Goal: Information Seeking & Learning: Learn about a topic

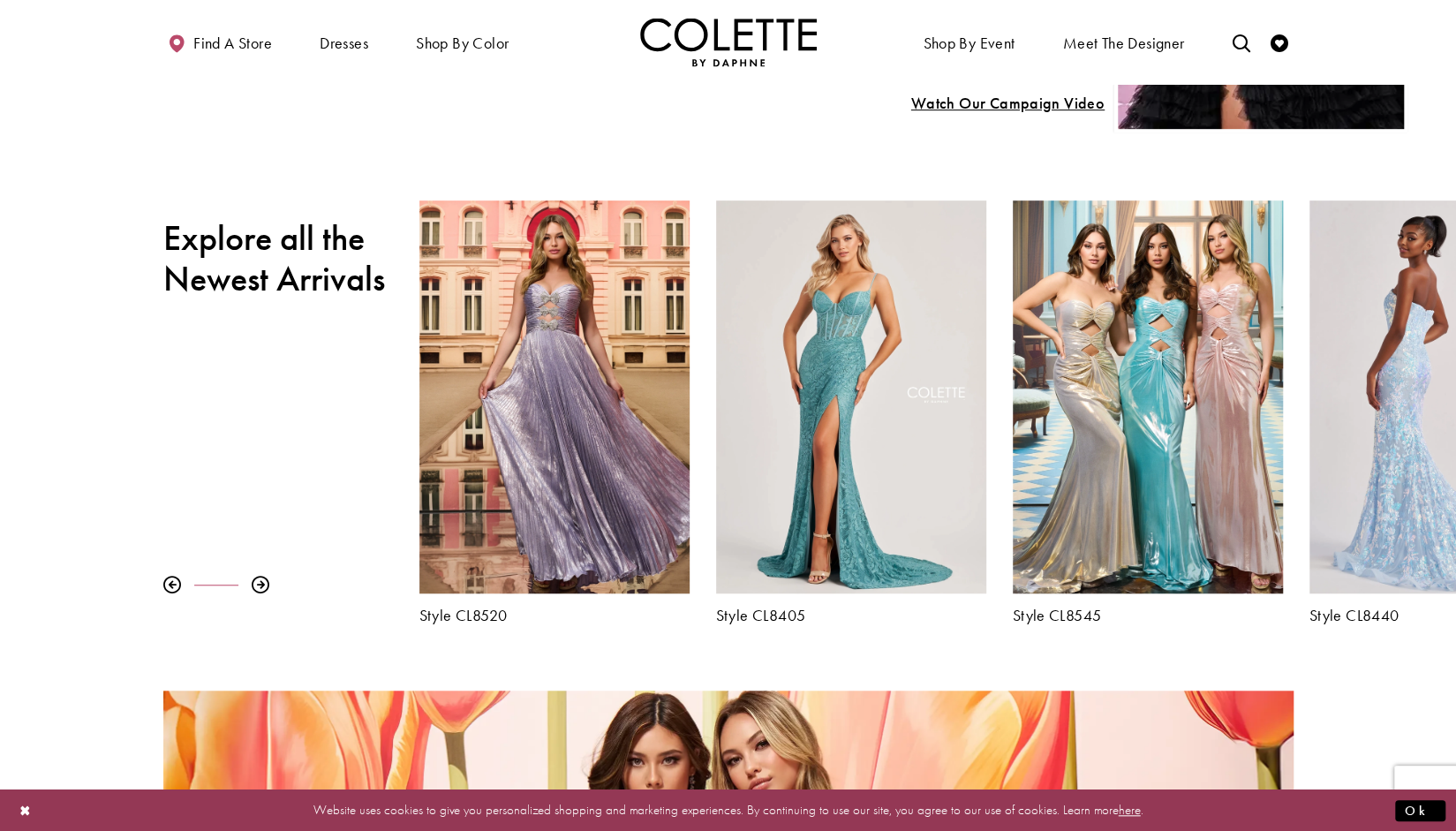
scroll to position [605, 0]
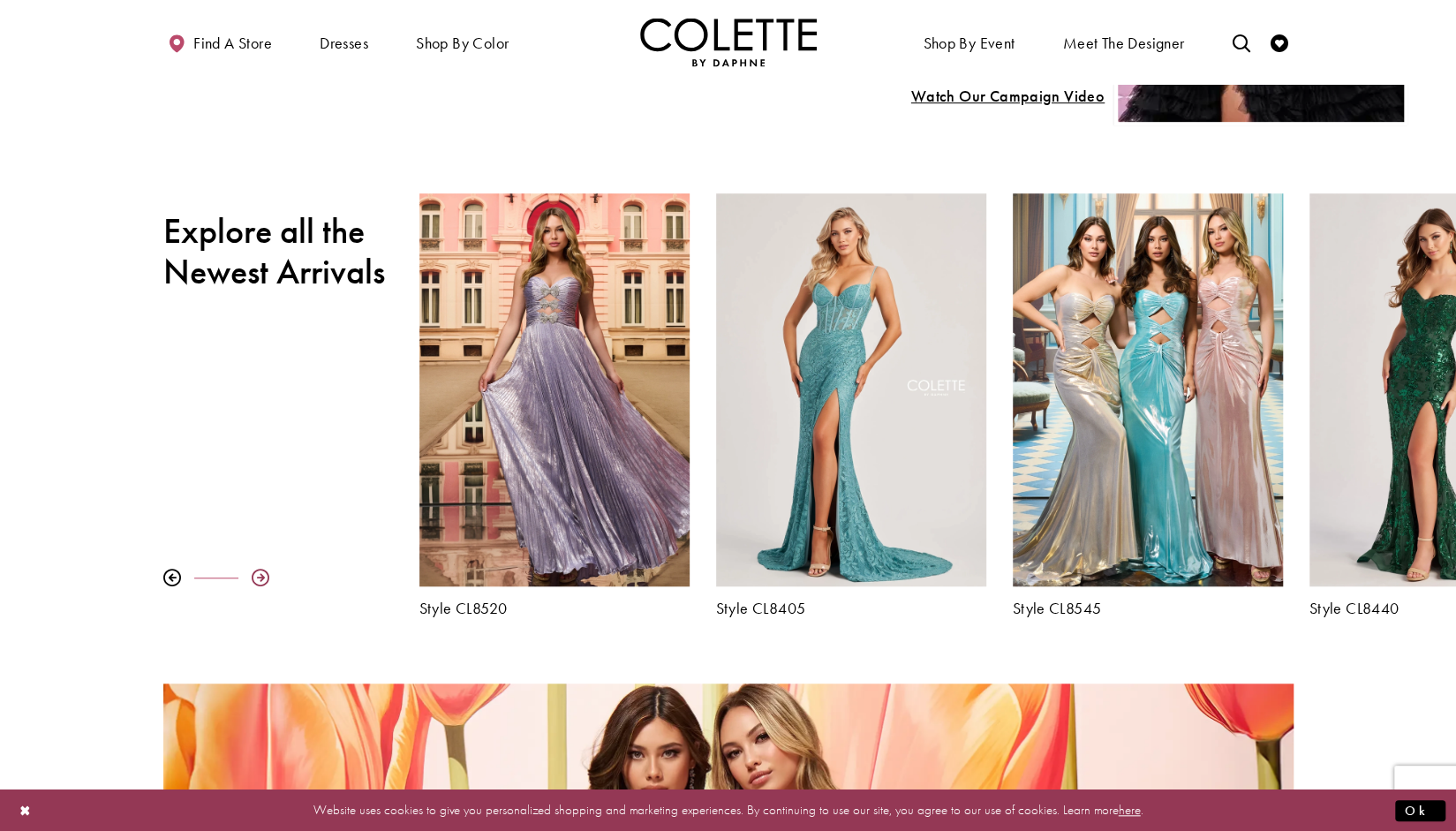
click at [265, 577] on div at bounding box center [261, 578] width 18 height 18
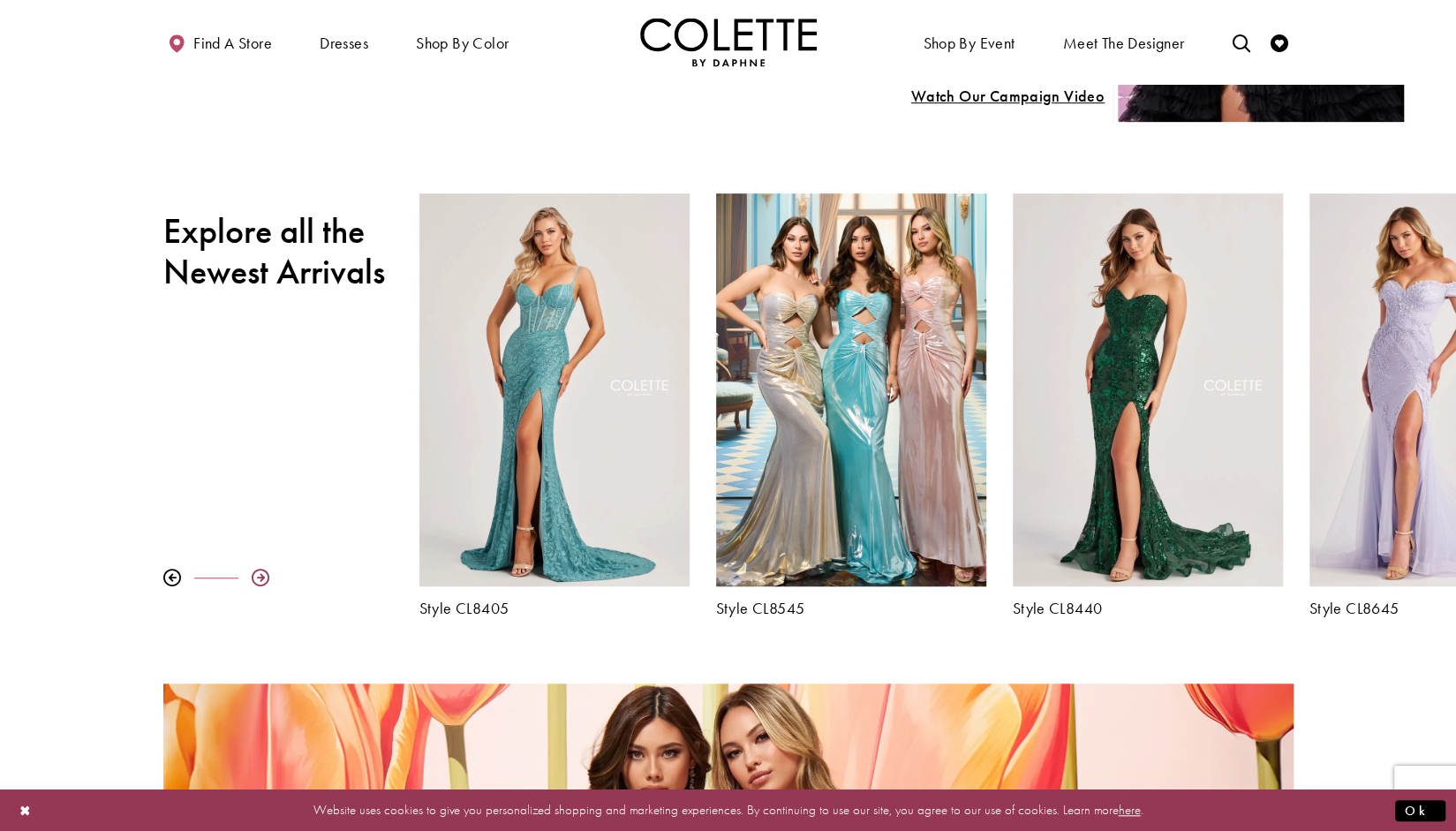
click at [265, 577] on div at bounding box center [261, 578] width 18 height 18
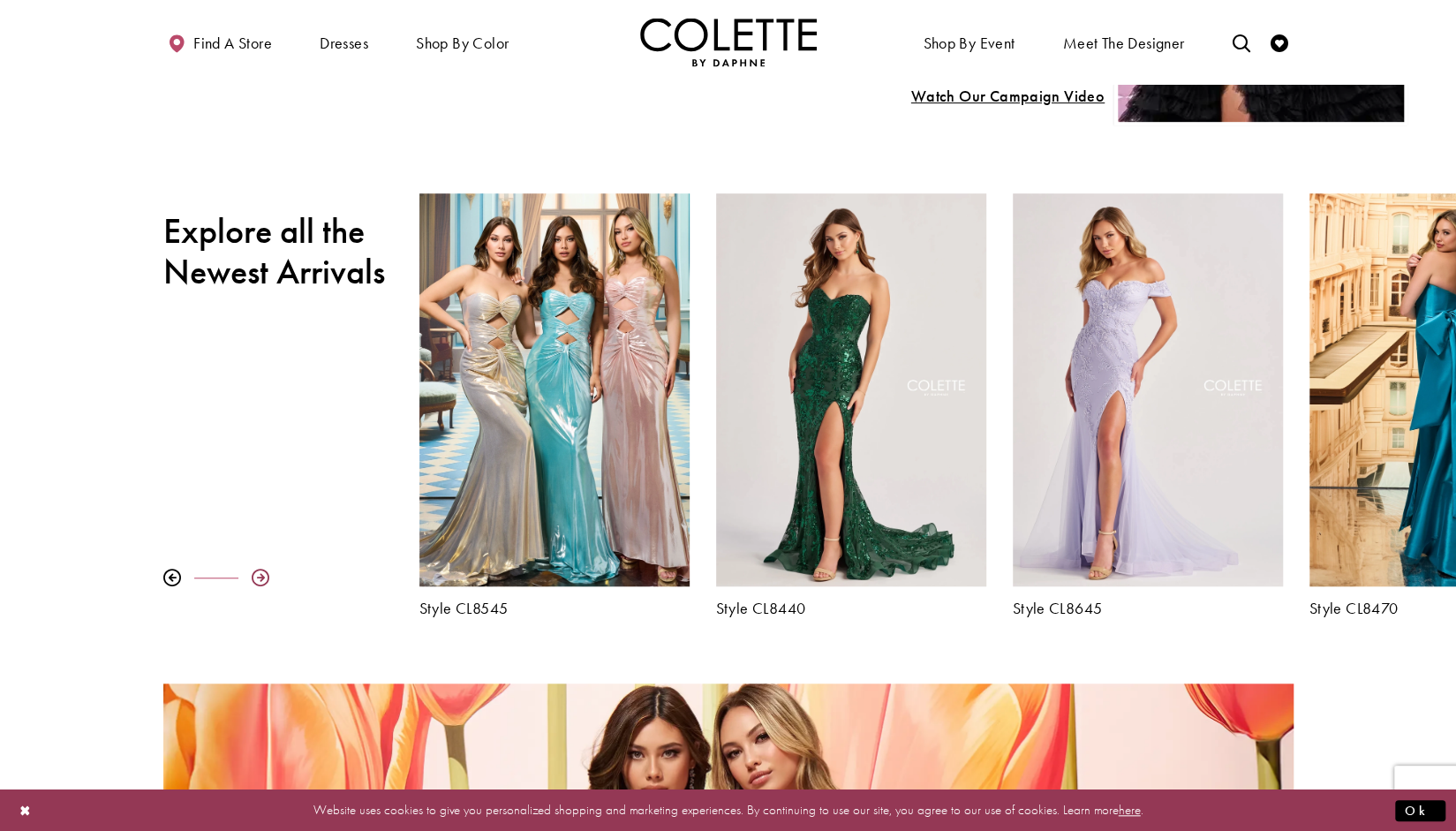
click at [265, 577] on div at bounding box center [261, 578] width 18 height 18
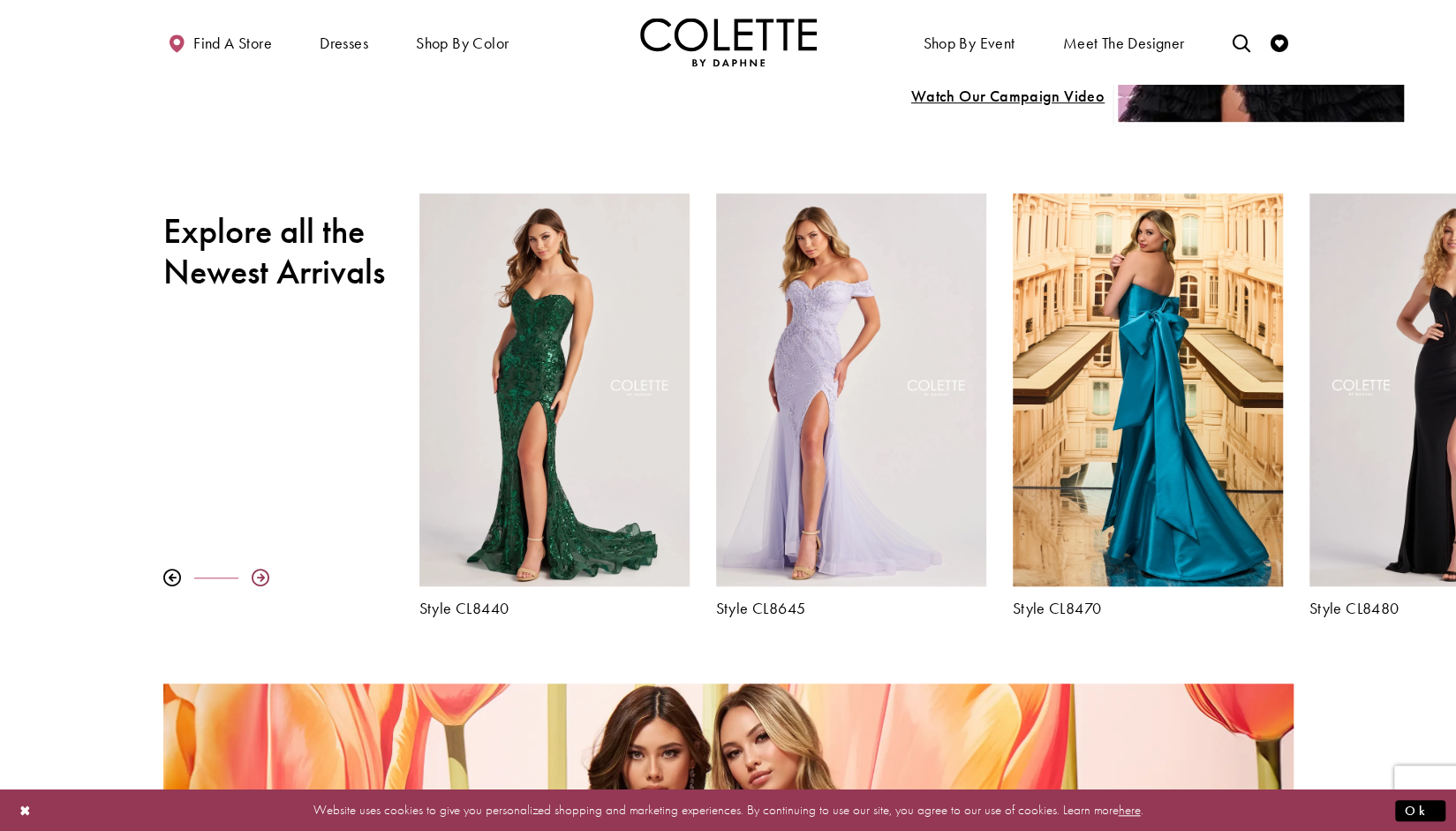
click at [265, 577] on div at bounding box center [261, 578] width 18 height 18
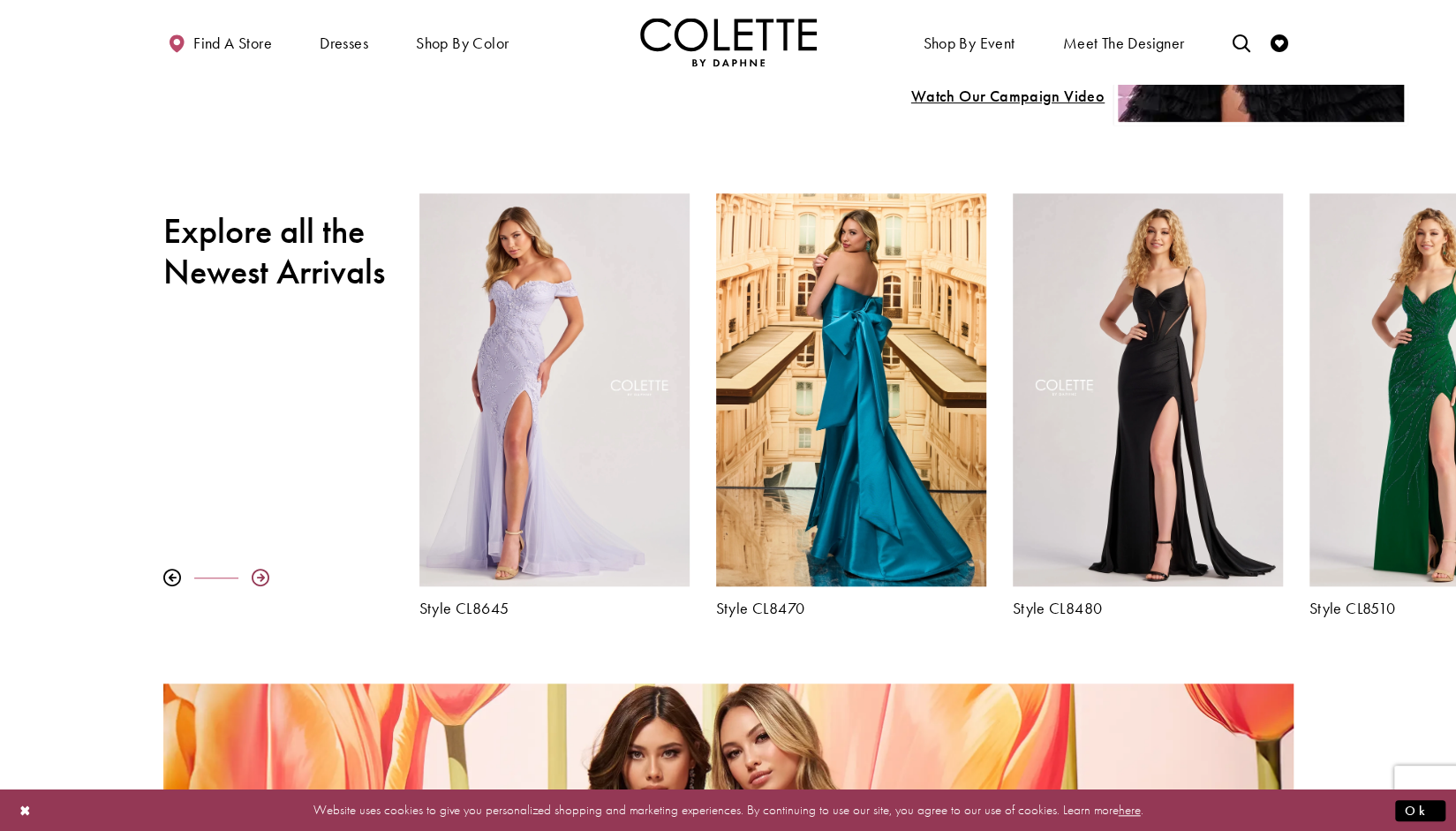
click at [265, 577] on div at bounding box center [261, 578] width 18 height 18
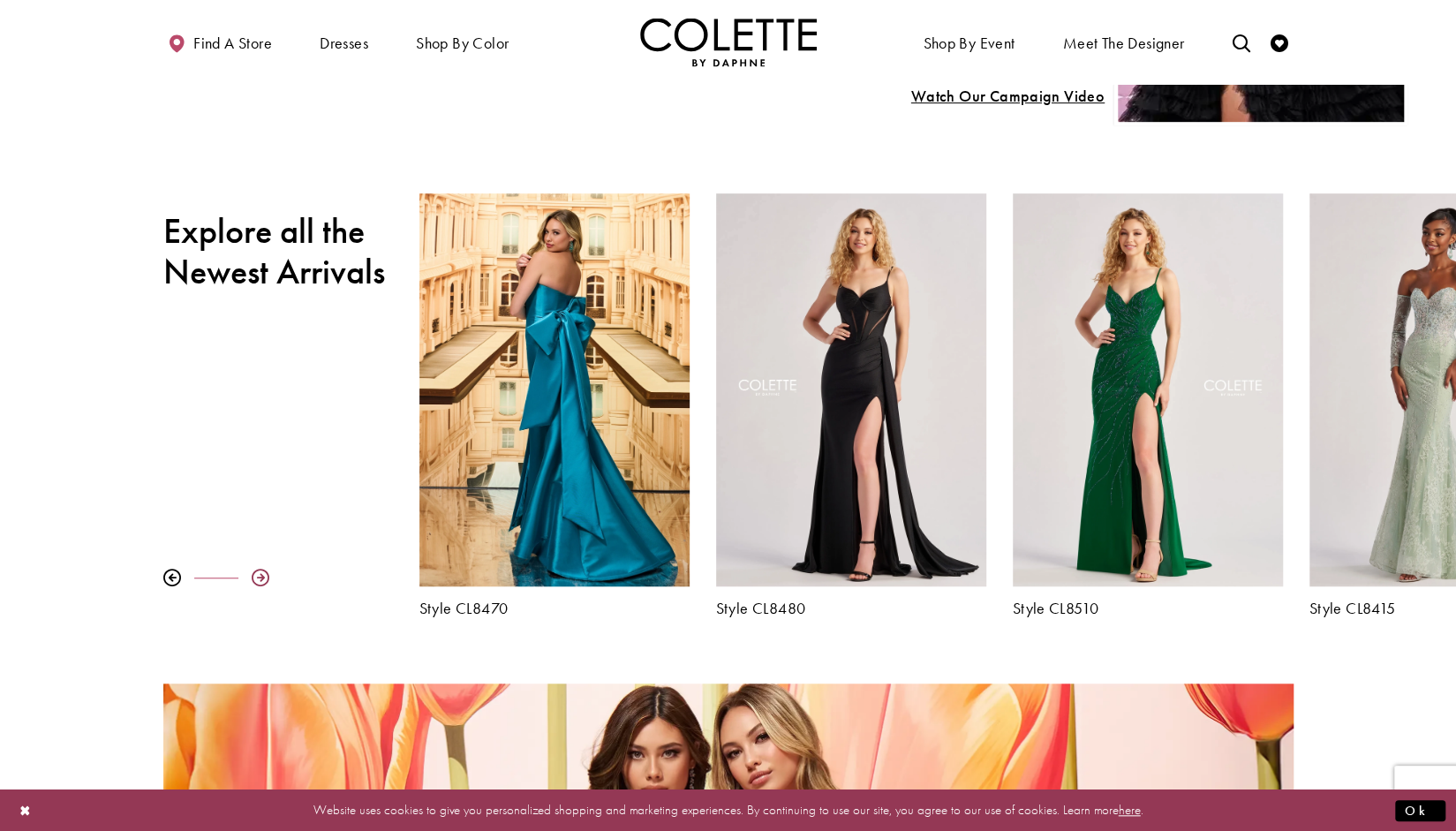
click at [265, 577] on div at bounding box center [261, 578] width 18 height 18
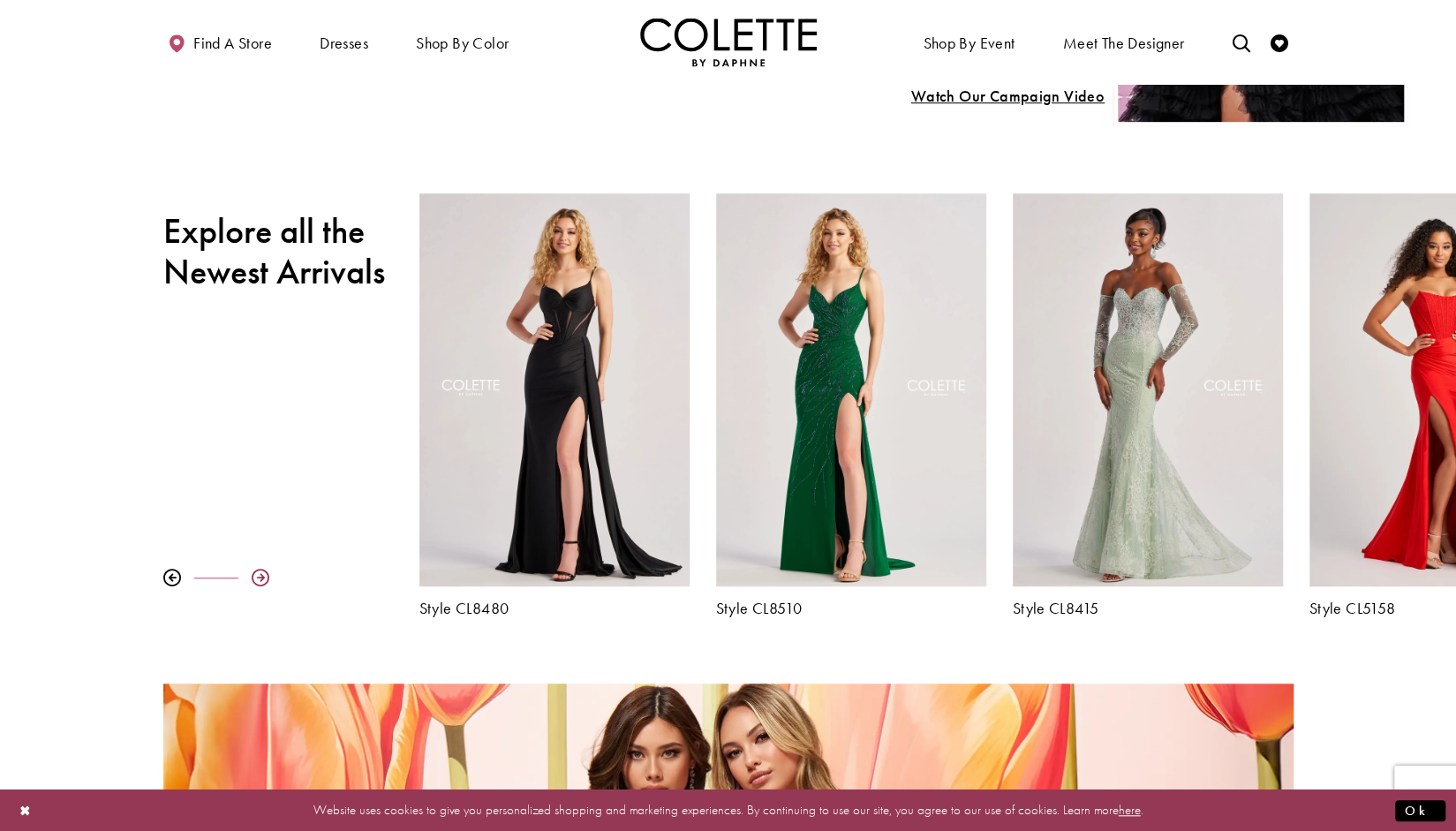
click at [265, 577] on div at bounding box center [261, 578] width 18 height 18
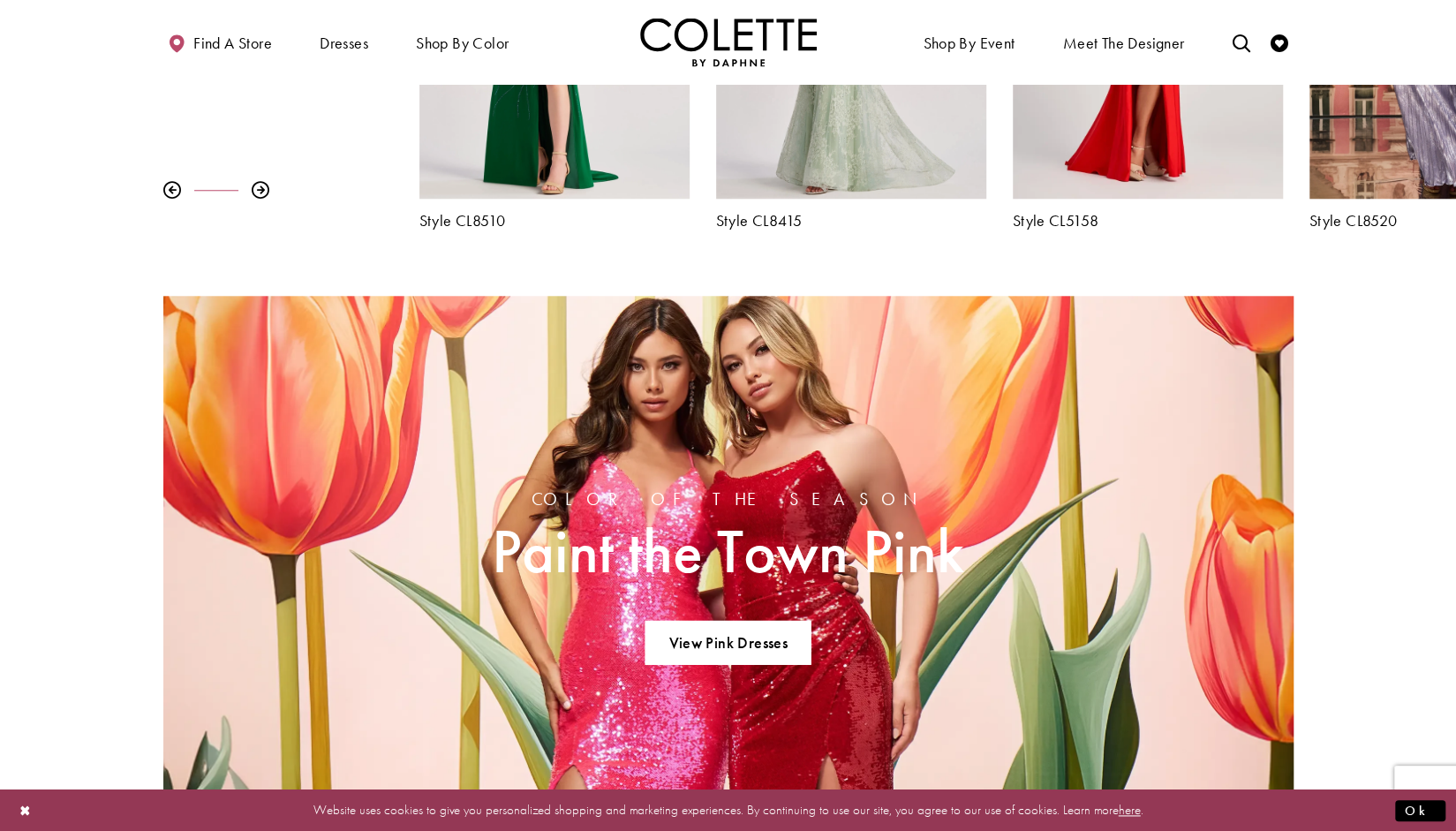
scroll to position [0, 0]
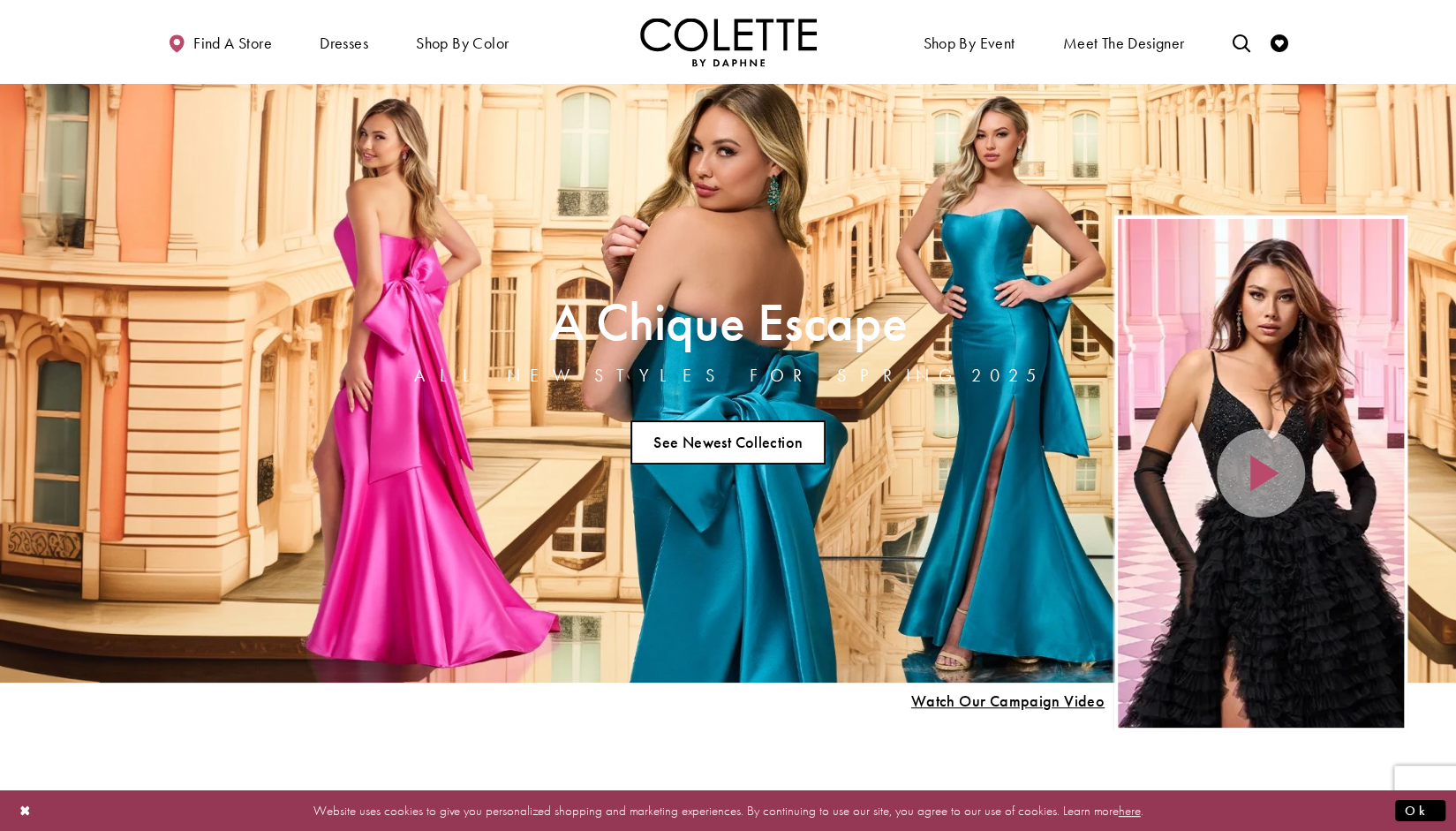
click at [756, 452] on link "See Newest Collection" at bounding box center [729, 442] width 196 height 44
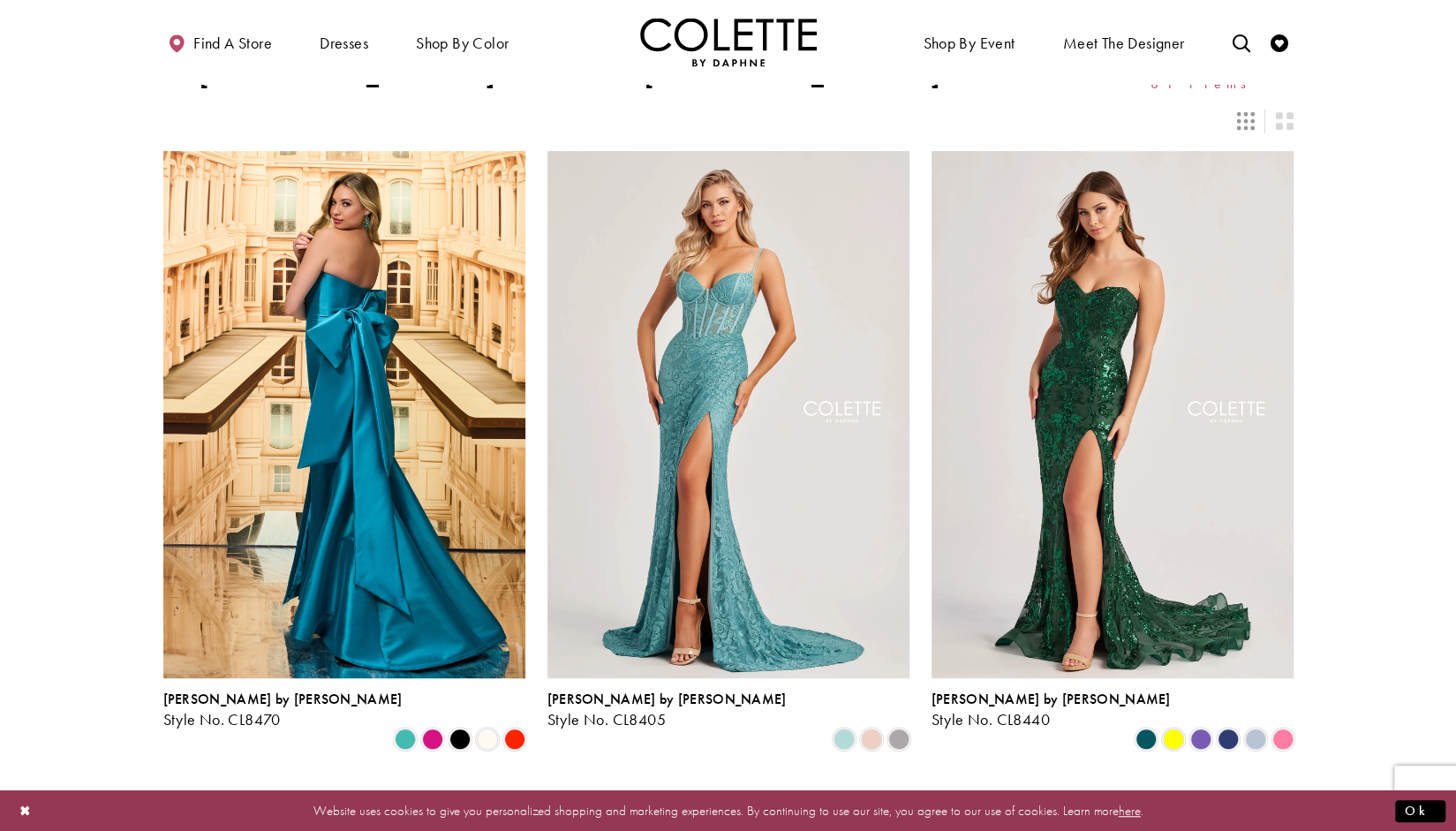
scroll to position [395, 0]
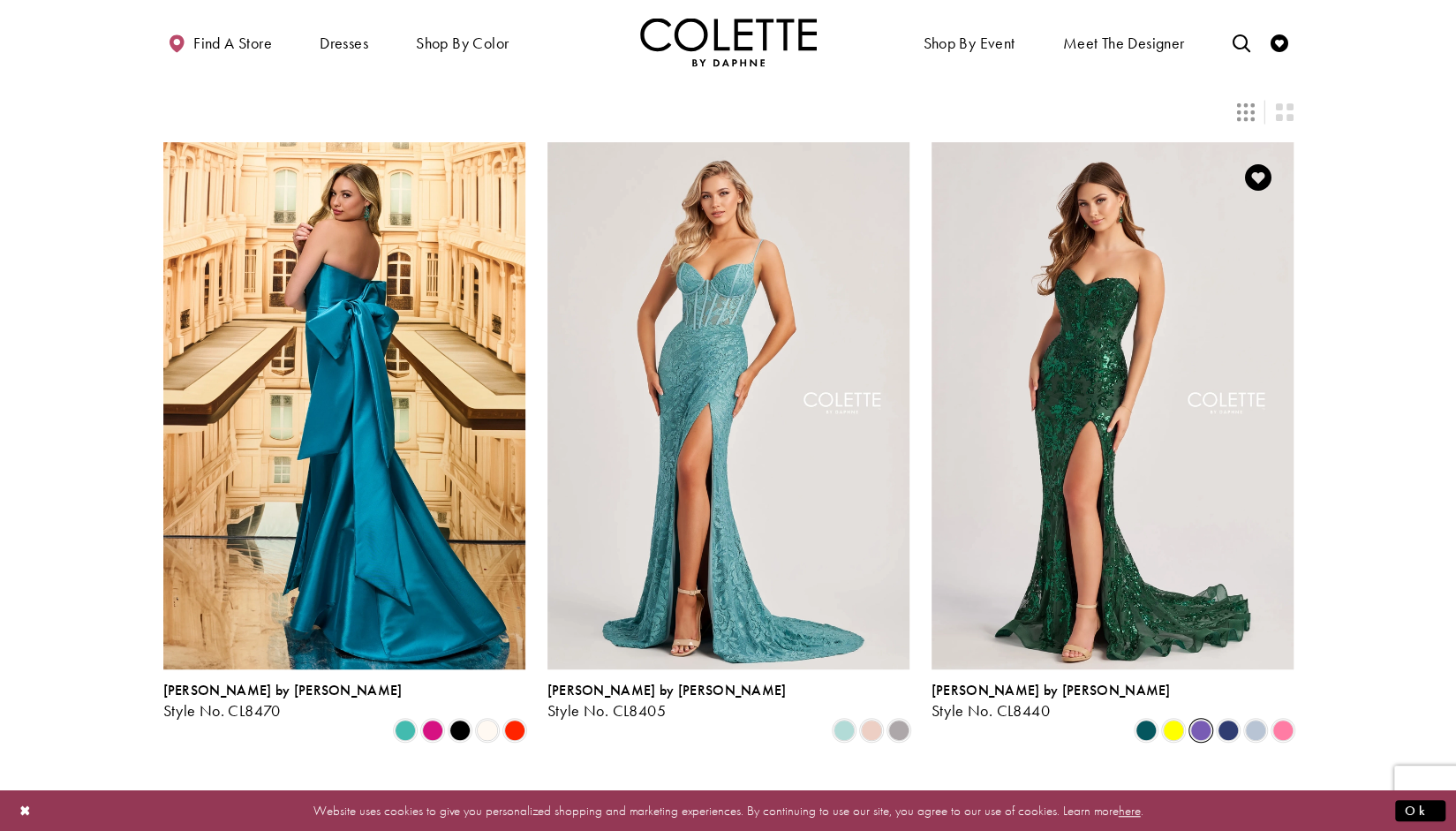
click at [1192, 720] on span "Product List" at bounding box center [1201, 731] width 22 height 22
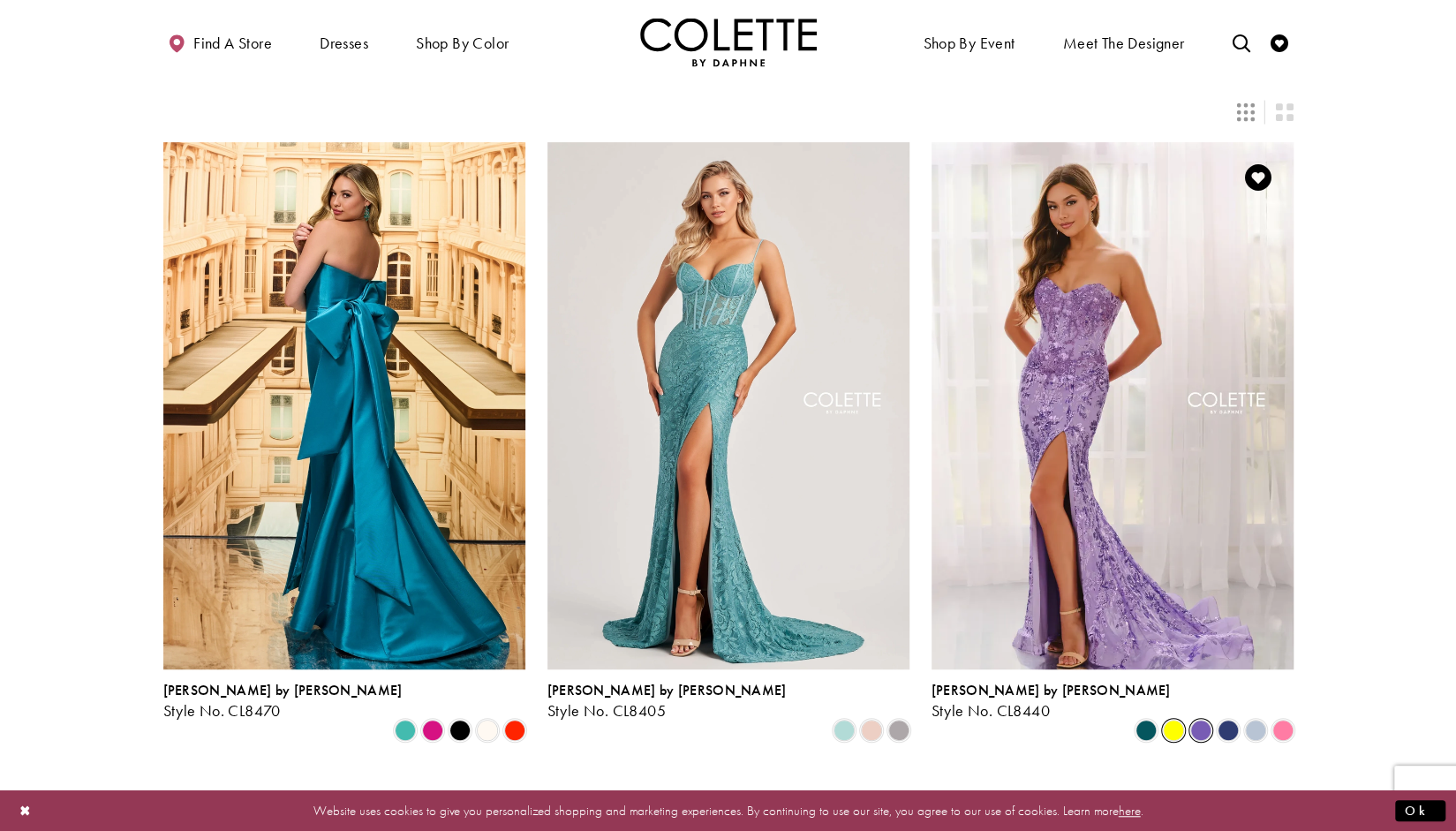
click at [1176, 720] on span "Product List" at bounding box center [1173, 731] width 22 height 22
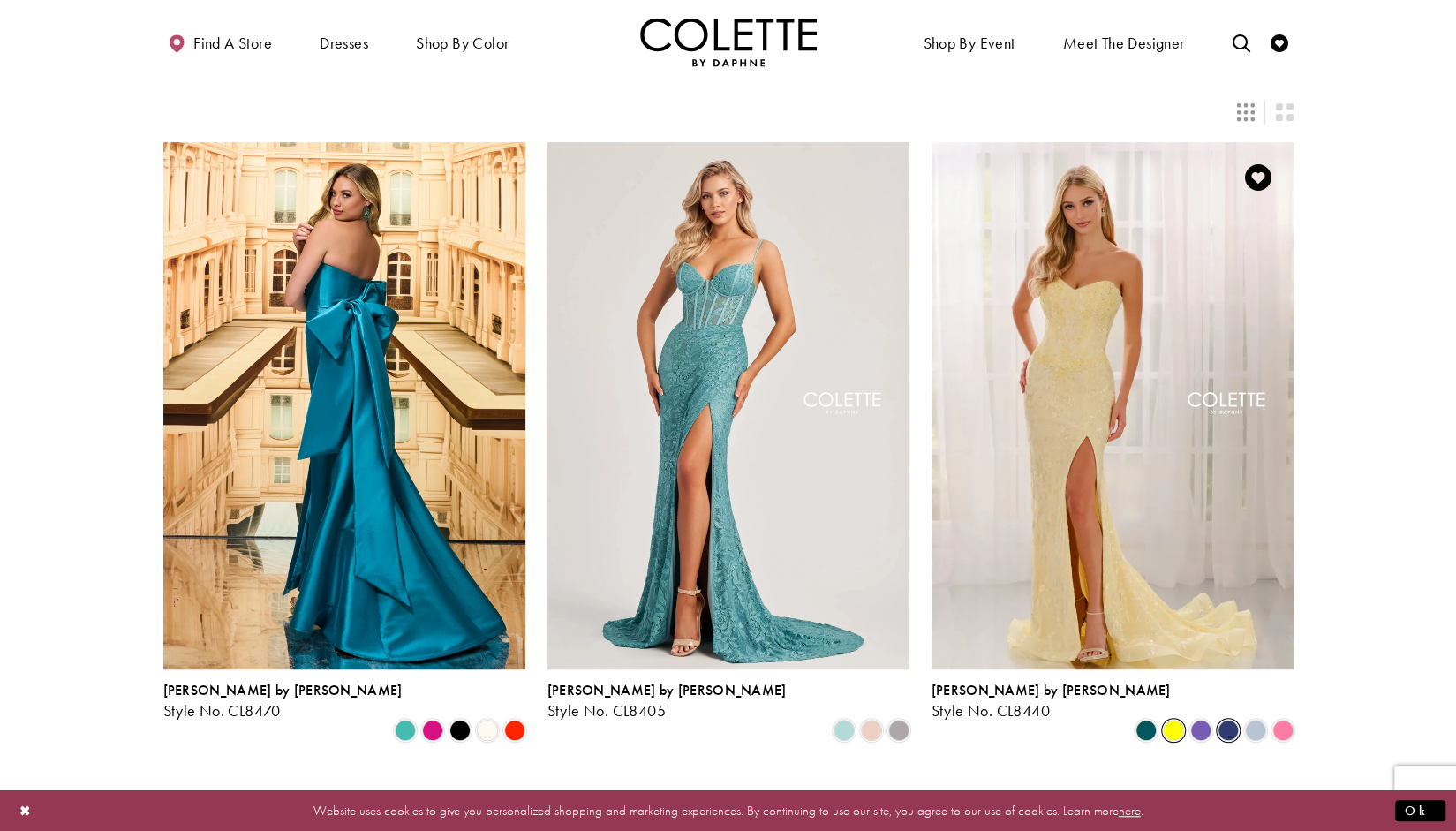
click at [1222, 720] on span "Product List" at bounding box center [1228, 731] width 22 height 22
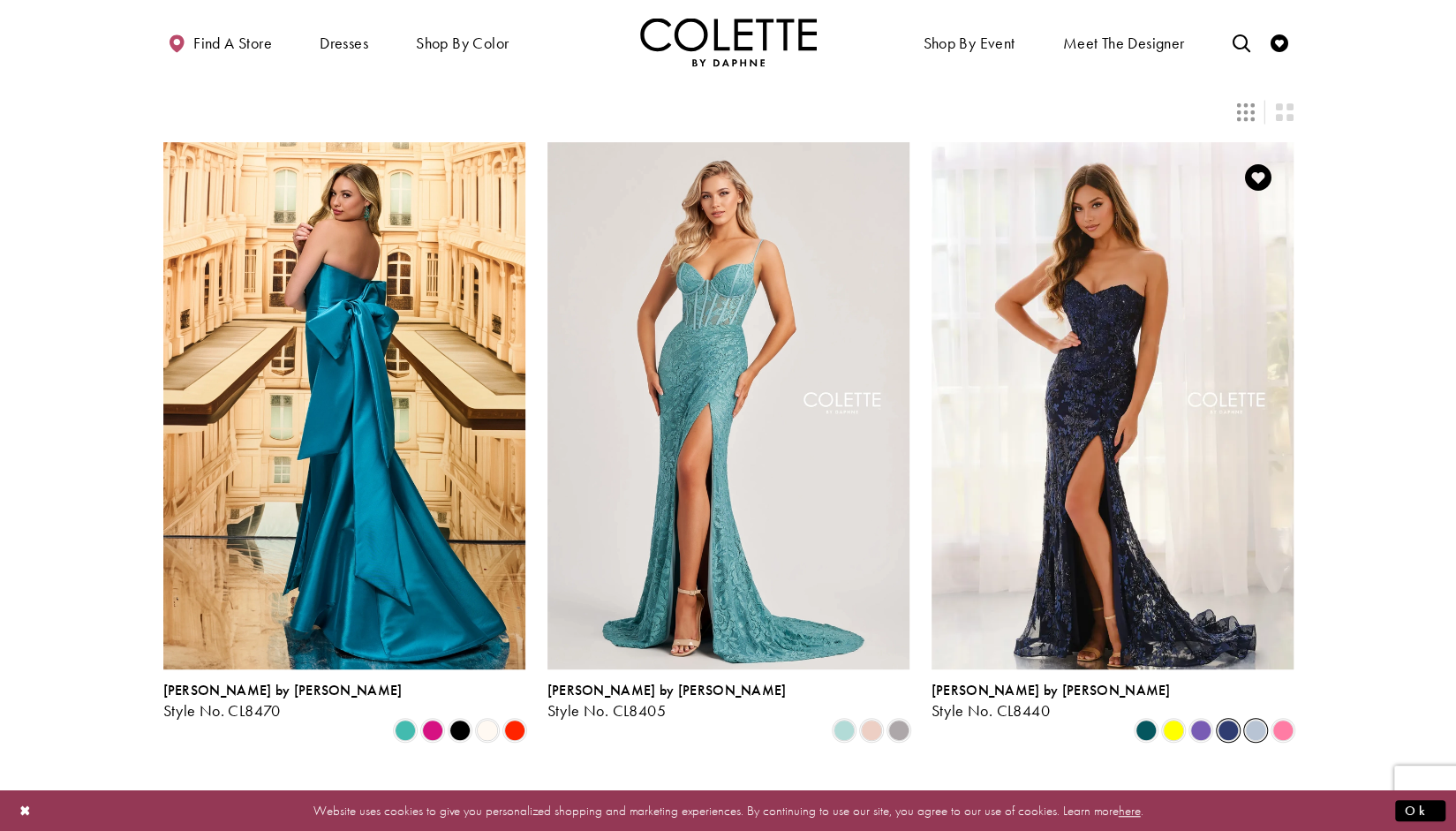
click at [1252, 720] on span "Product List" at bounding box center [1256, 731] width 22 height 22
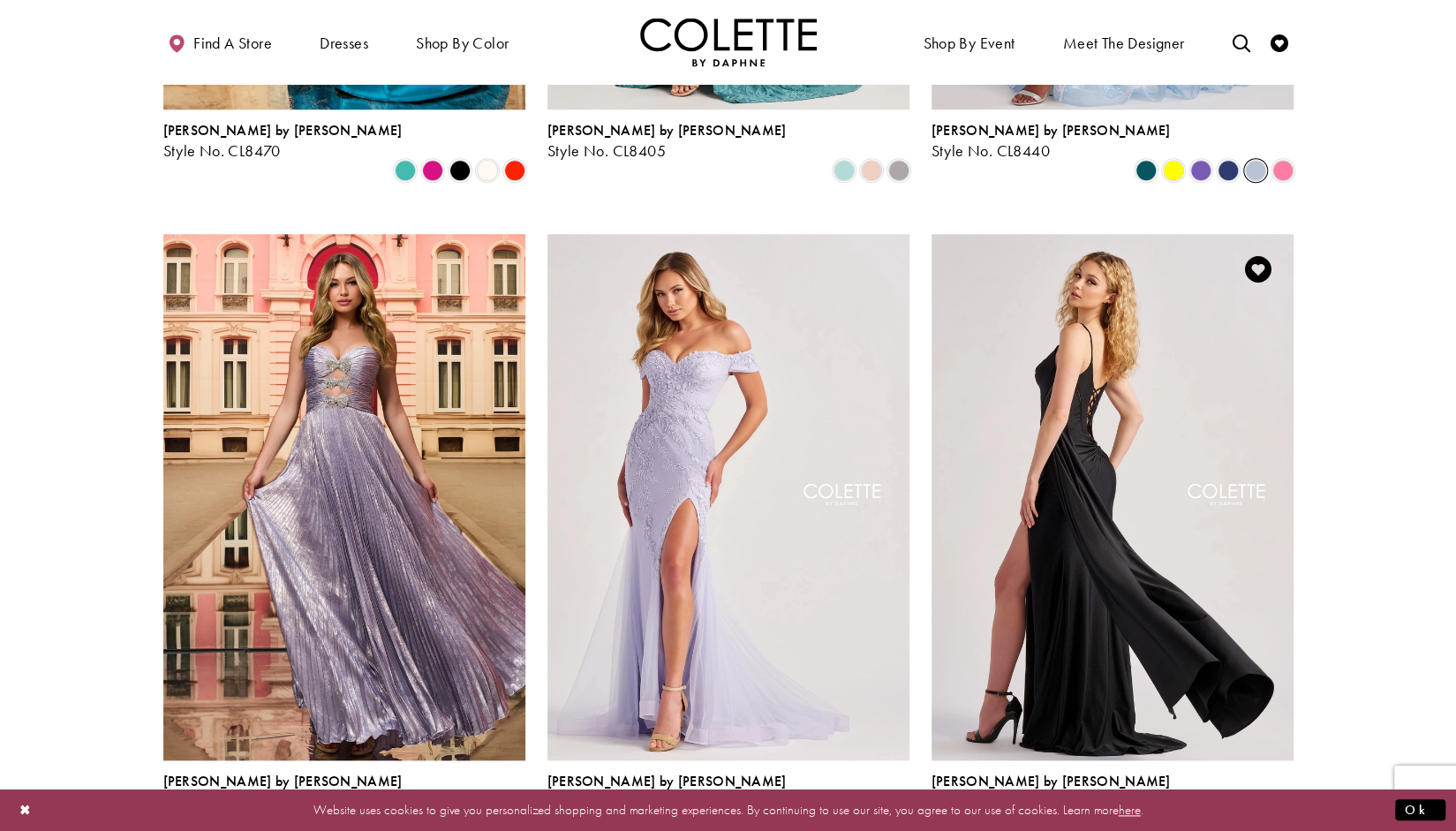
scroll to position [992, 0]
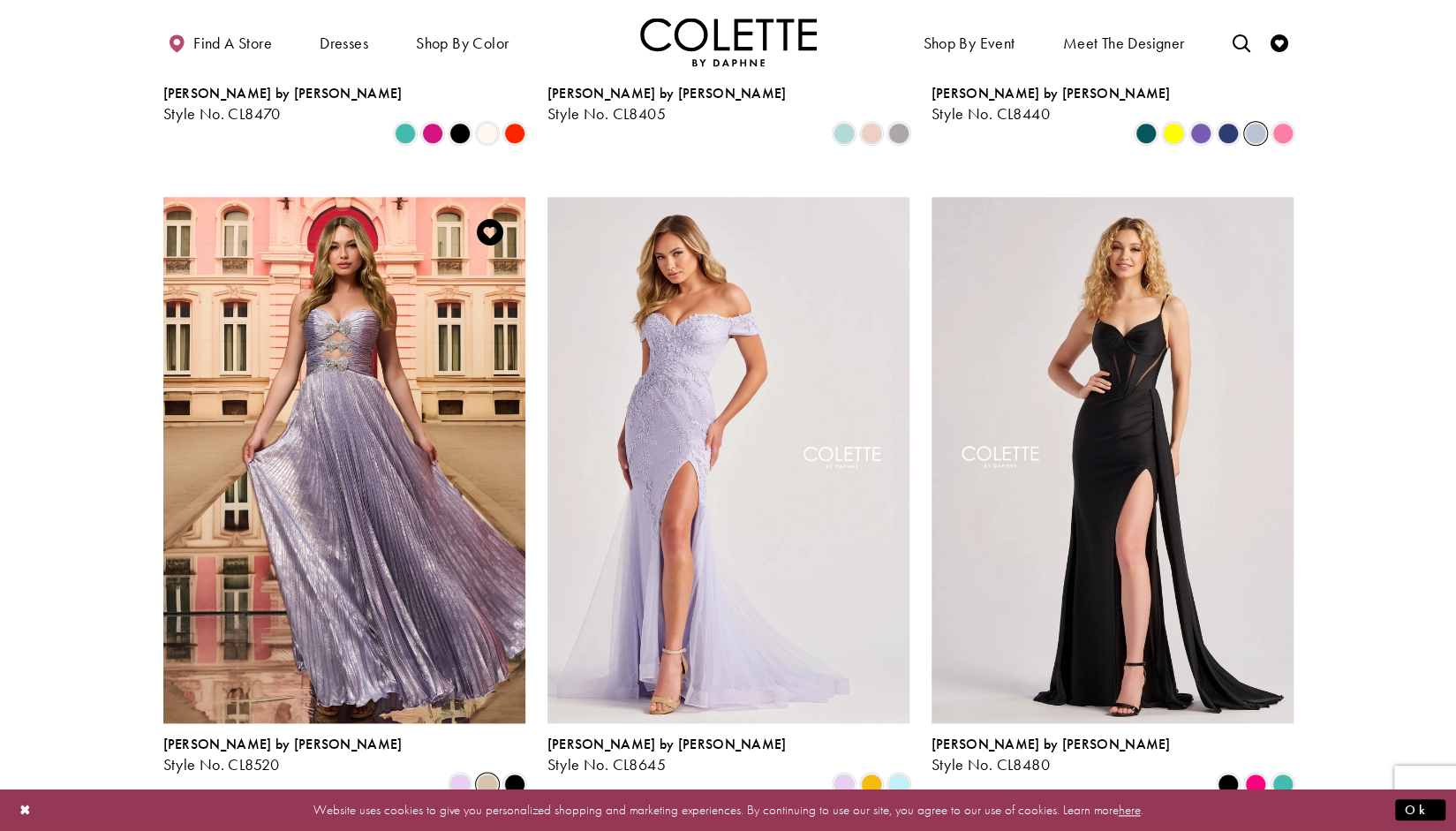
click at [488, 774] on span "Product List" at bounding box center [488, 785] width 22 height 22
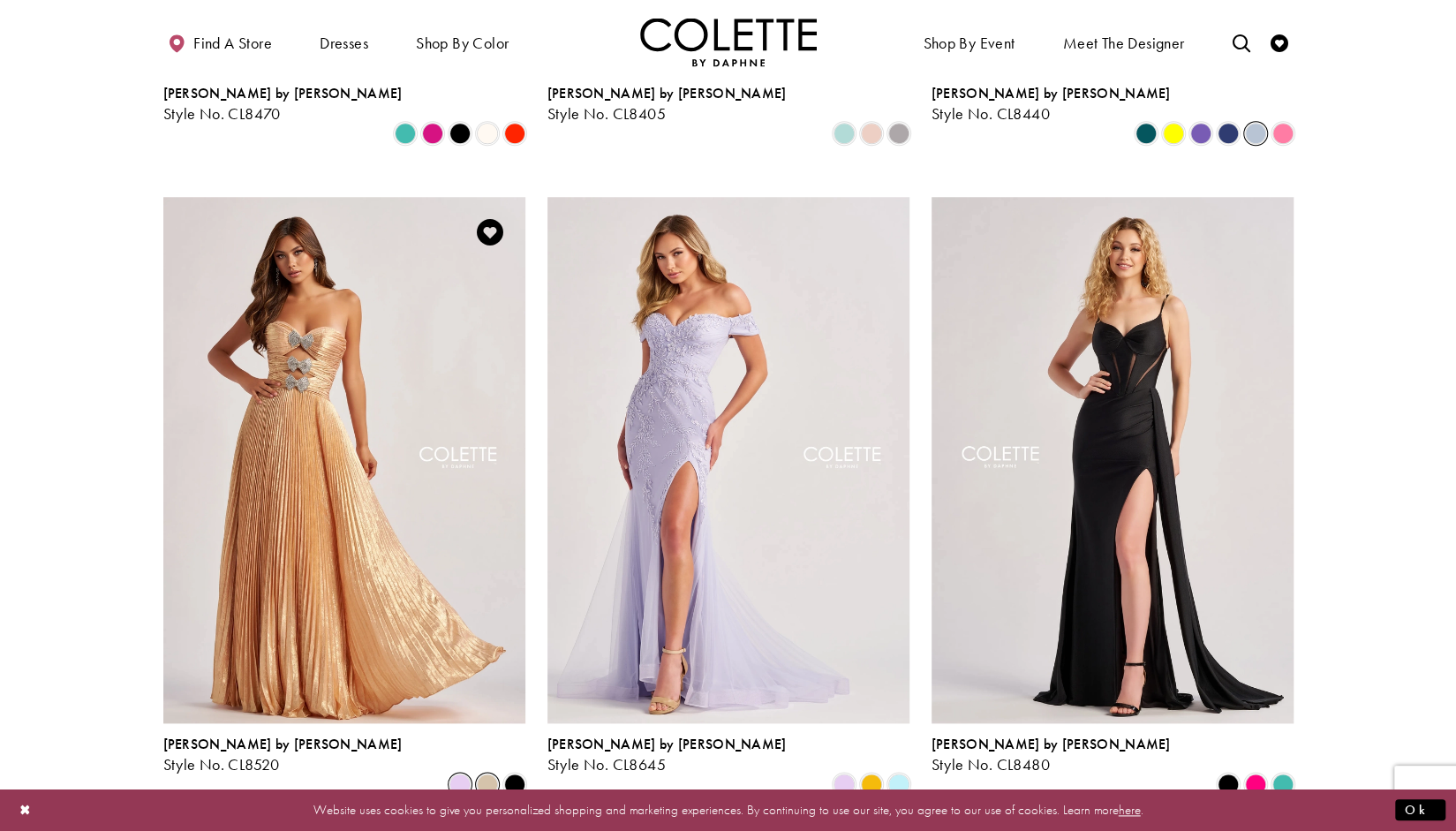
click at [453, 774] on span "Product List" at bounding box center [460, 785] width 22 height 22
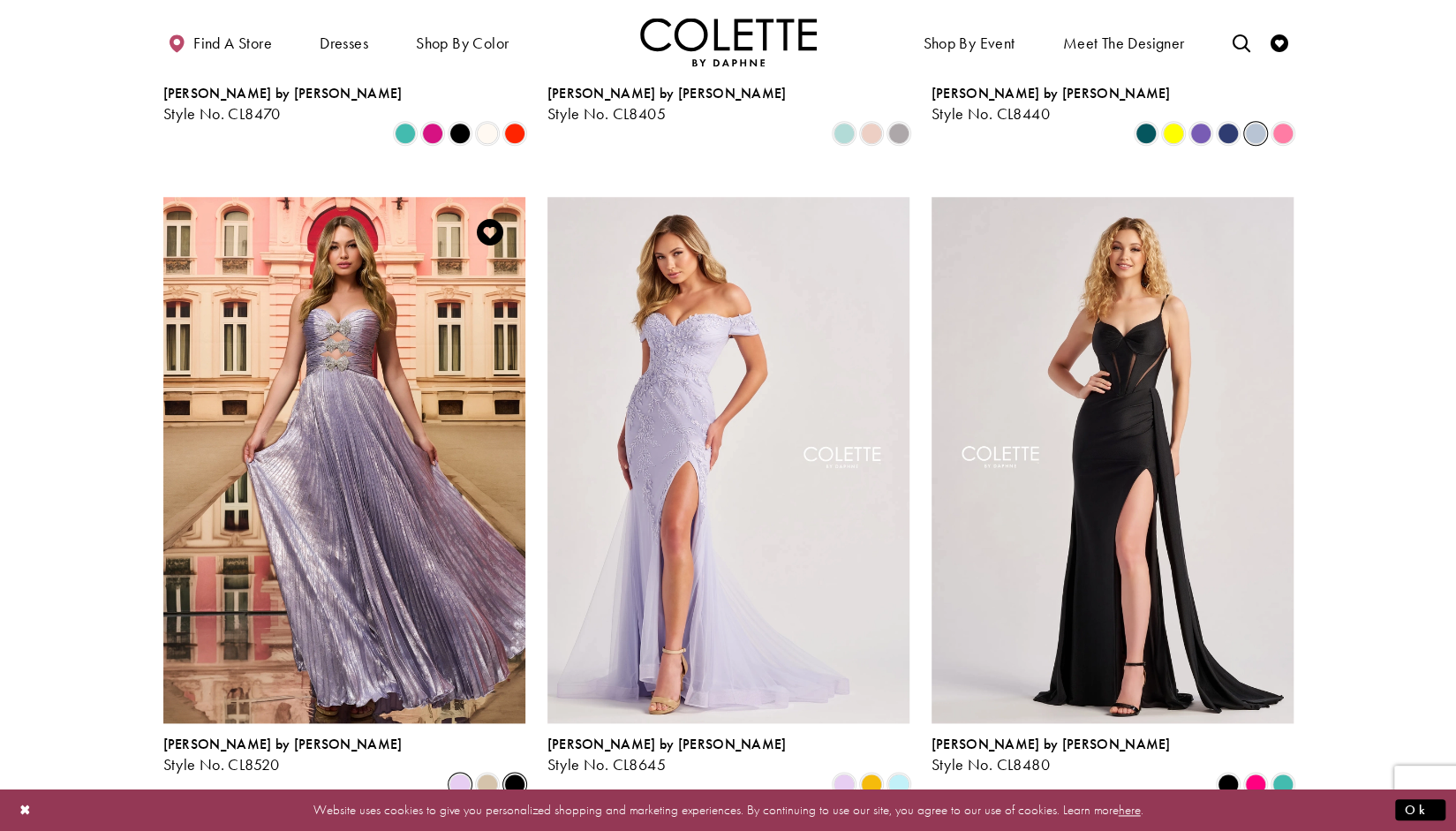
click at [519, 774] on span "Product List" at bounding box center [515, 785] width 22 height 22
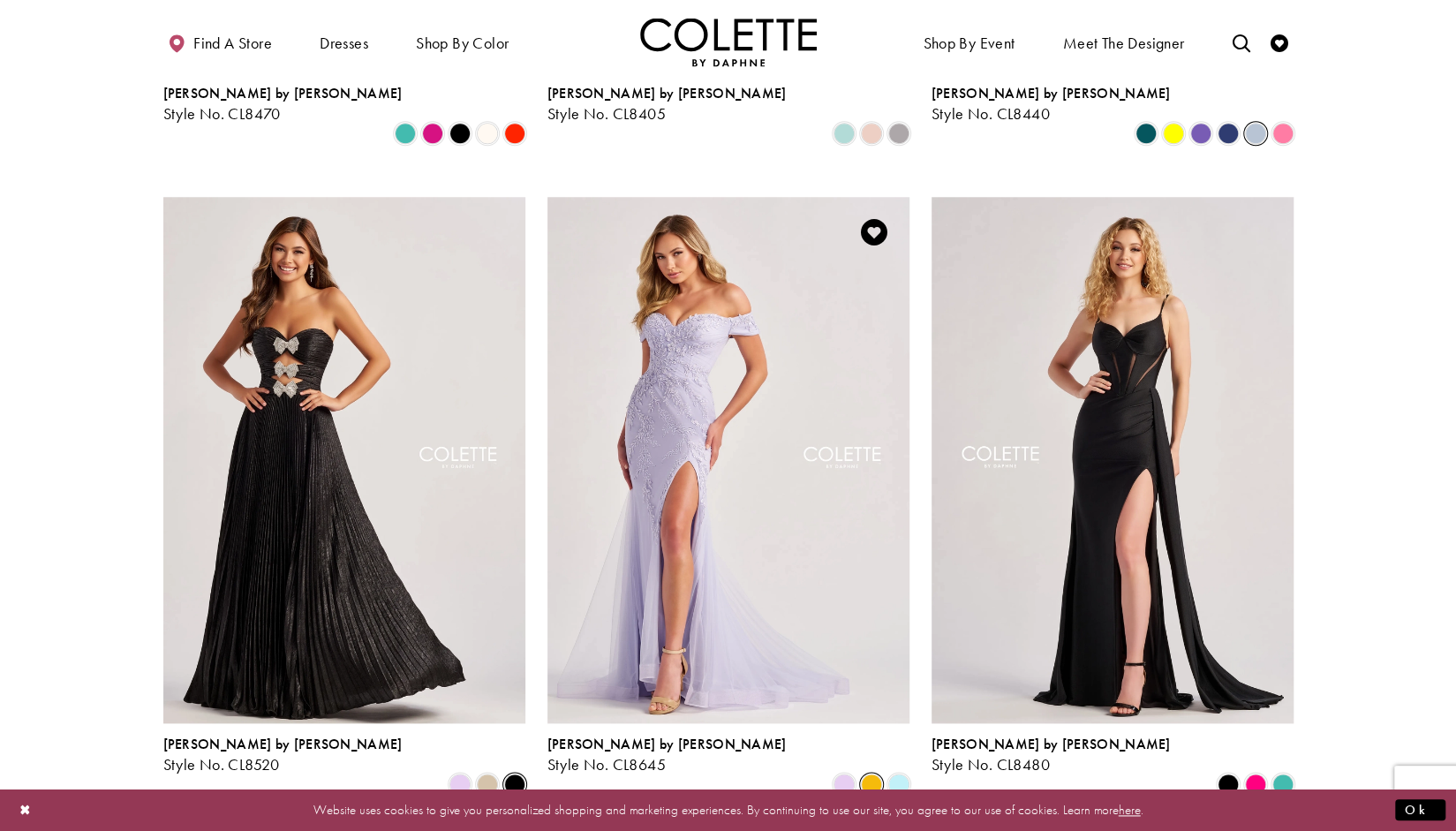
click at [872, 774] on span "Product List" at bounding box center [872, 785] width 22 height 22
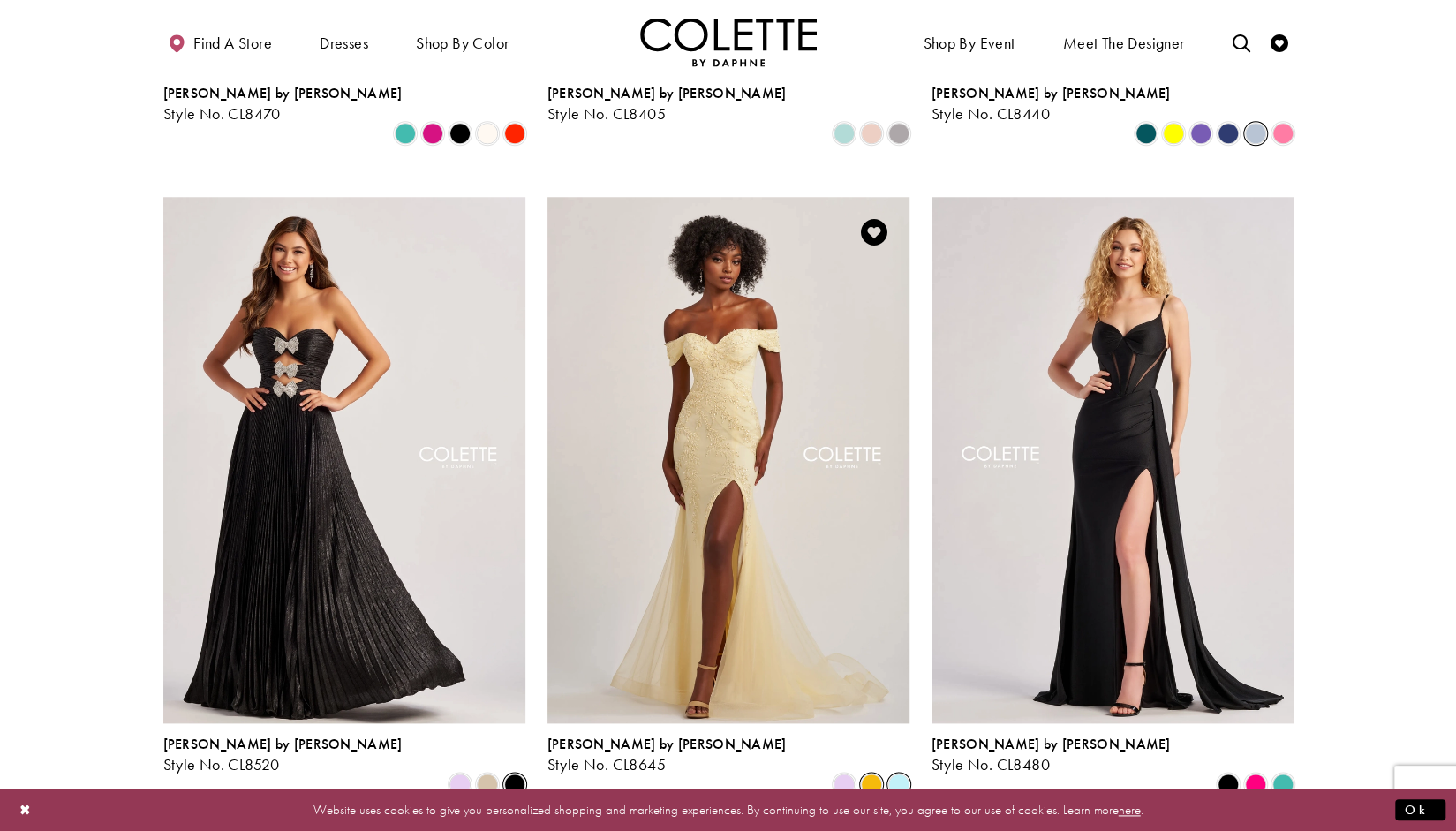
click at [890, 774] on span "Product List" at bounding box center [899, 785] width 22 height 22
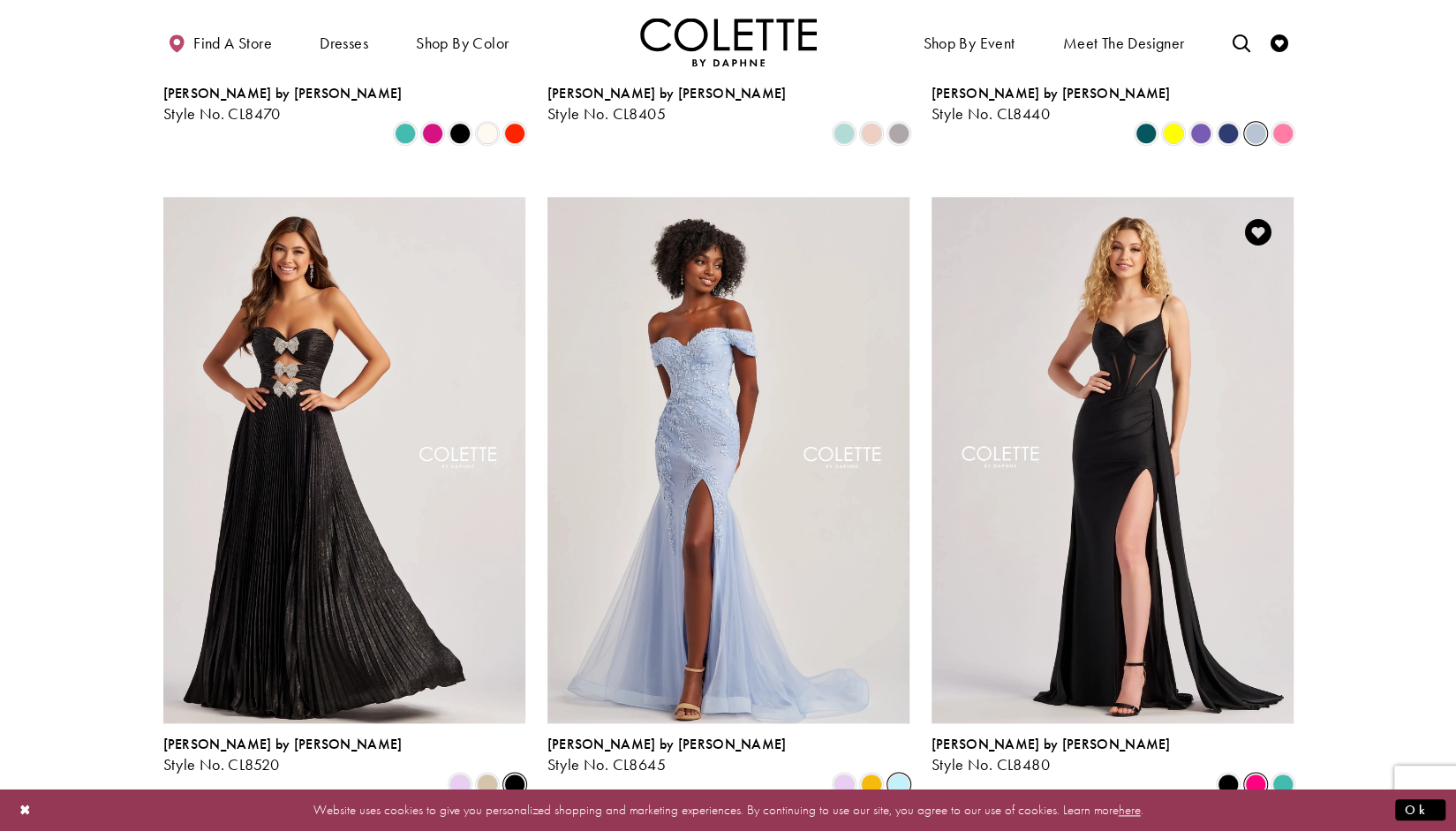
click at [1252, 774] on span "Product List" at bounding box center [1256, 785] width 22 height 22
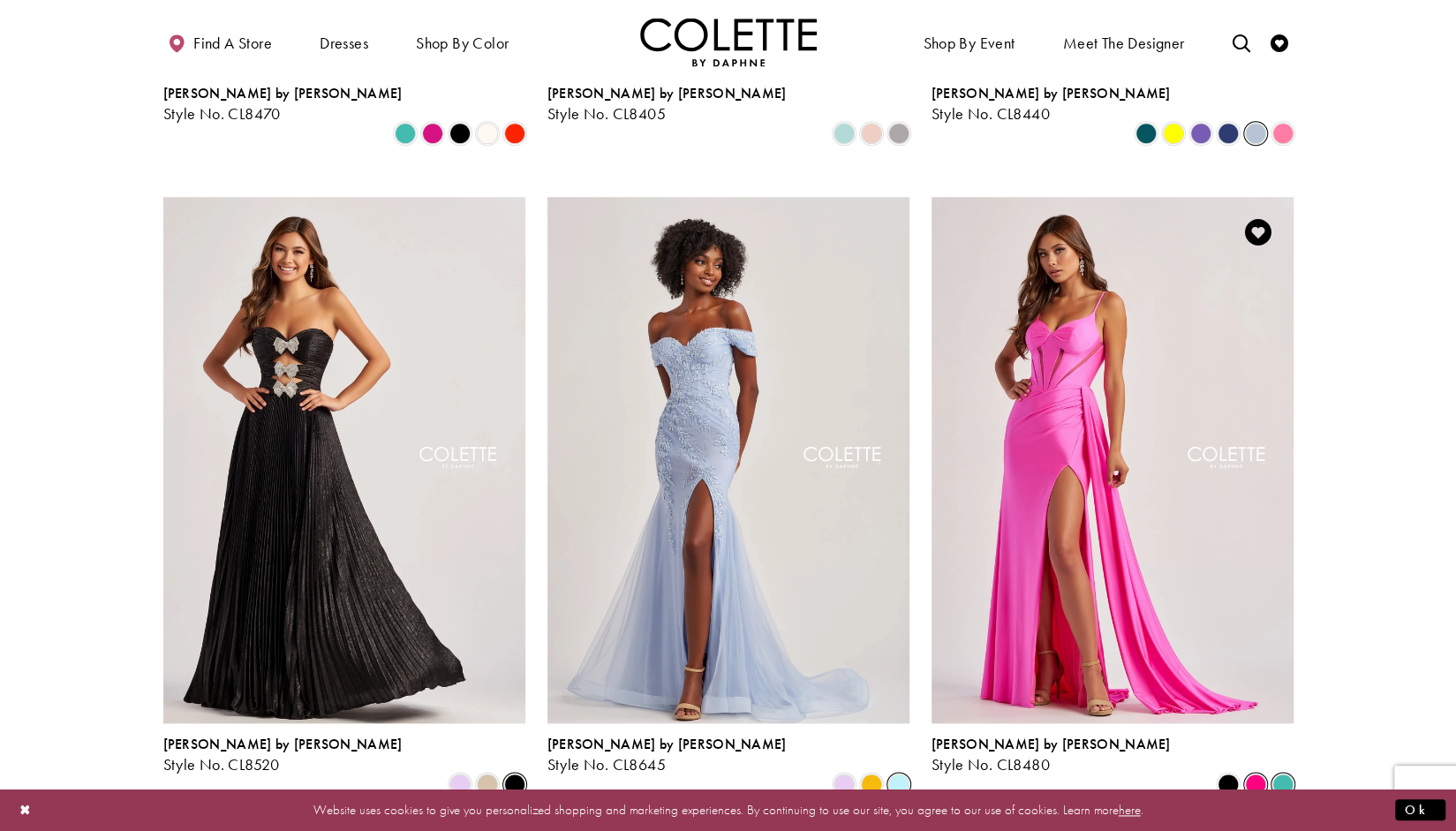
click at [1290, 774] on span "Product List" at bounding box center [1283, 785] width 22 height 22
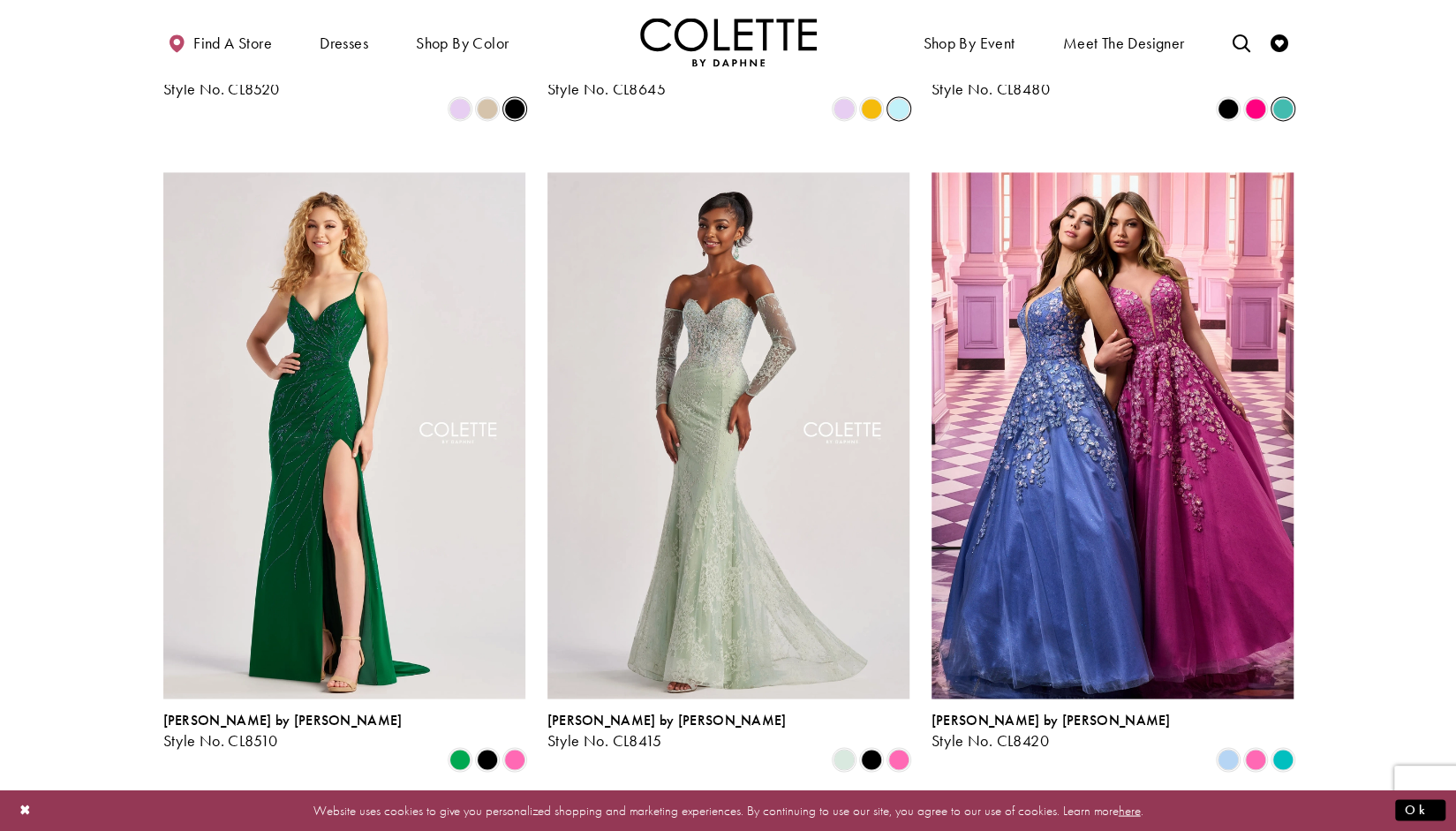
scroll to position [1669, 0]
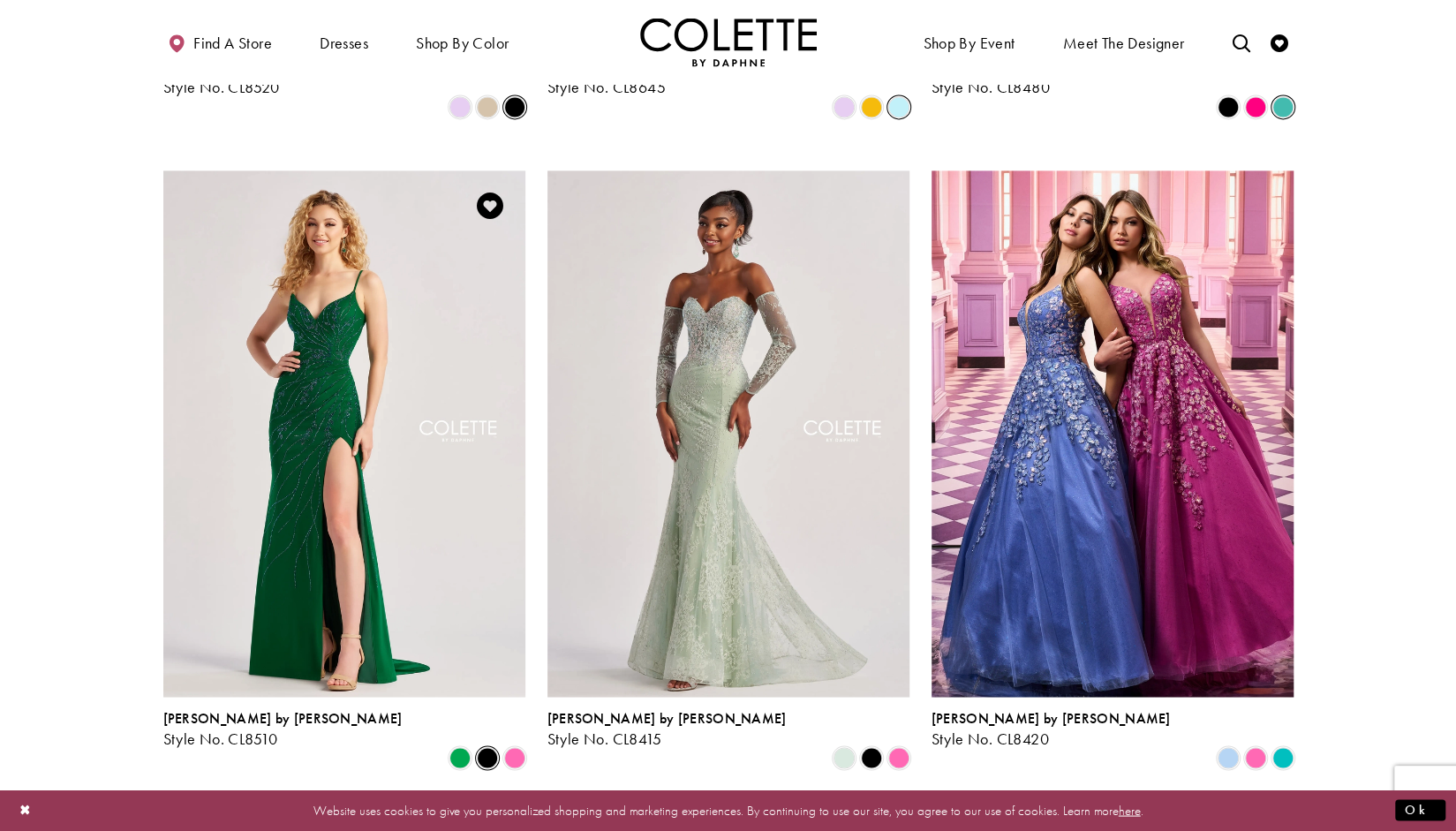
drag, startPoint x: 493, startPoint y: 671, endPoint x: 490, endPoint y: 694, distance: 23.2
click at [493, 747] on span "Product List" at bounding box center [488, 758] width 22 height 22
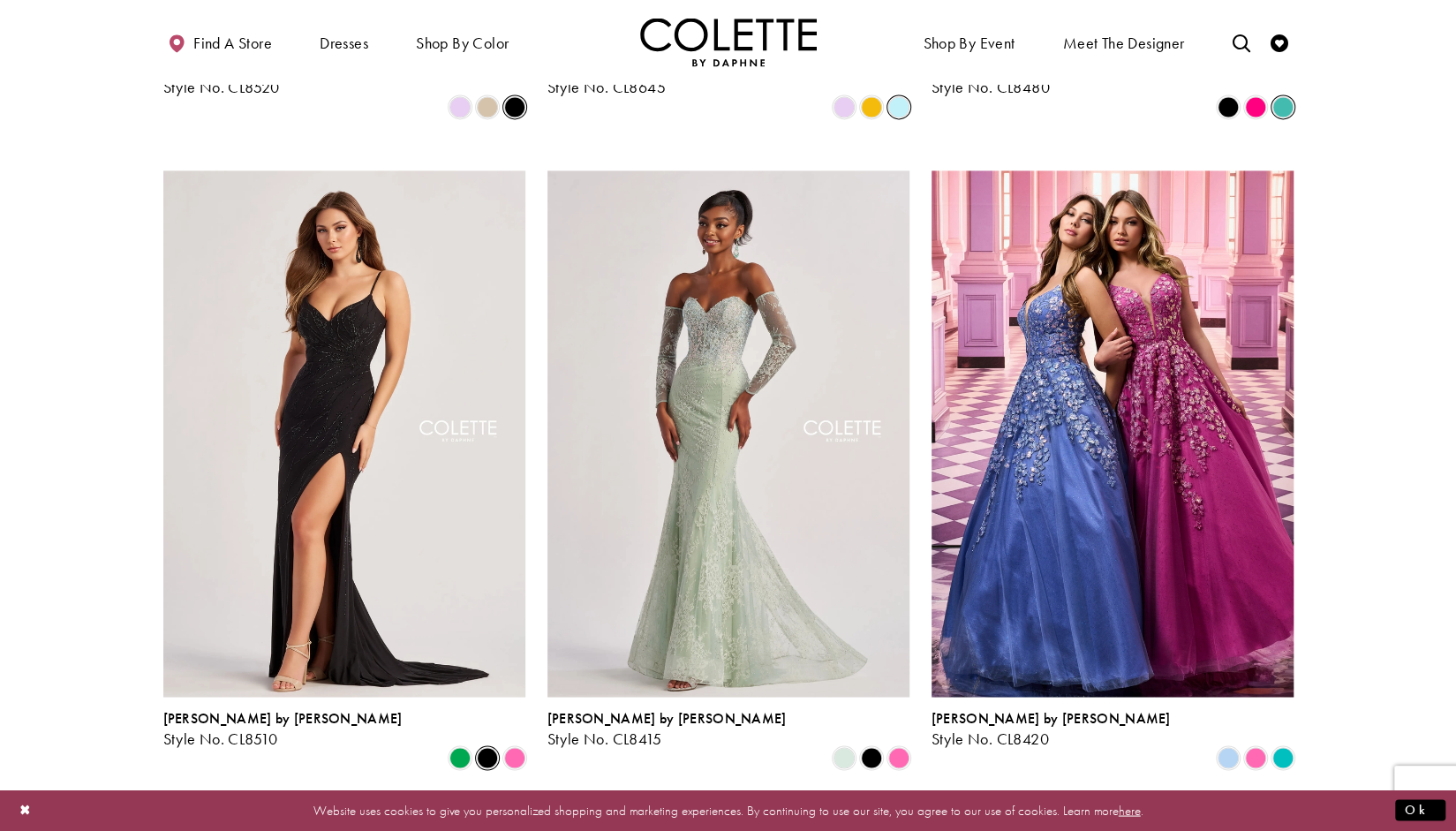
click at [538, 698] on div "Colette by Daphne Style No. CL8415 Skip Color List #665f1eadb2 to end Color Lis…" at bounding box center [728, 469] width 384 height 651
click at [513, 747] on span "Product List" at bounding box center [515, 758] width 22 height 22
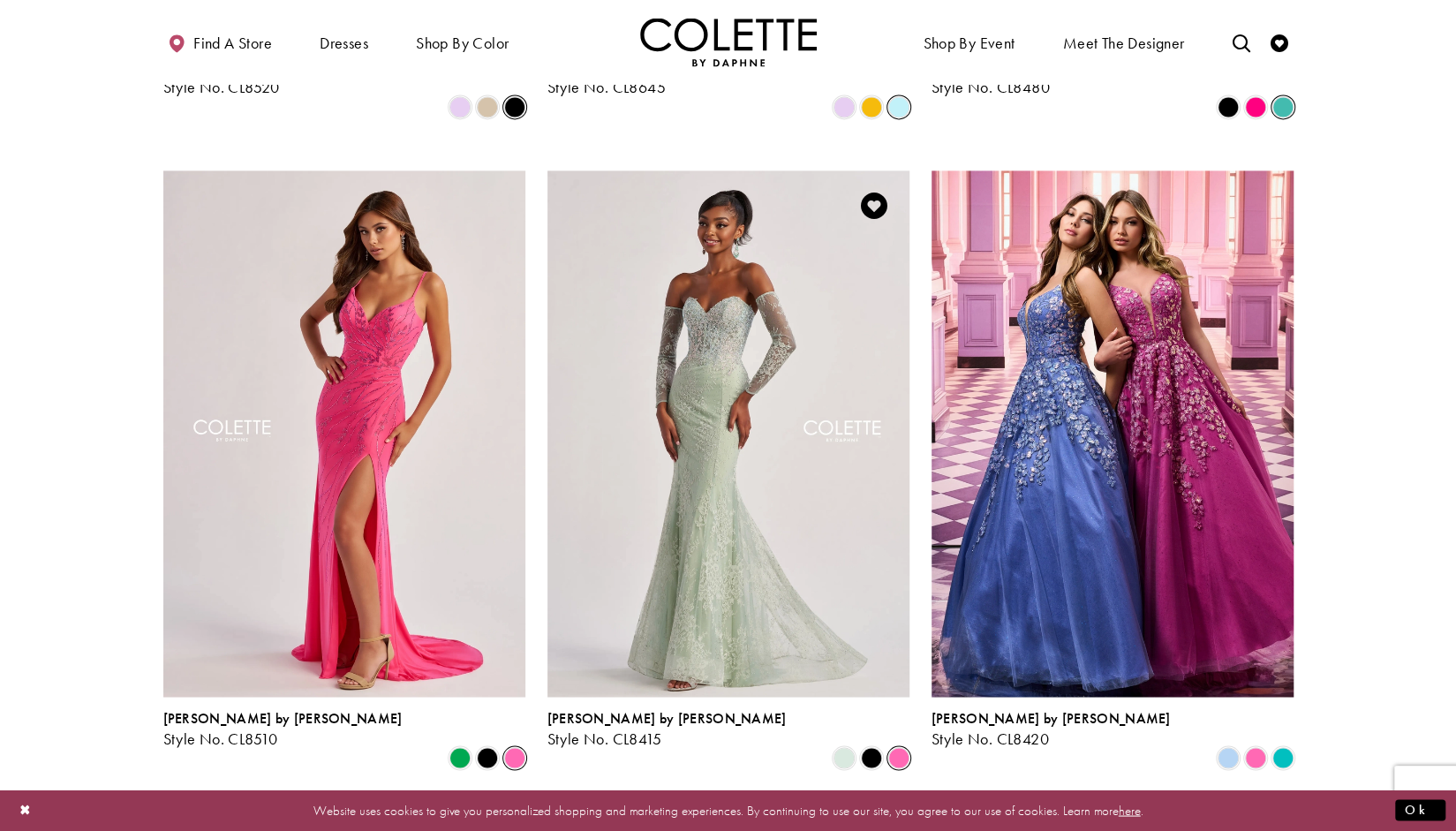
click at [903, 747] on span "Product List" at bounding box center [899, 758] width 22 height 22
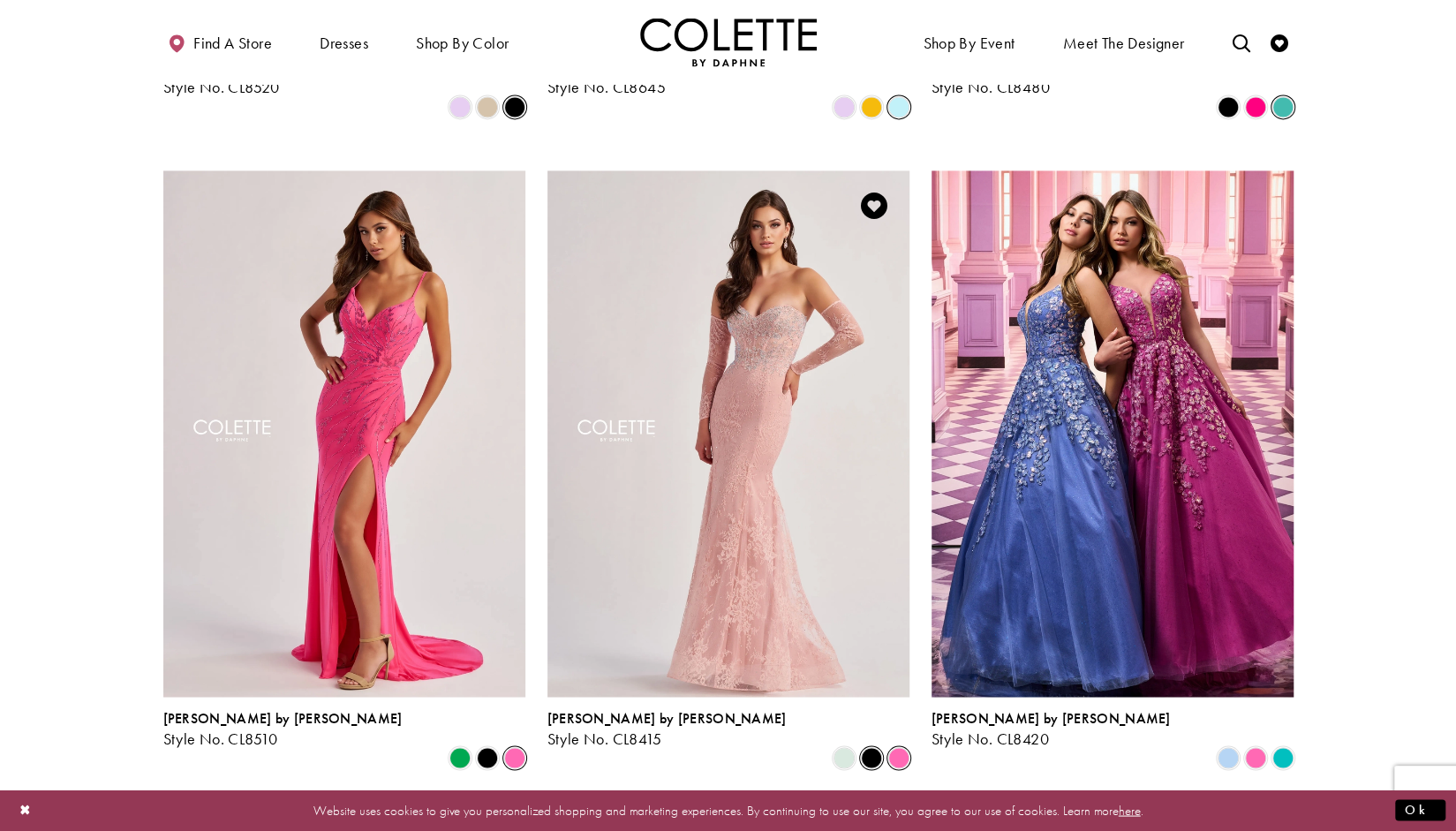
click at [867, 747] on span "Product List" at bounding box center [872, 758] width 22 height 22
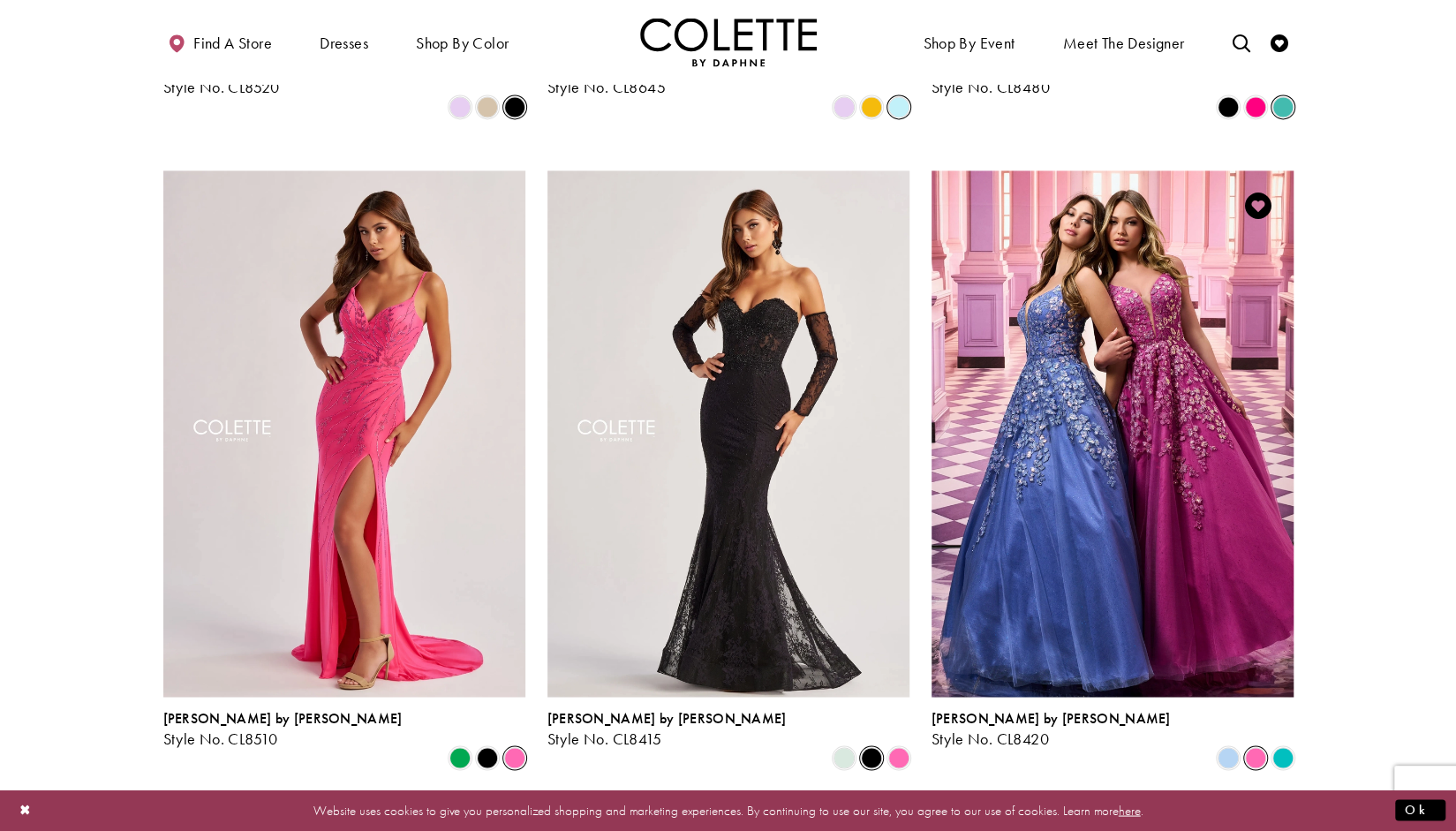
click at [1245, 747] on span "Product List" at bounding box center [1256, 758] width 22 height 22
click at [1231, 747] on span "Product List" at bounding box center [1228, 758] width 22 height 22
click at [1296, 669] on div "Colette by Daphne Style No. CL8420 Skip Color List #1c6cc70325 to end Color Lis…" at bounding box center [1111, 469] width 384 height 651
click at [1282, 747] on span "Product List" at bounding box center [1283, 758] width 22 height 22
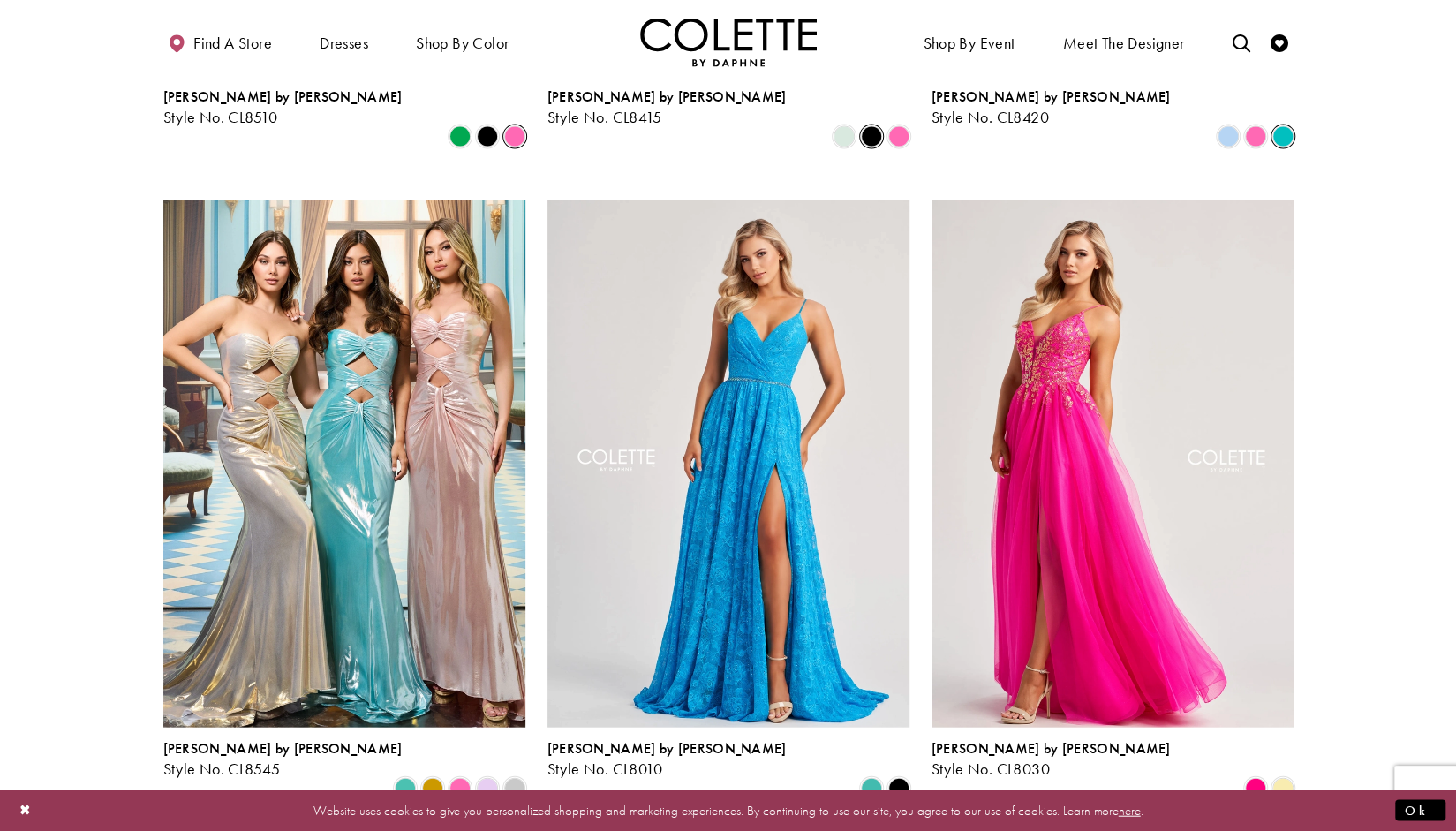
scroll to position [2335, 0]
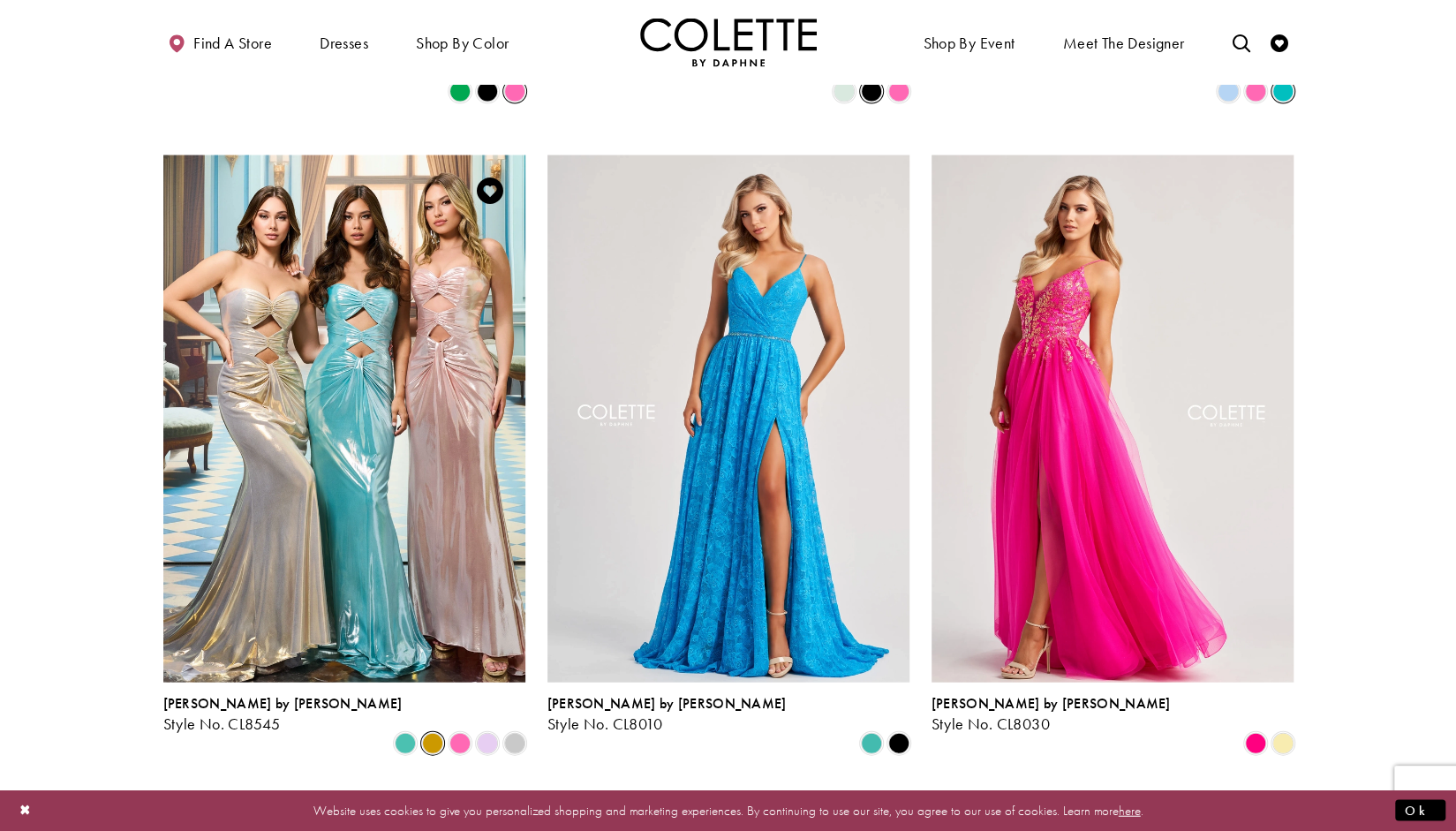
click at [426, 733] on span "Product List" at bounding box center [433, 744] width 22 height 22
click at [476, 729] on div "Product List" at bounding box center [487, 743] width 27 height 27
click at [500, 729] on div "Product List" at bounding box center [514, 743] width 27 height 27
click at [518, 733] on span "Product List" at bounding box center [515, 744] width 22 height 22
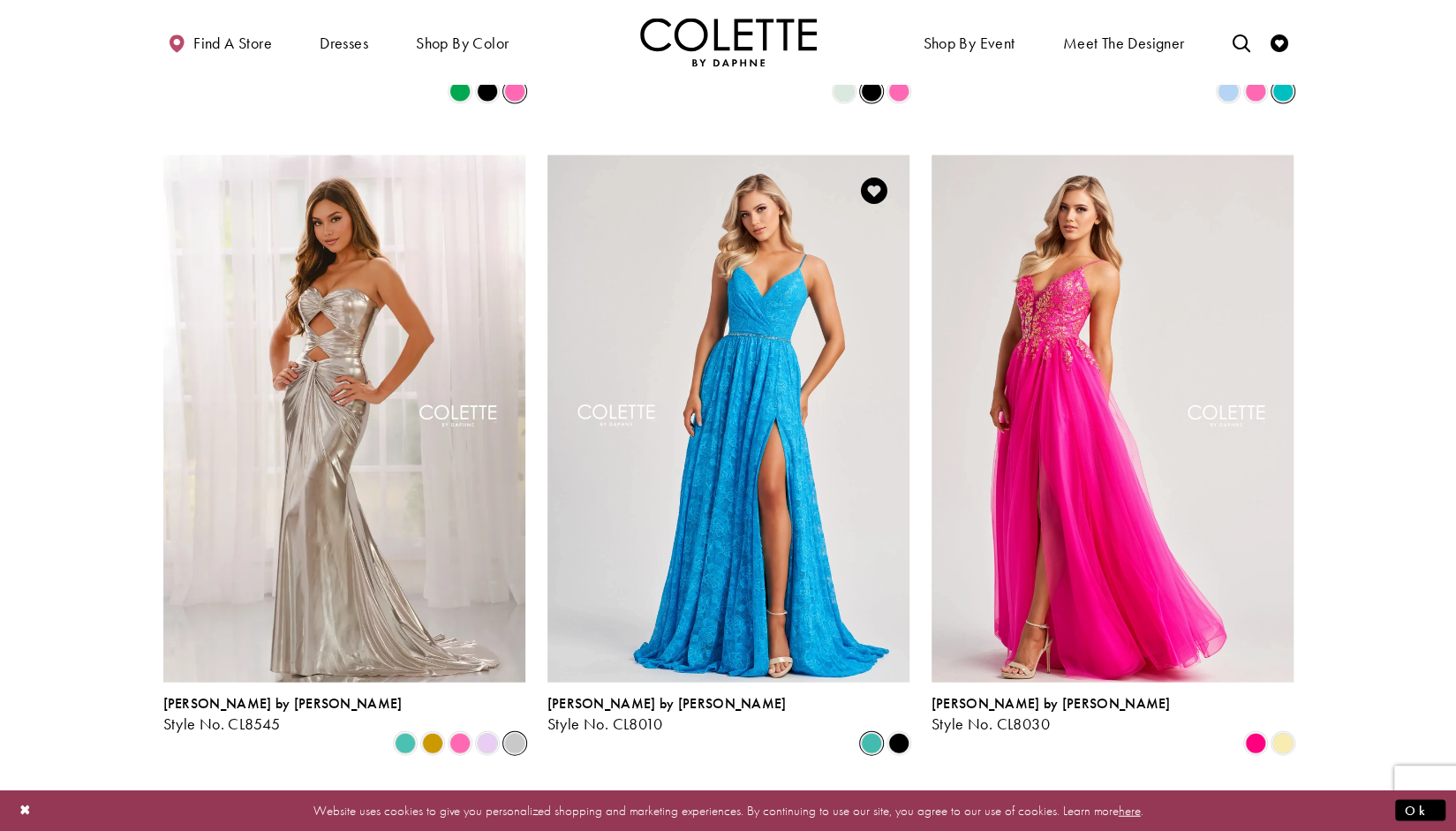
click at [876, 733] on span "Product List" at bounding box center [872, 744] width 22 height 22
click at [894, 733] on span "Product List" at bounding box center [899, 744] width 22 height 22
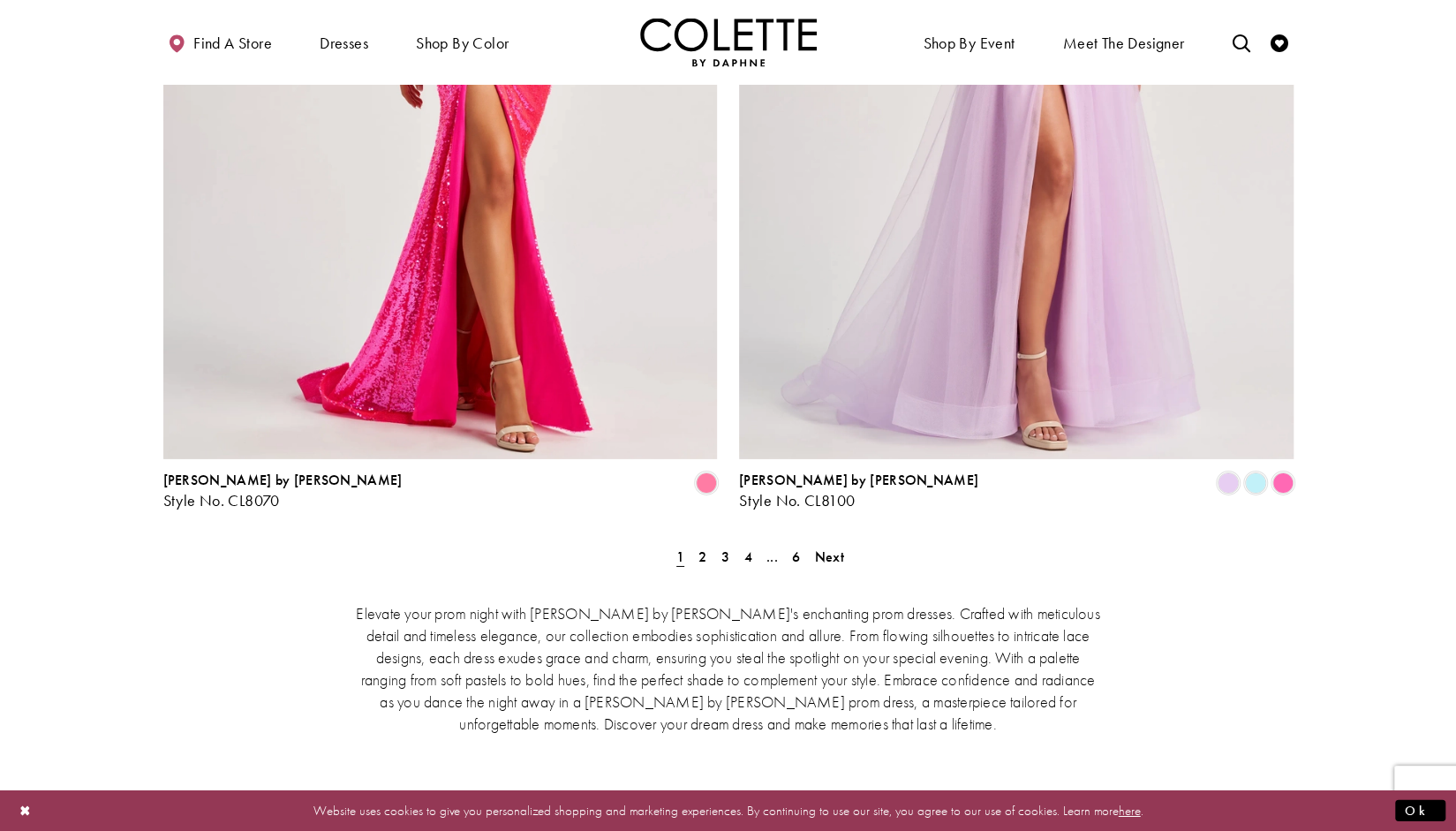
scroll to position [3495, 0]
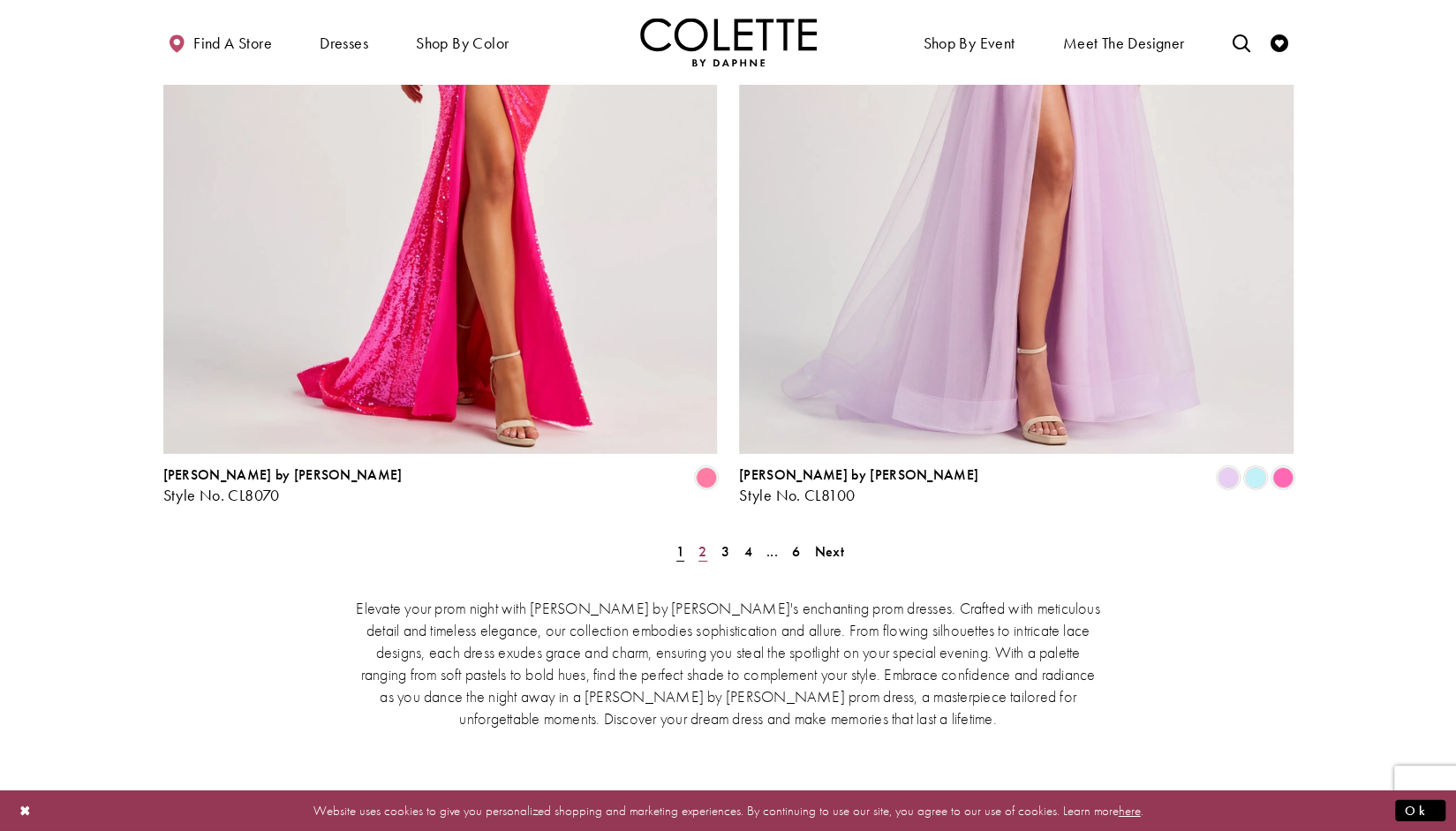
click at [702, 542] on span "2" at bounding box center [702, 551] width 8 height 19
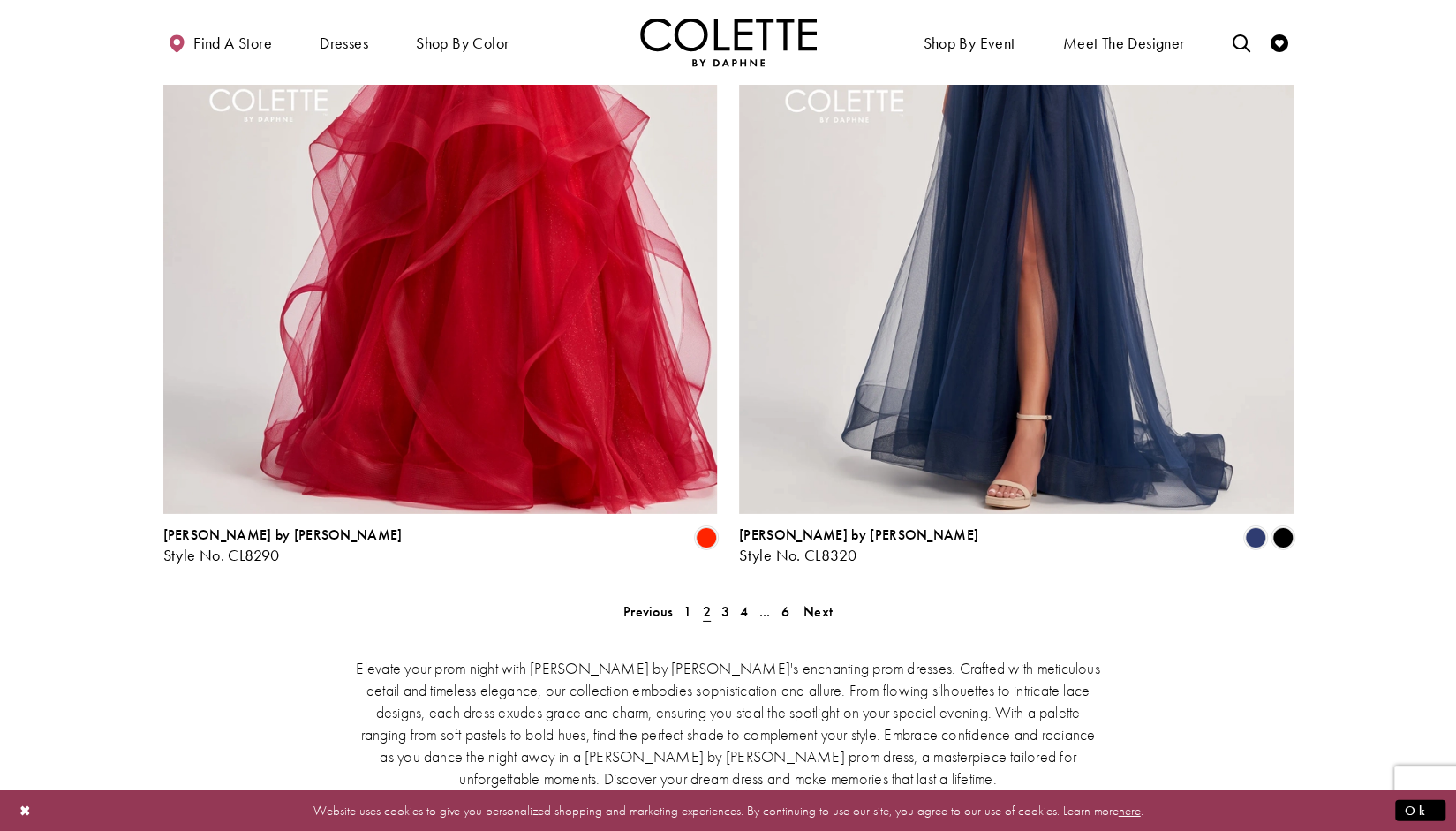
scroll to position [3444, 0]
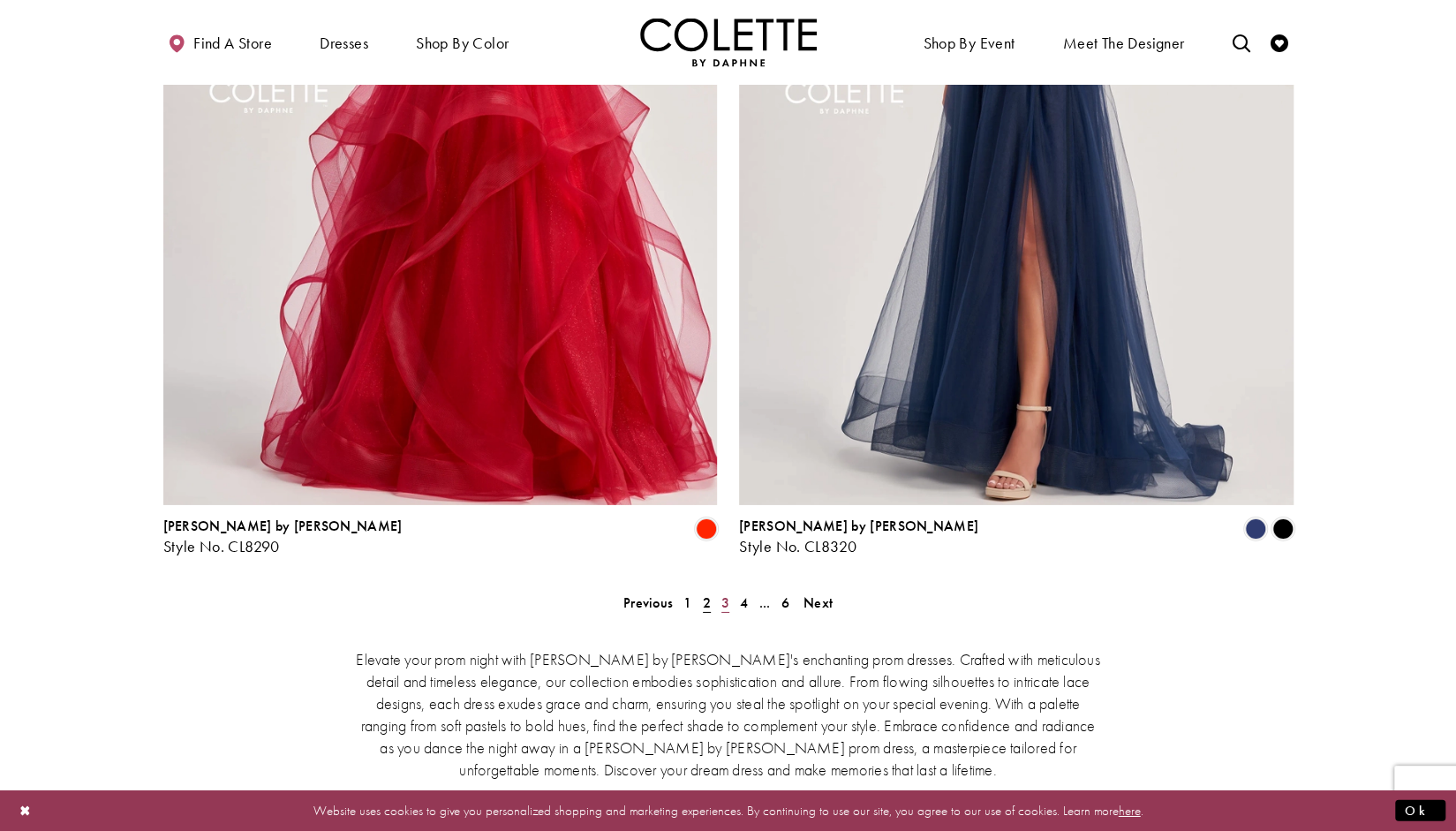
click at [723, 593] on span "3" at bounding box center [725, 602] width 8 height 19
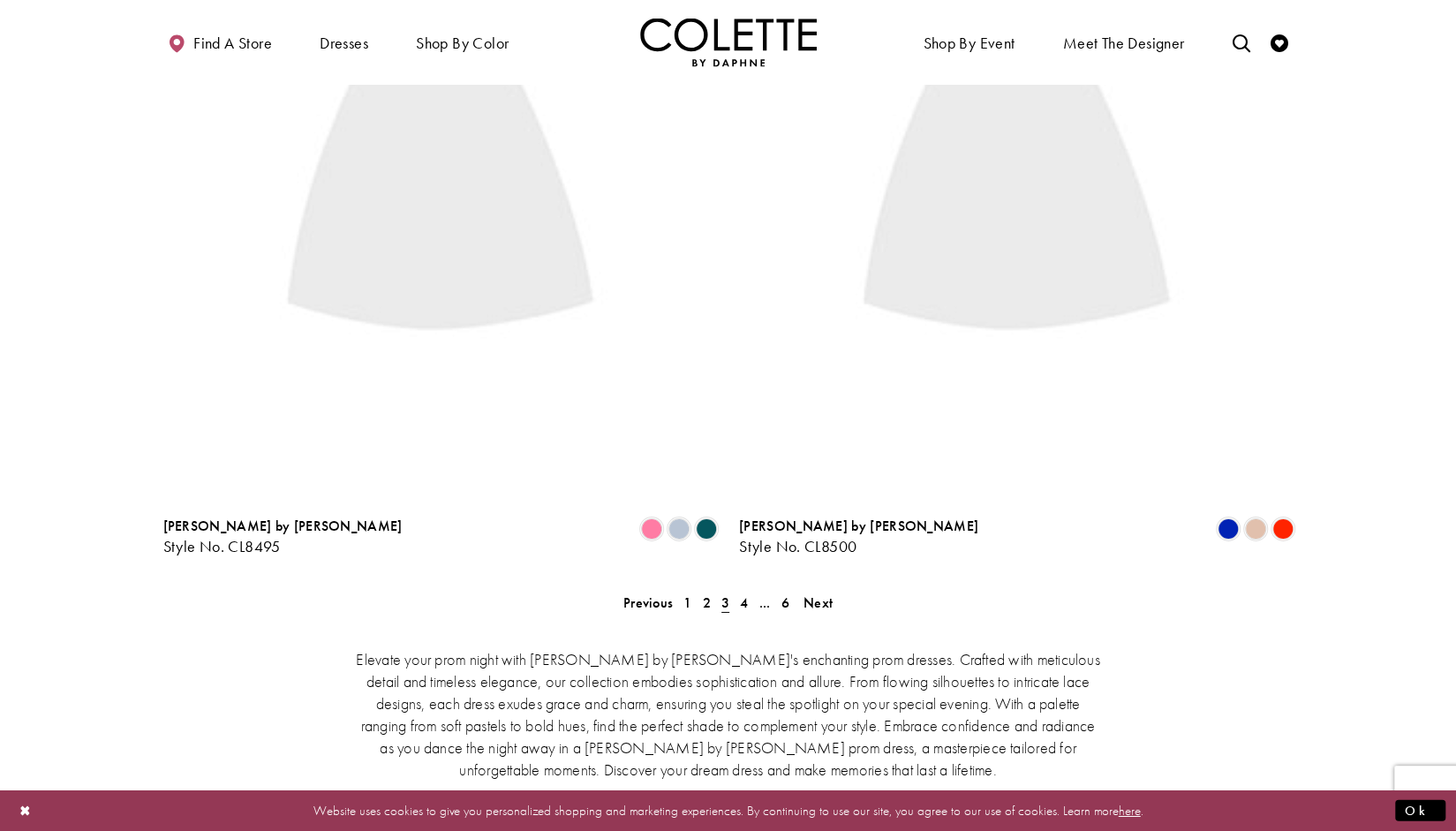
scroll to position [453, 0]
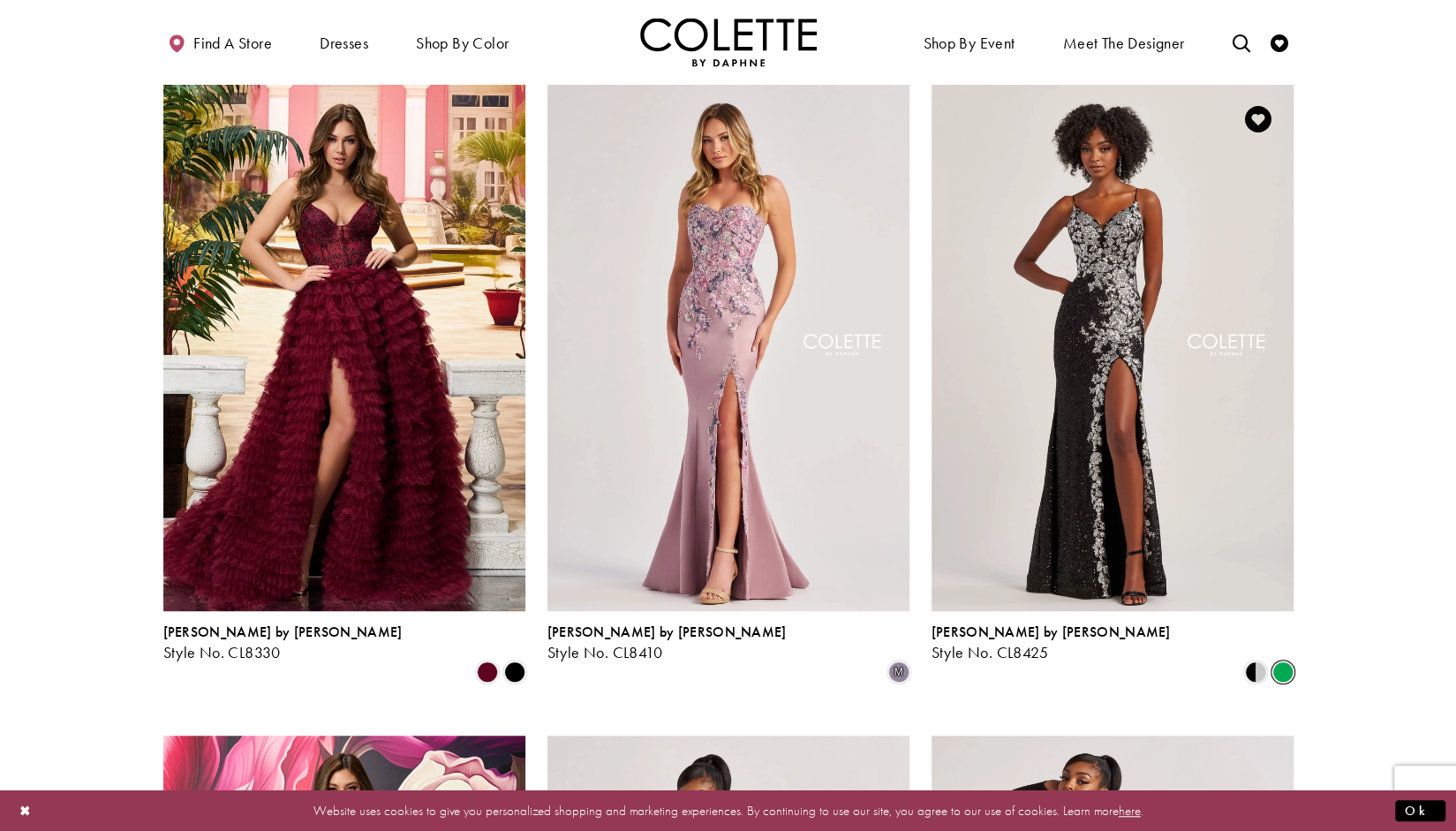
click at [1292, 662] on span "Product List" at bounding box center [1283, 673] width 22 height 22
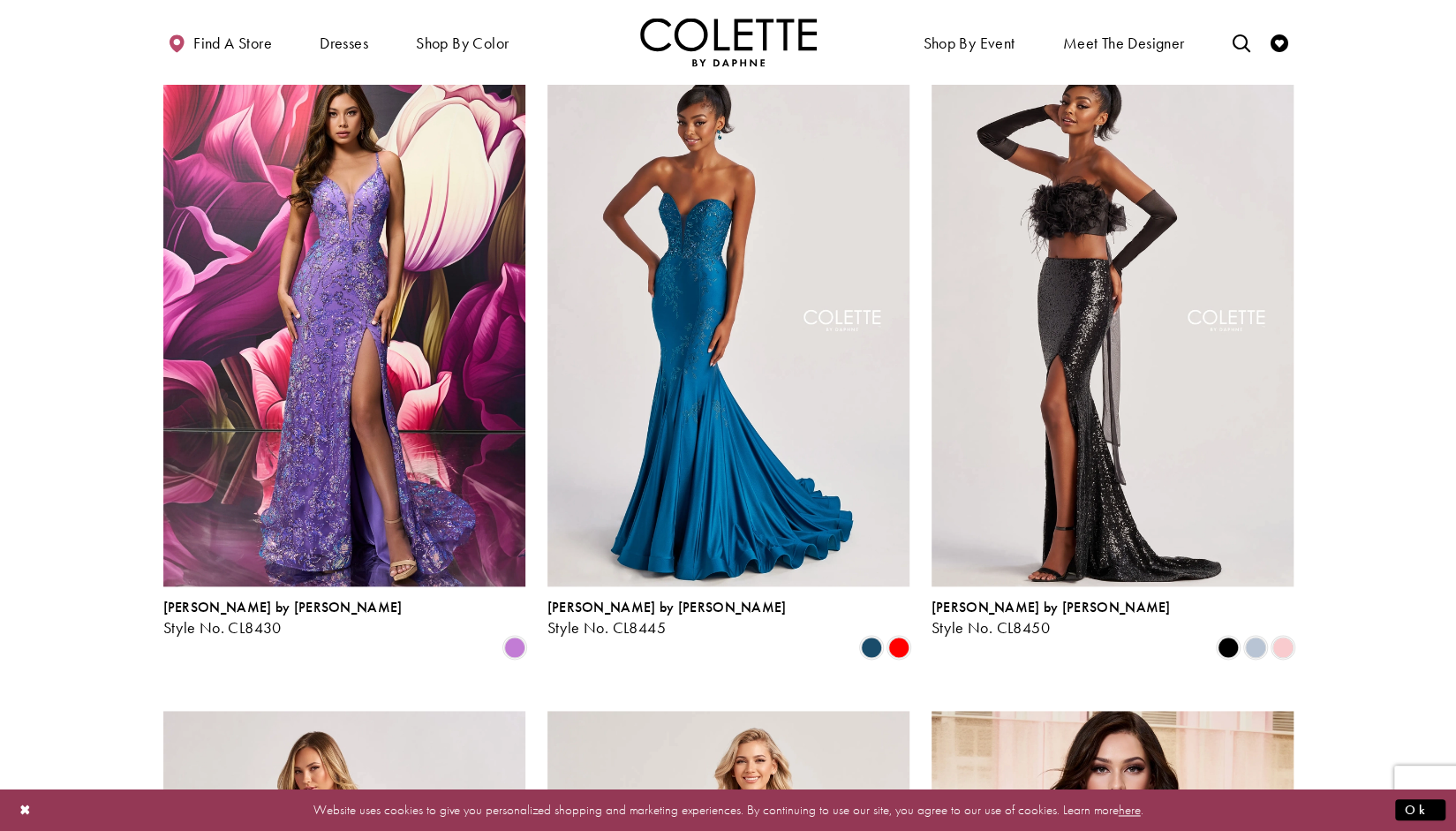
scroll to position [1186, 0]
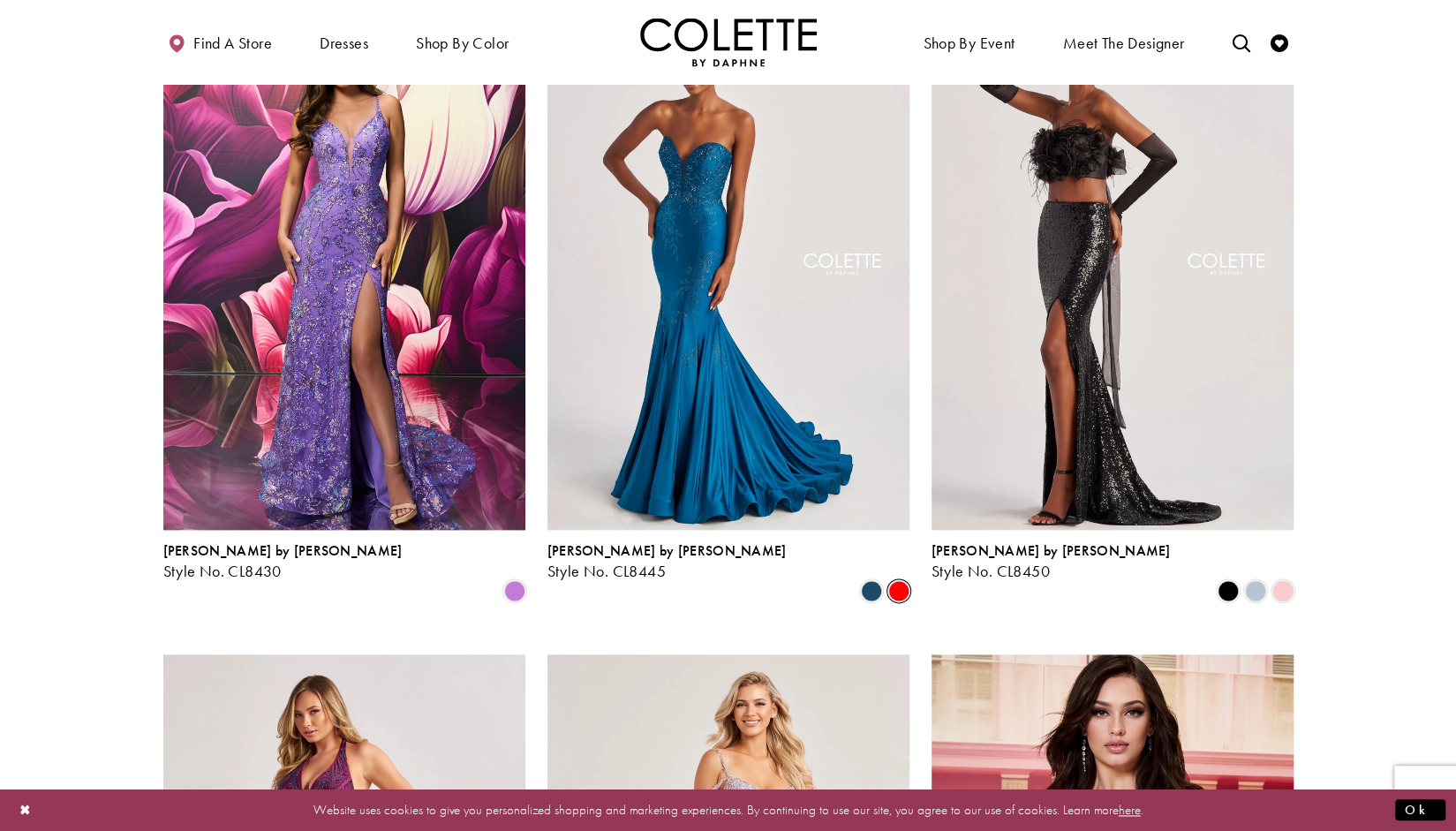
click at [903, 581] on span "Product List" at bounding box center [899, 592] width 22 height 22
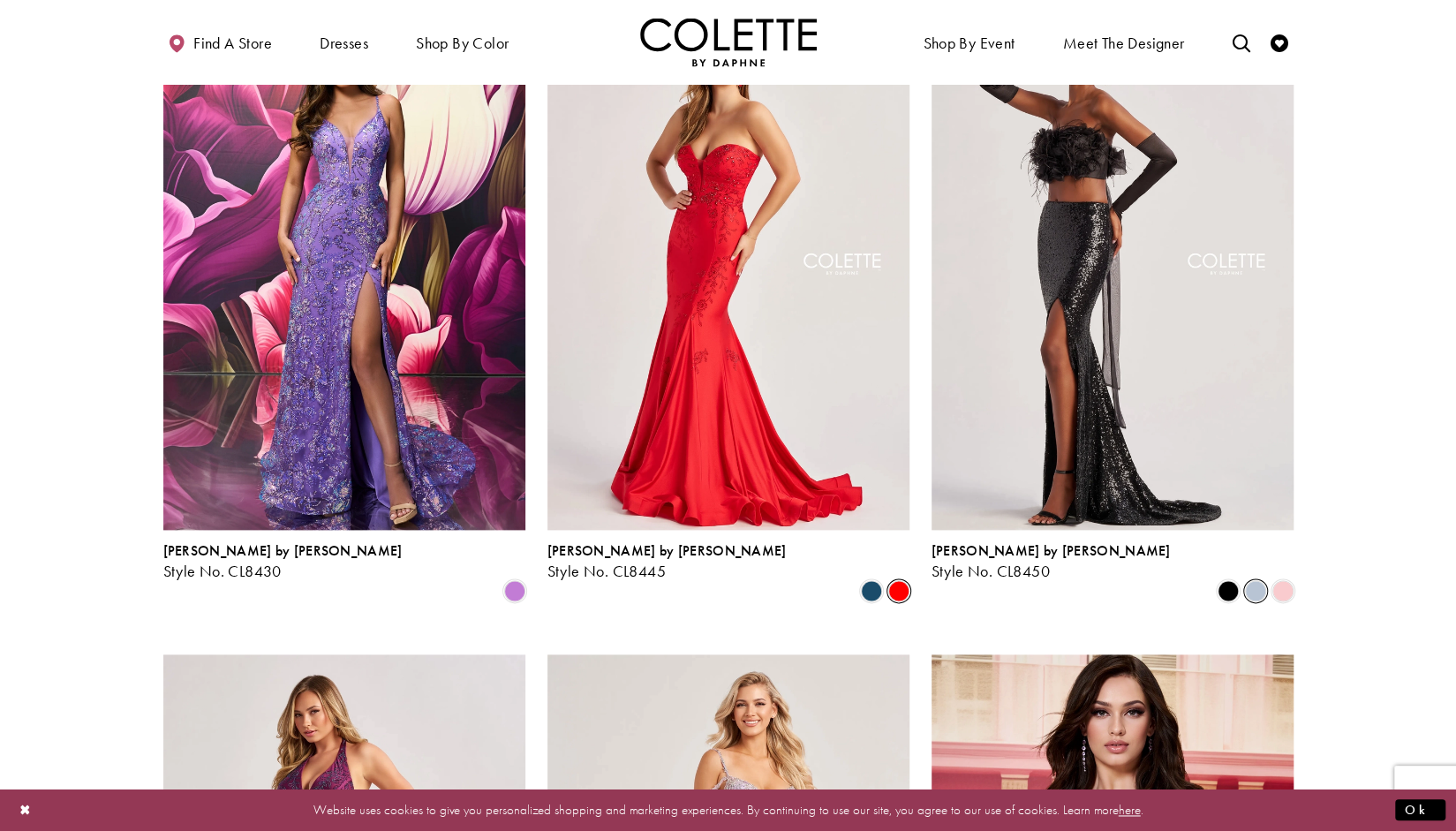
click at [1250, 581] on span "Product List" at bounding box center [1256, 592] width 22 height 22
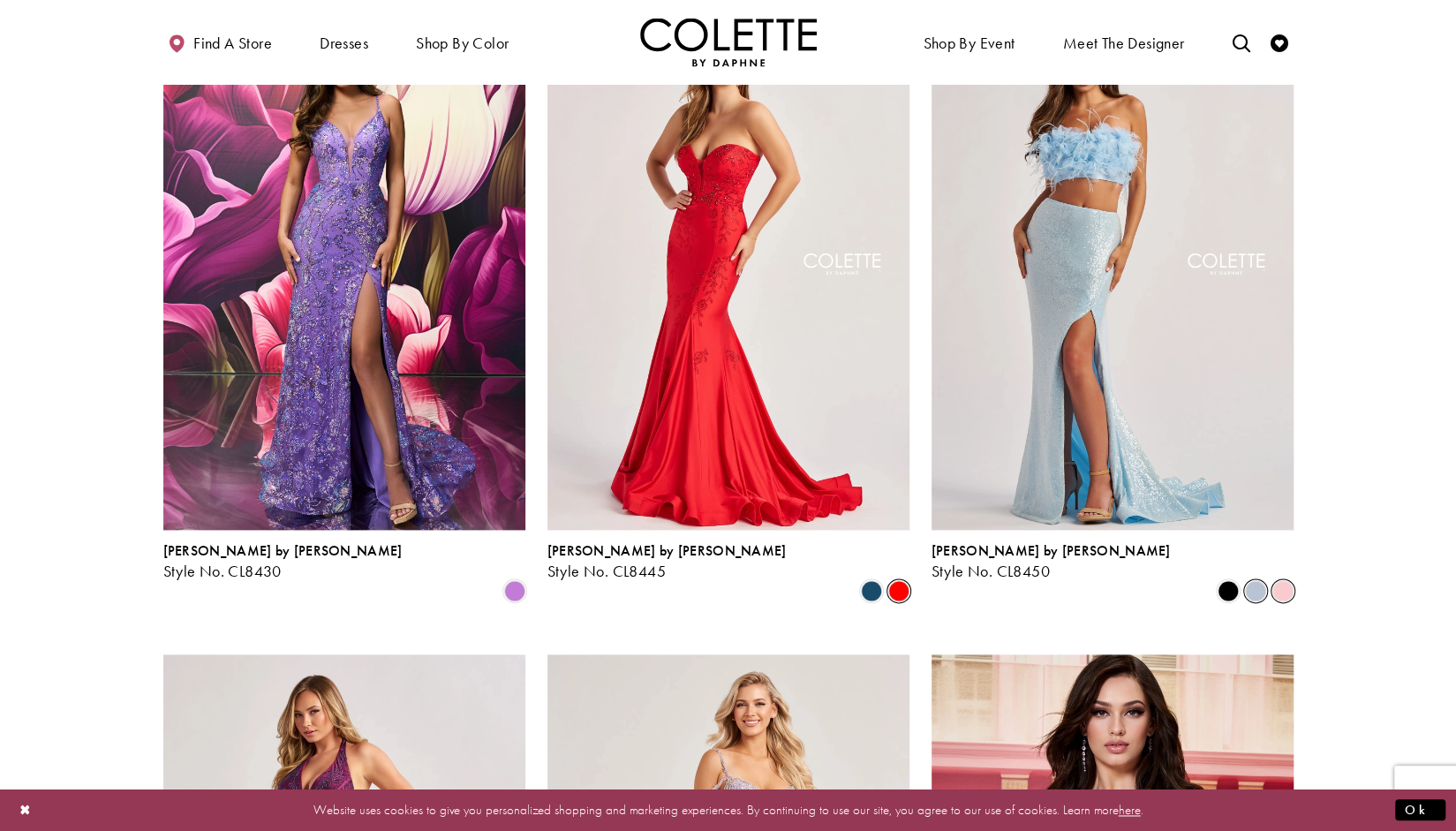
click at [1290, 581] on span "Product List" at bounding box center [1283, 592] width 22 height 22
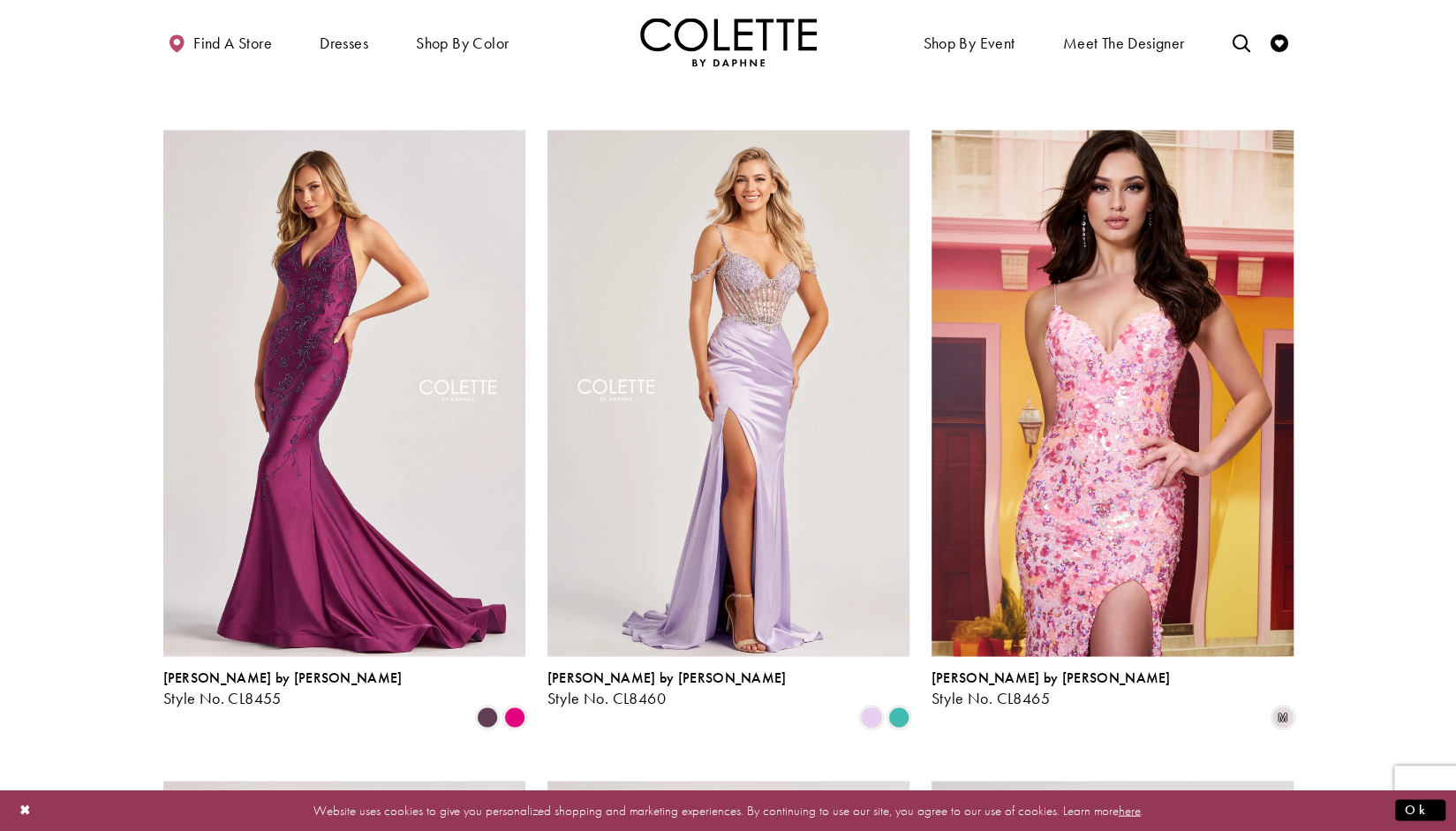
scroll to position [1727, 0]
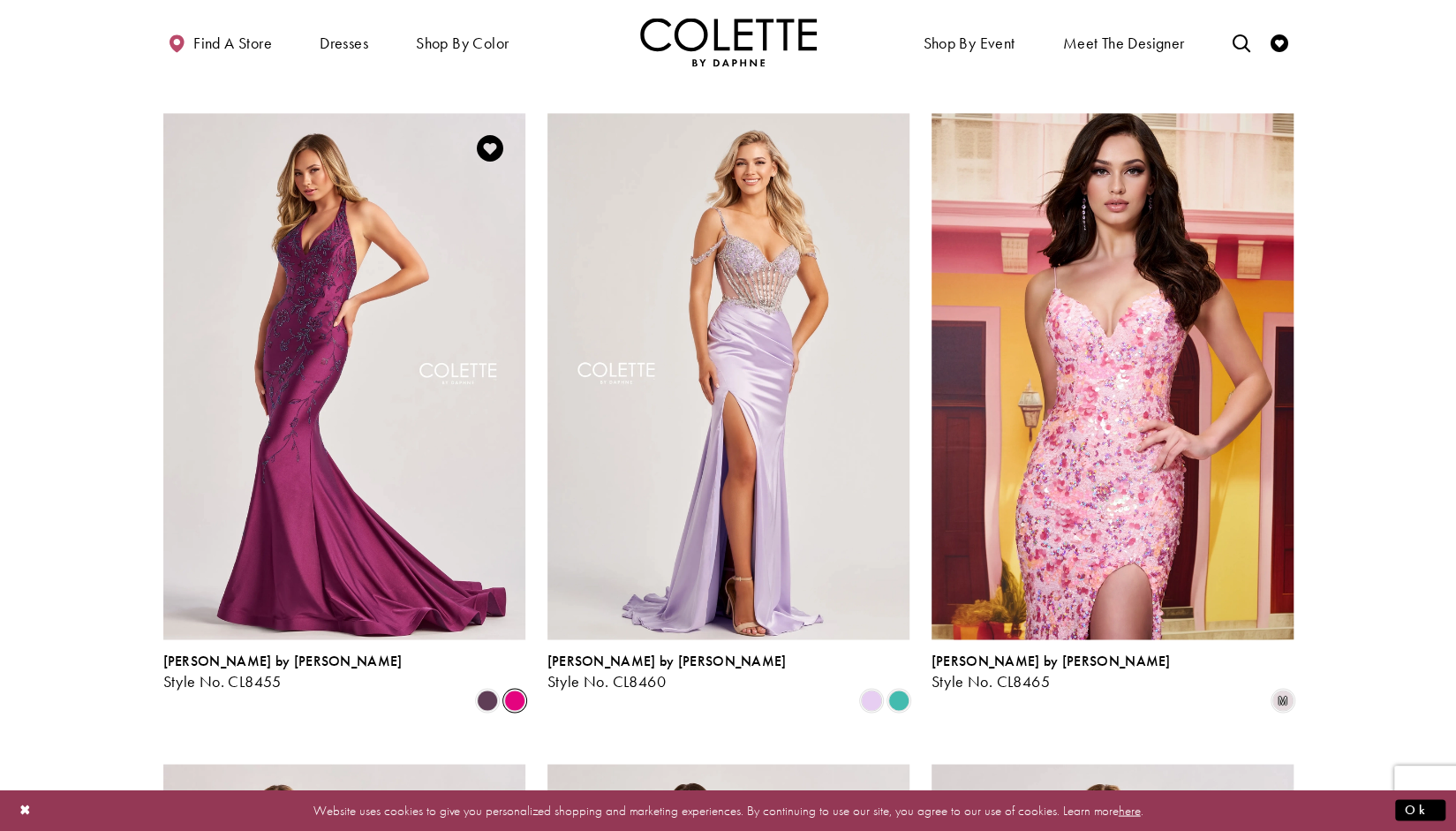
click at [504, 690] on span "Product List" at bounding box center [515, 700] width 22 height 22
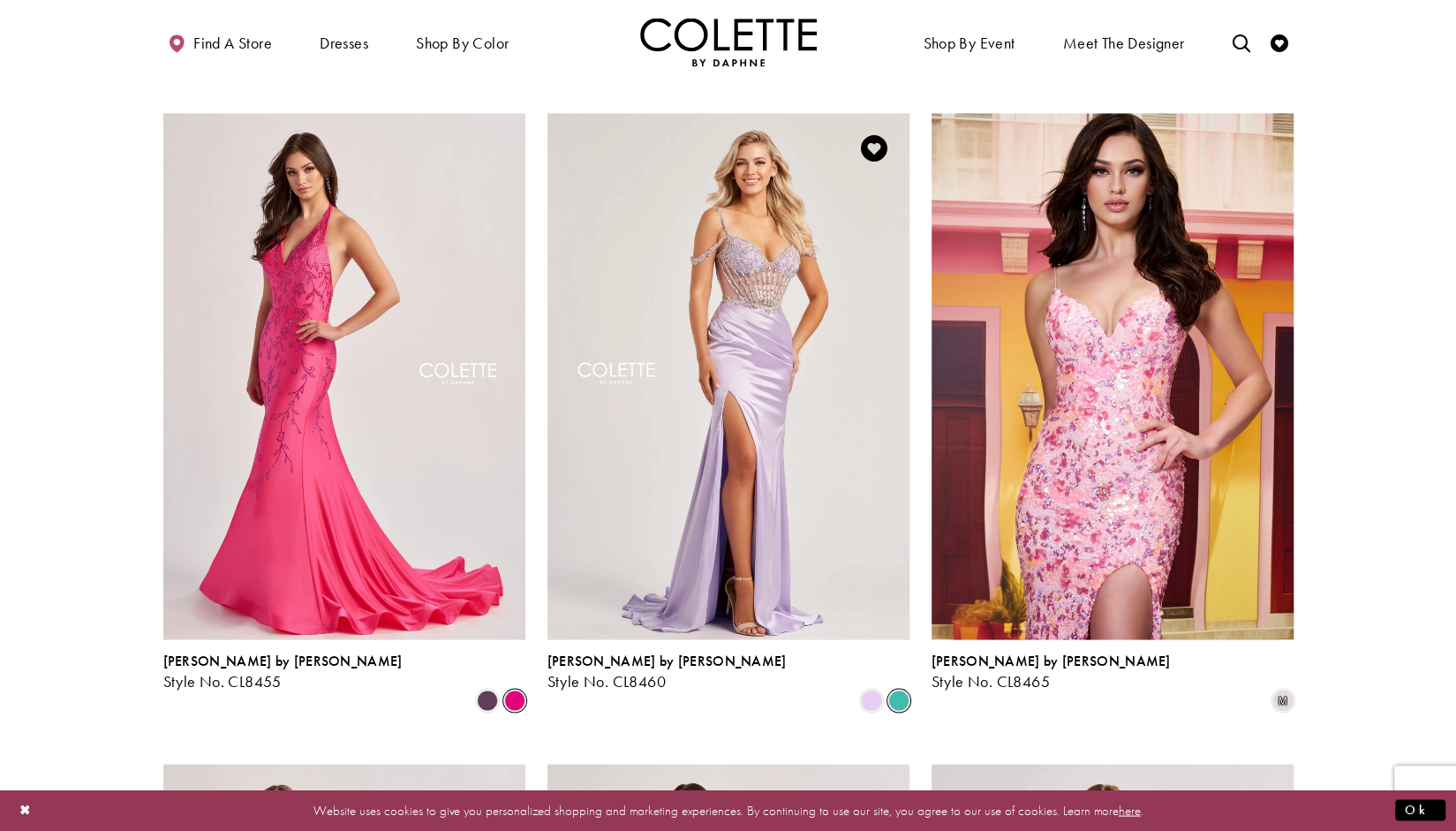
click at [897, 690] on span "Product List" at bounding box center [899, 700] width 22 height 22
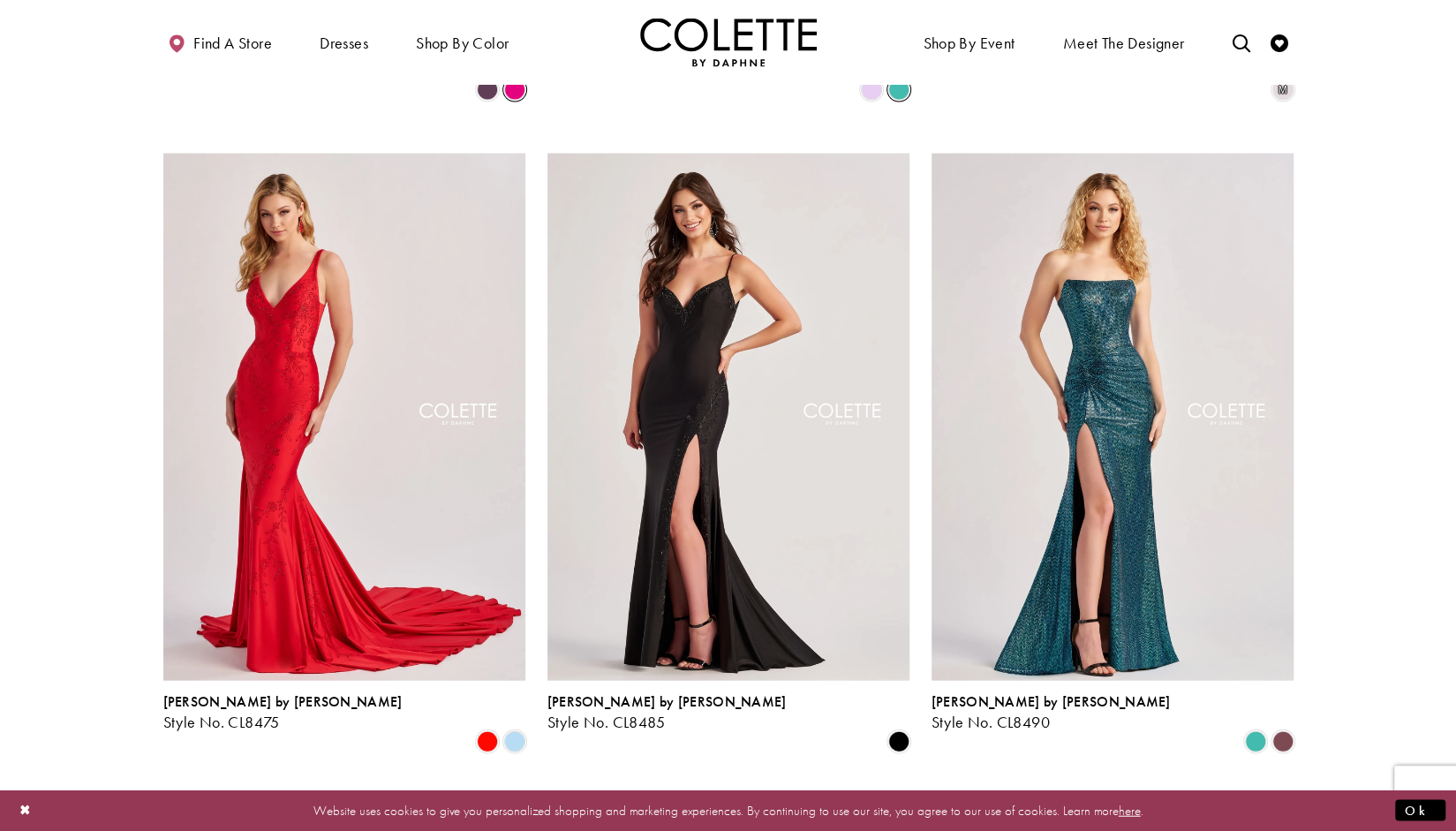
scroll to position [2362, 0]
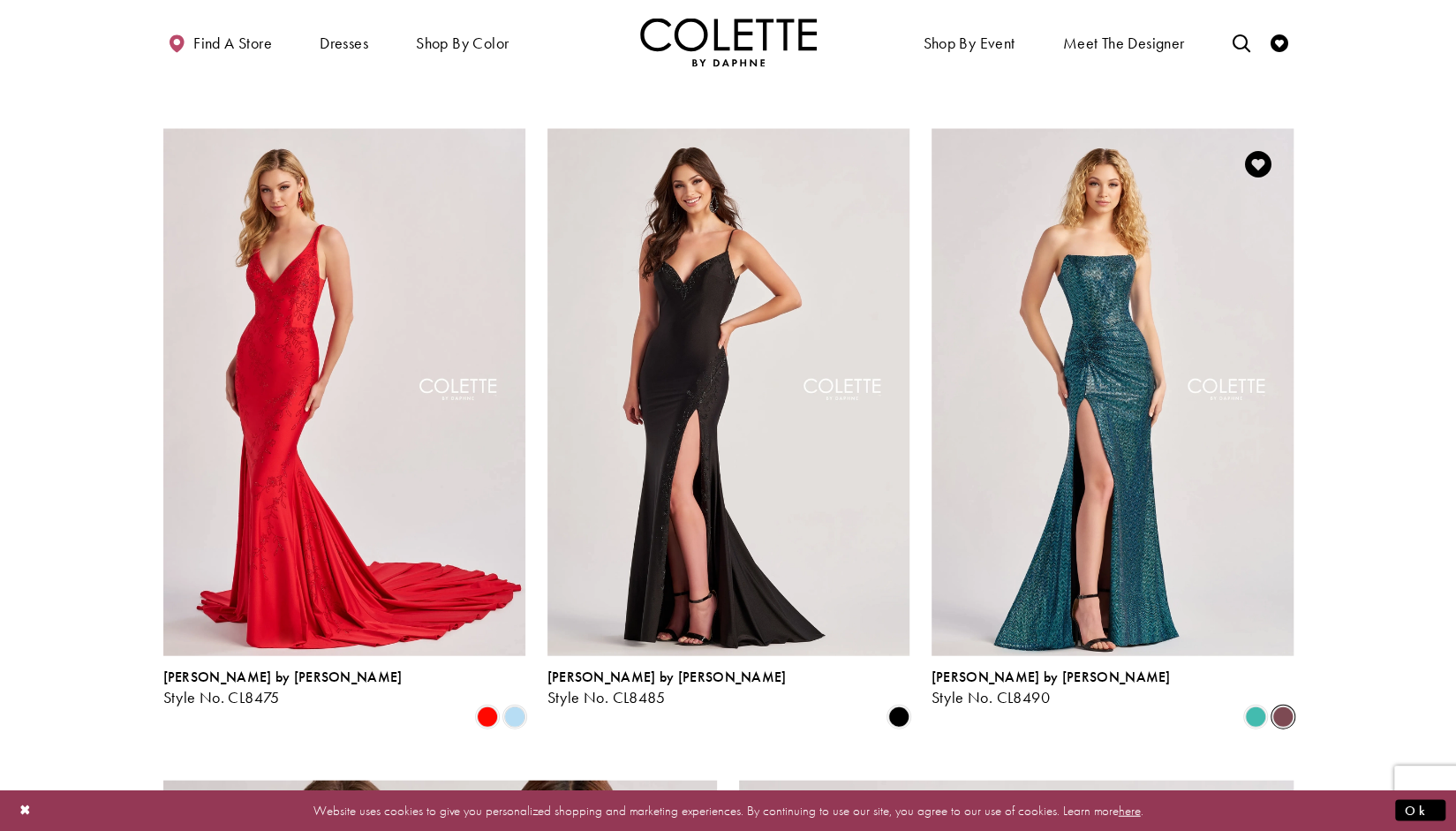
click at [1276, 707] on span "Product List" at bounding box center [1283, 718] width 22 height 22
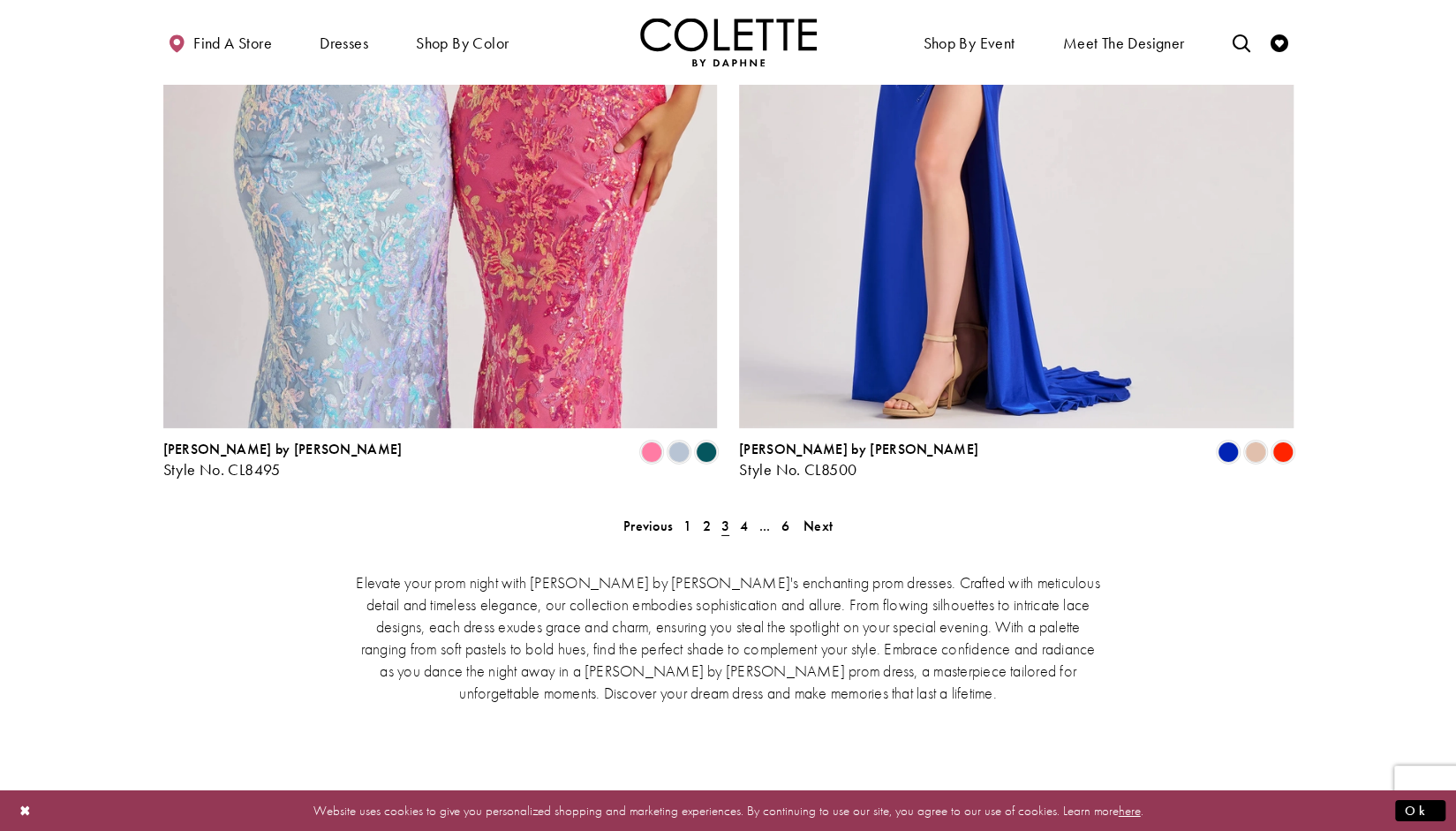
scroll to position [3524, 0]
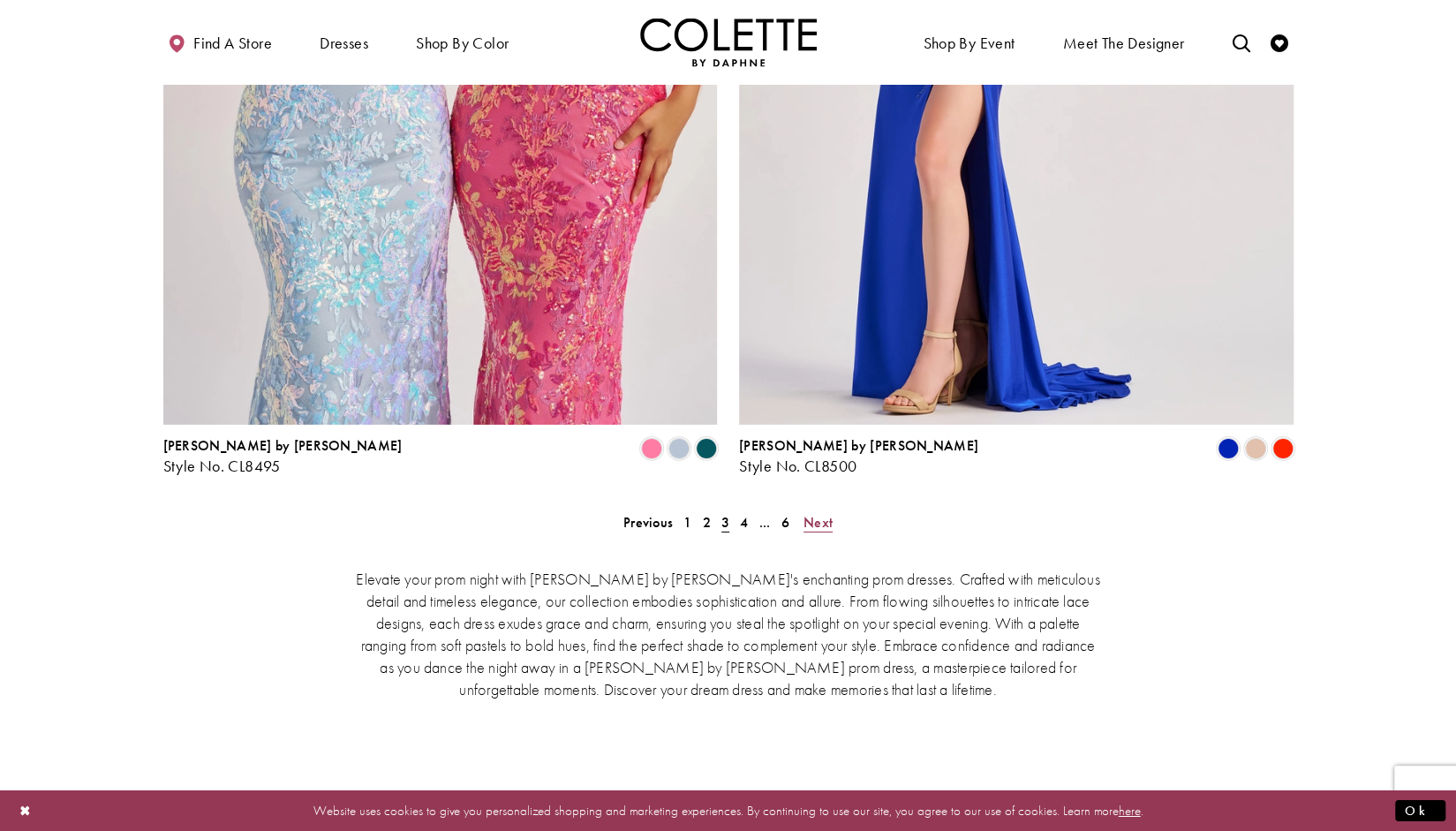
click at [817, 513] on span "Next" at bounding box center [818, 522] width 29 height 19
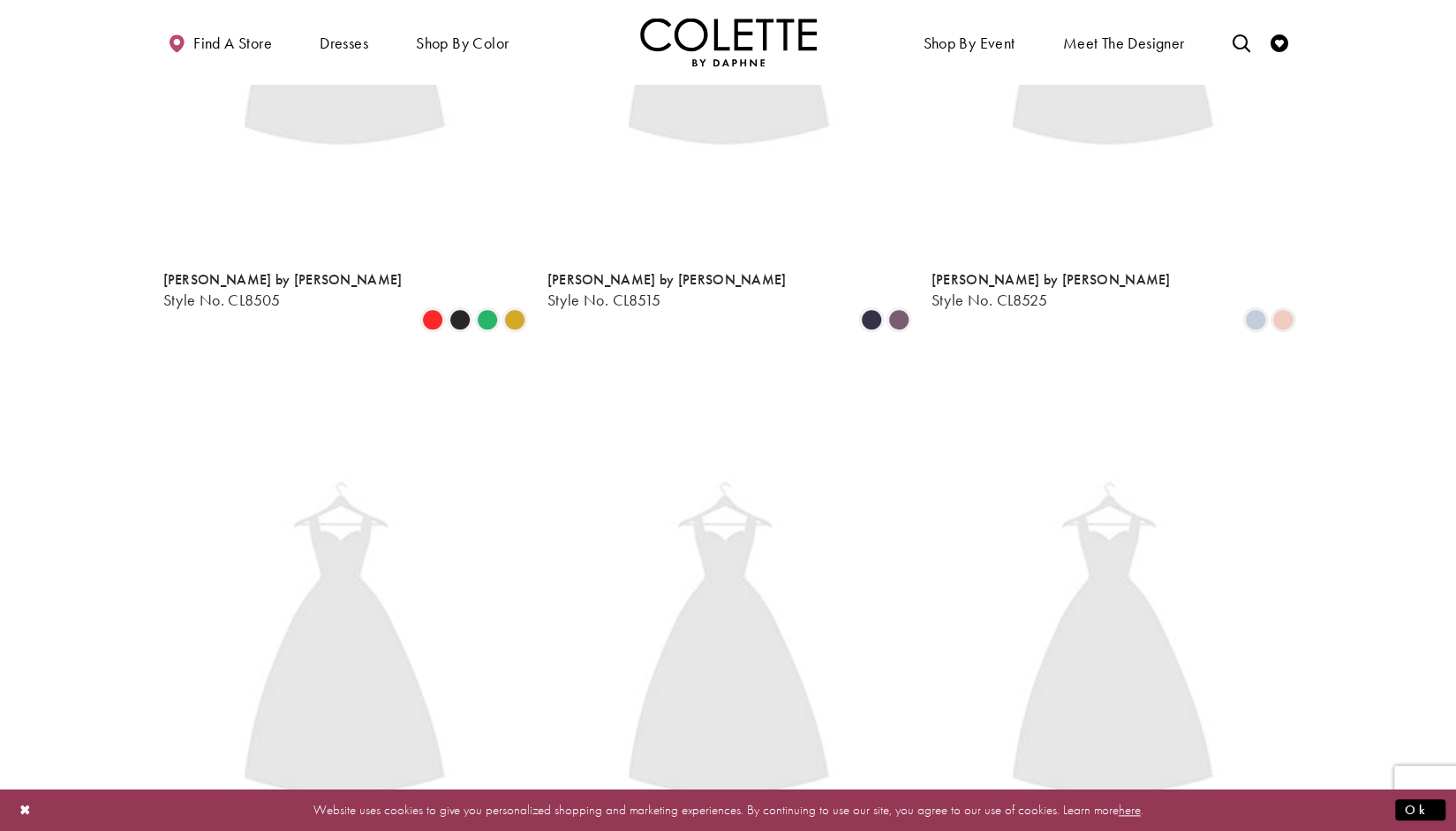
scroll to position [453, 0]
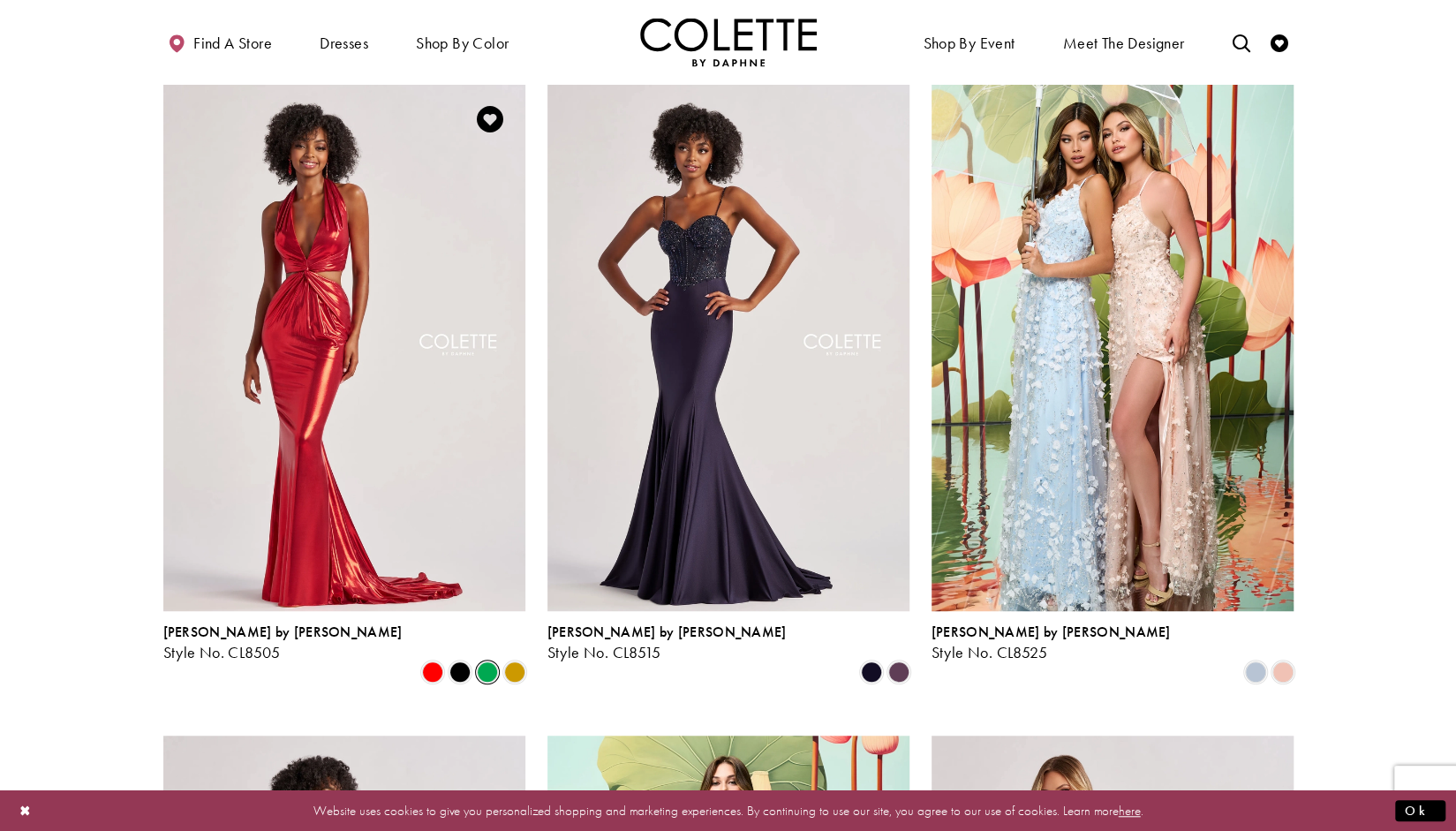
click at [485, 662] on span "Product List" at bounding box center [488, 673] width 22 height 22
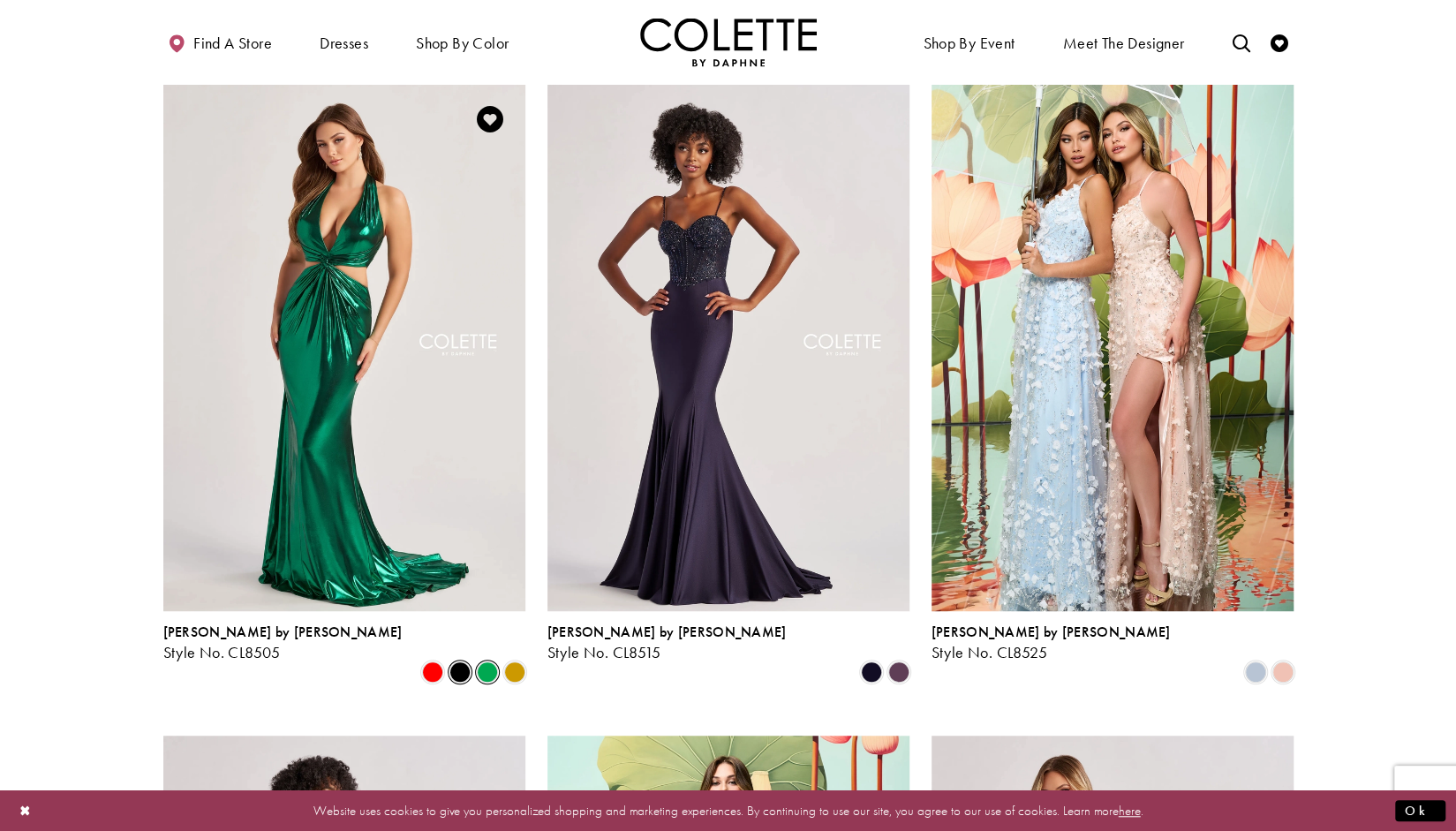
click at [463, 662] on span "Product List" at bounding box center [460, 673] width 22 height 22
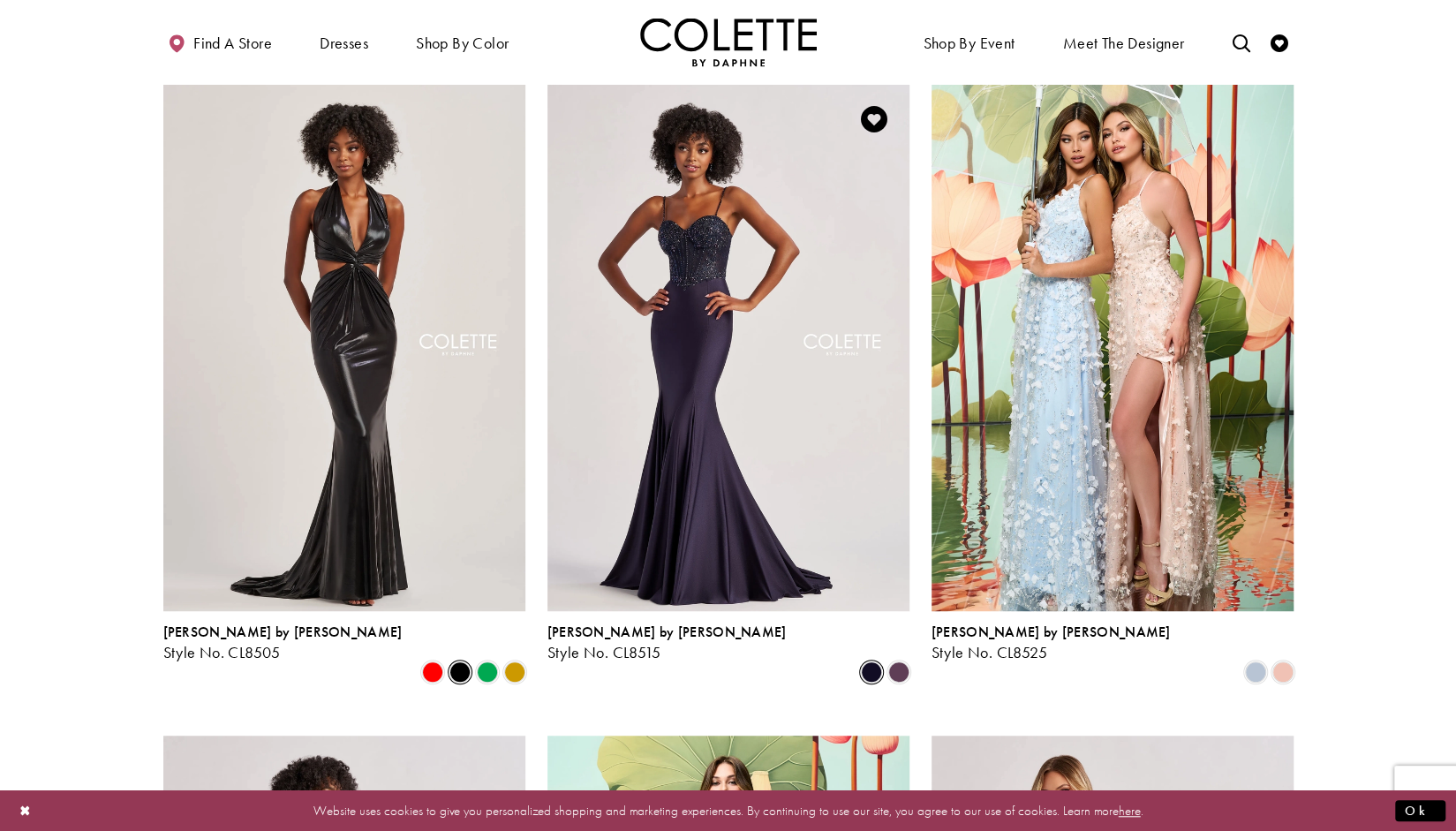
click at [881, 662] on span "Product List" at bounding box center [872, 673] width 22 height 22
click at [875, 662] on span "Product List" at bounding box center [872, 673] width 22 height 22
click at [902, 662] on span "Product List" at bounding box center [899, 673] width 22 height 22
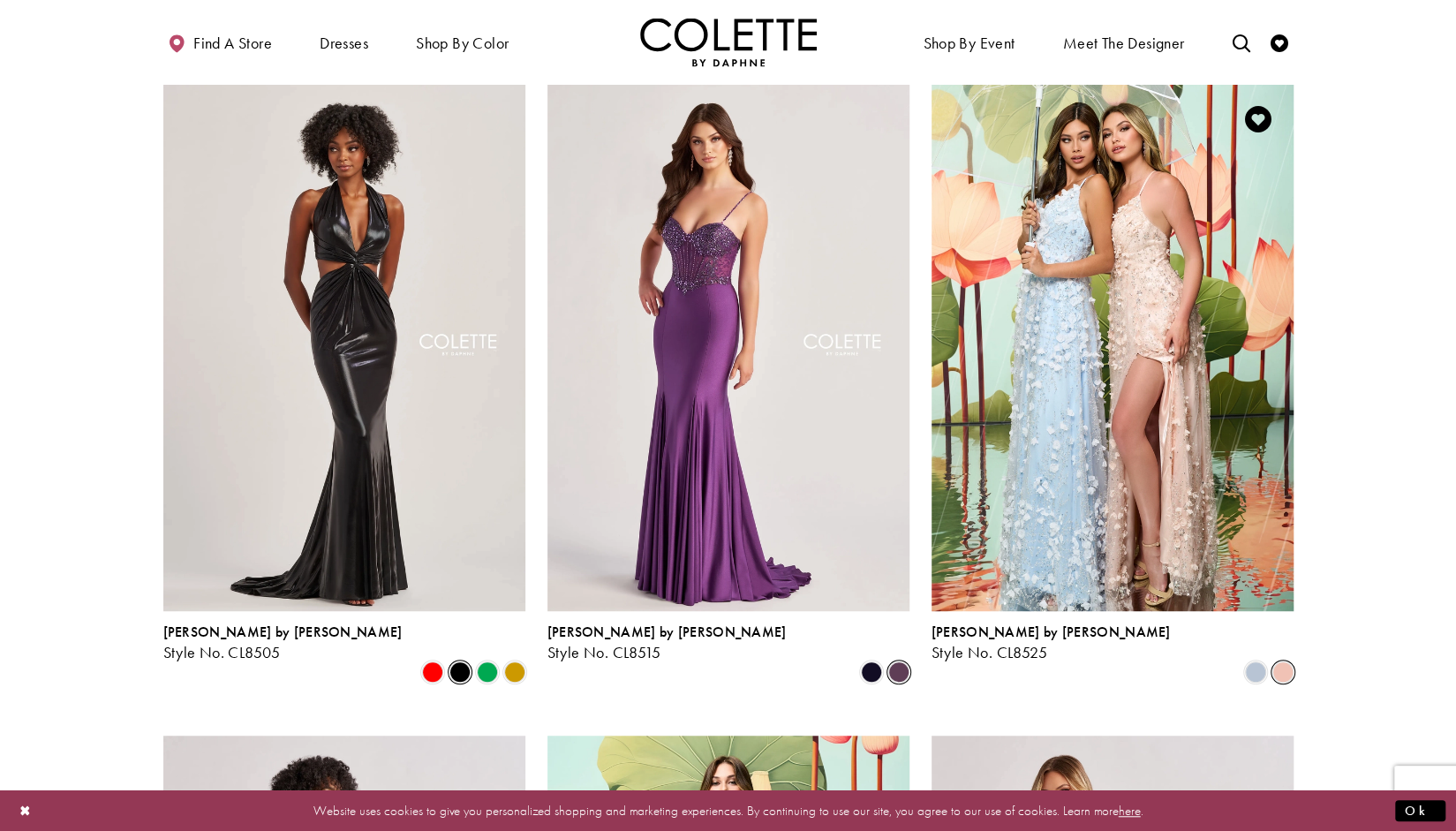
click at [1273, 662] on span "Product List" at bounding box center [1283, 673] width 22 height 22
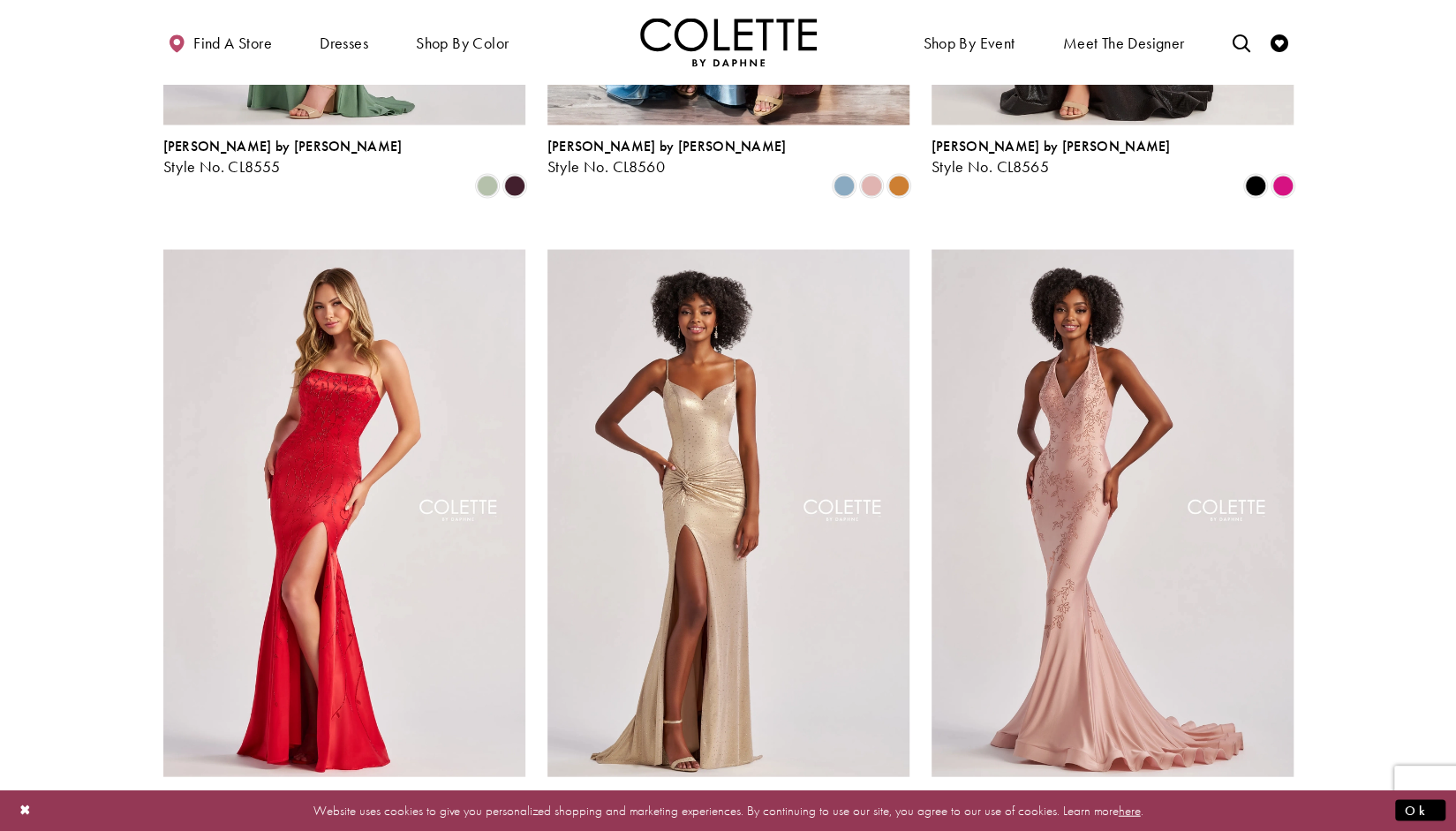
scroll to position [2277, 0]
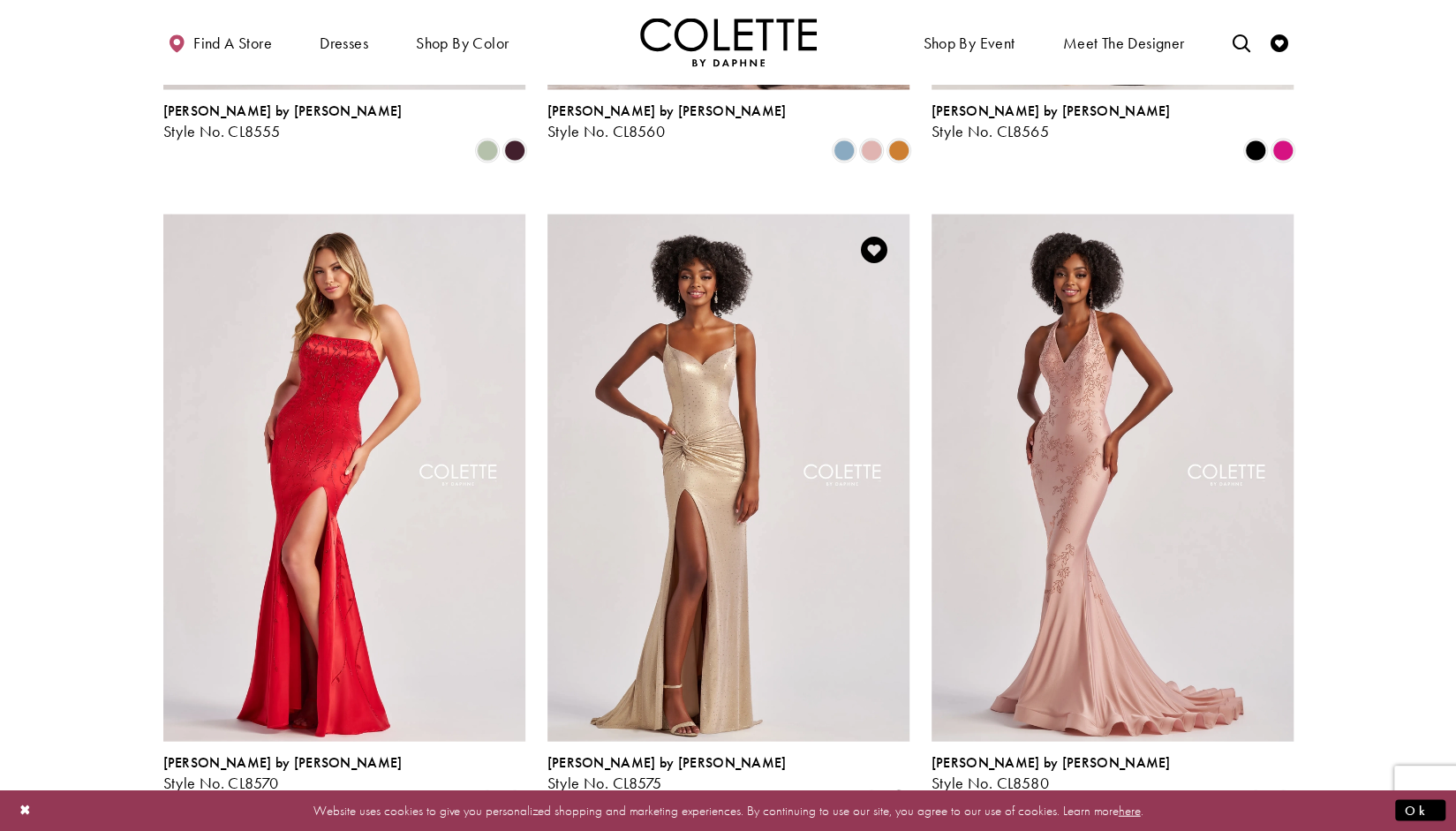
click at [899, 792] on span "Product List" at bounding box center [899, 803] width 22 height 22
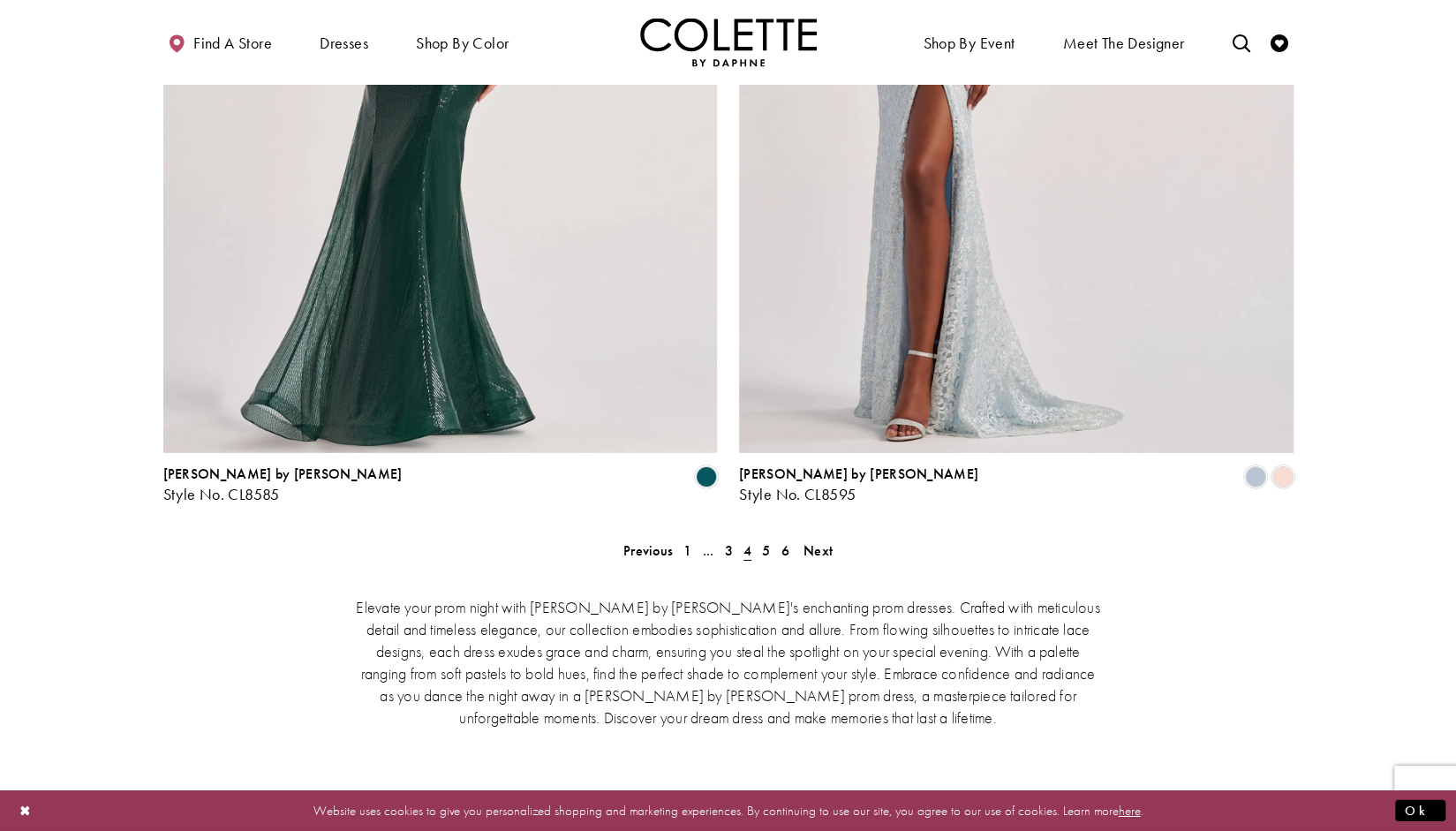
scroll to position [3515, 0]
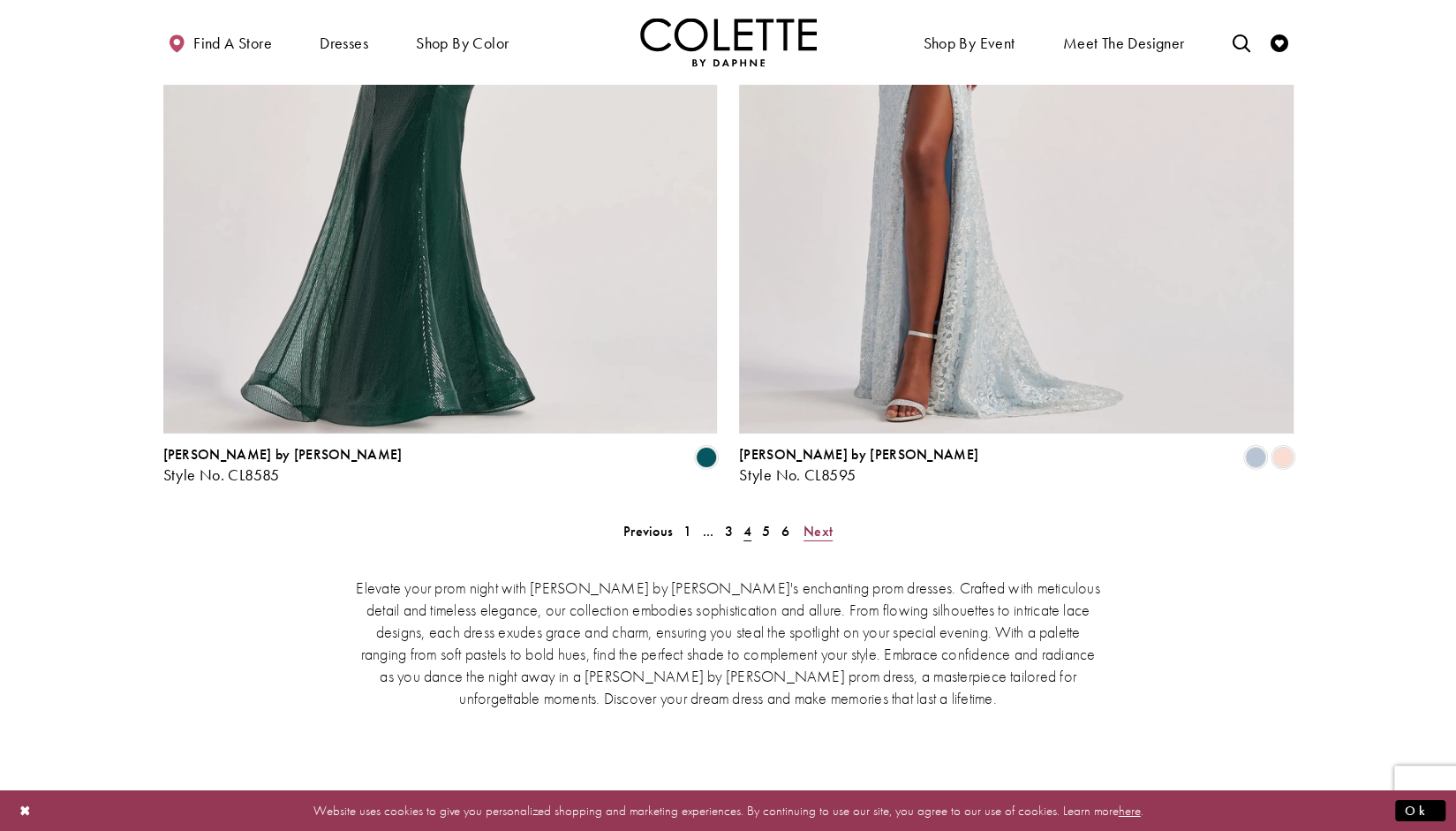
click at [811, 522] on span "Next" at bounding box center [818, 531] width 29 height 19
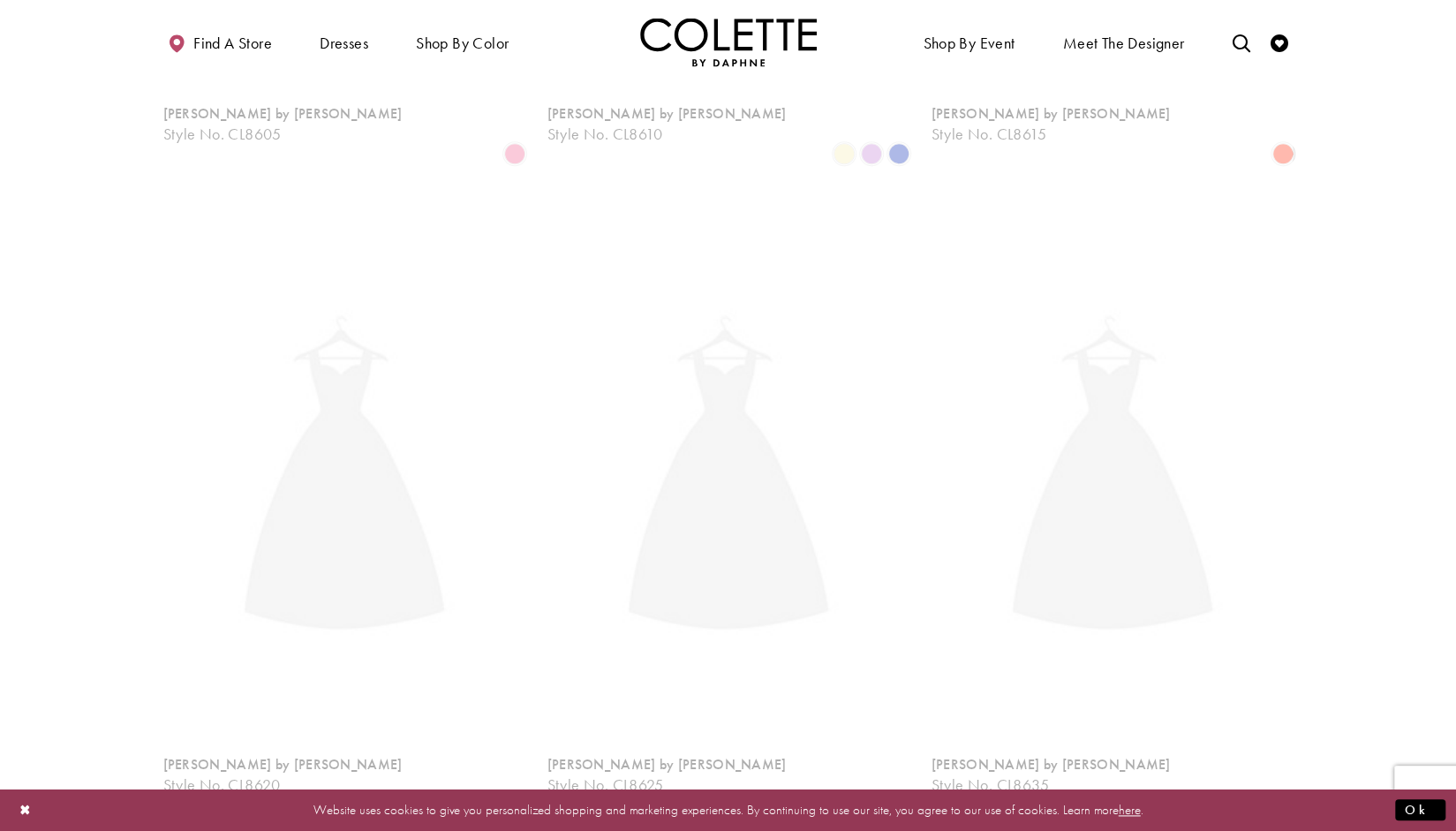
scroll to position [453, 0]
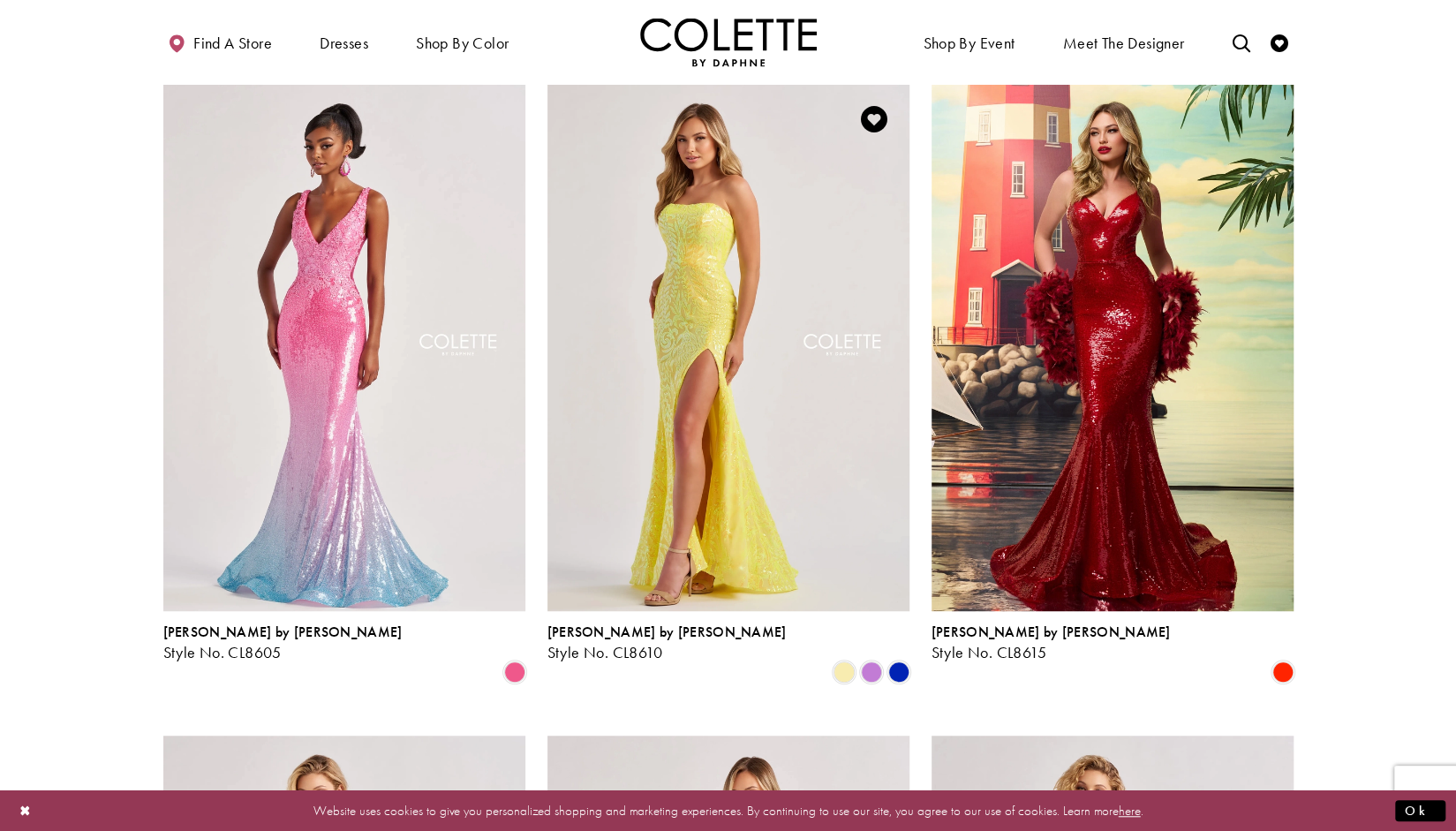
click at [858, 658] on div "Product List" at bounding box center [871, 672] width 27 height 27
click at [871, 662] on span "Product List" at bounding box center [872, 673] width 22 height 22
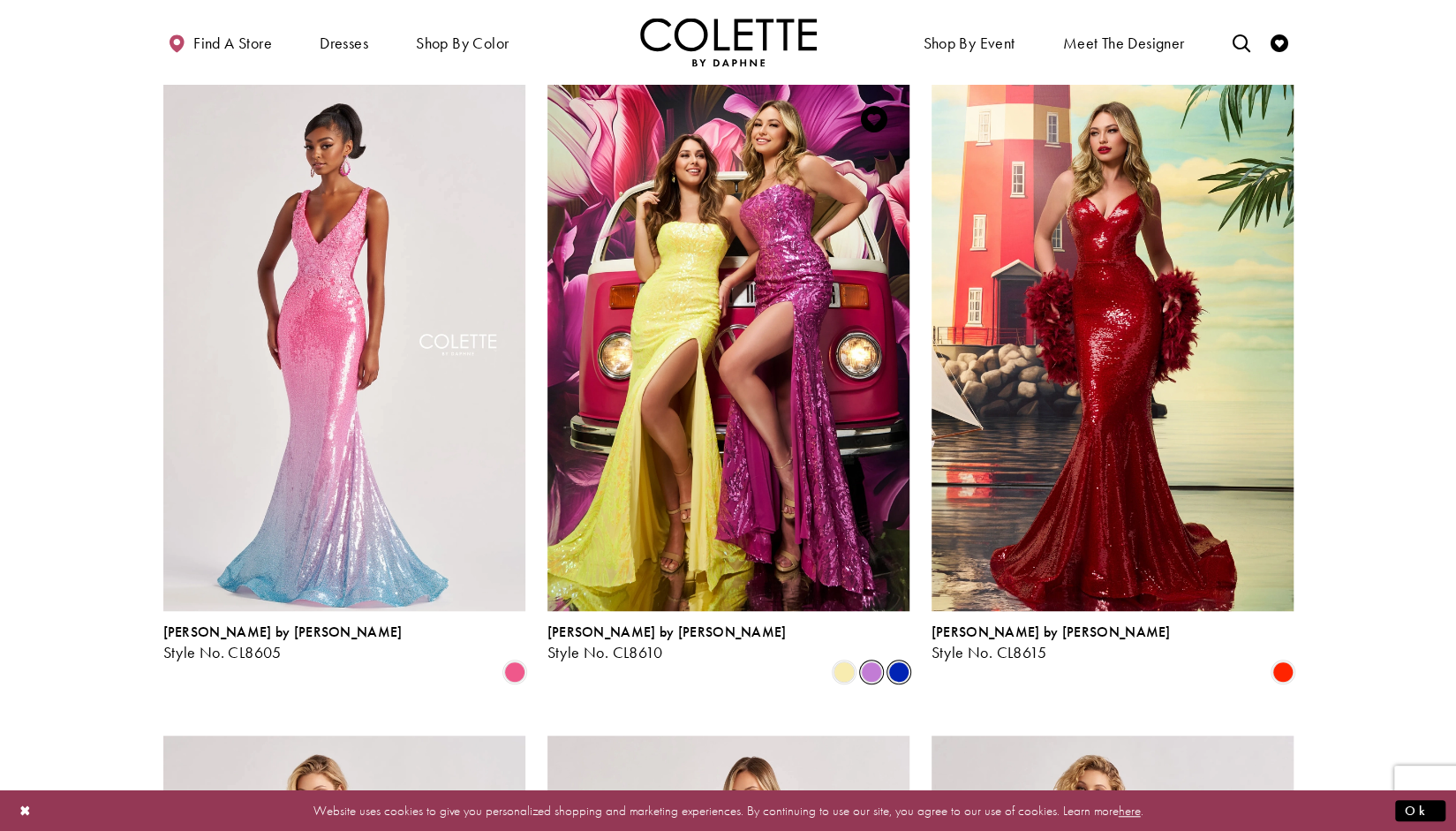
click at [903, 662] on span "Product List" at bounding box center [899, 673] width 22 height 22
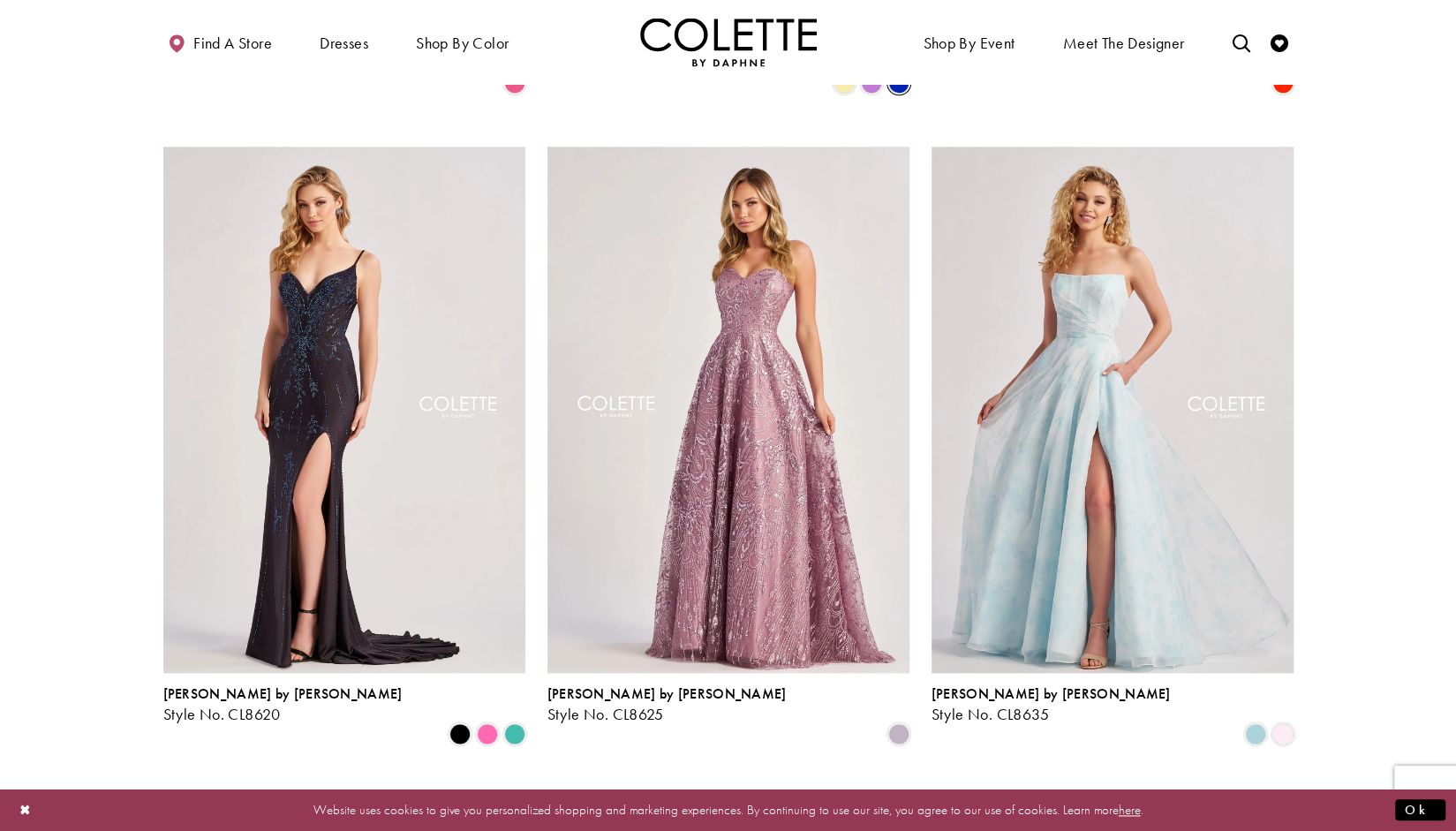
scroll to position [1043, 0]
click at [1285, 723] on span "Product List" at bounding box center [1283, 734] width 22 height 22
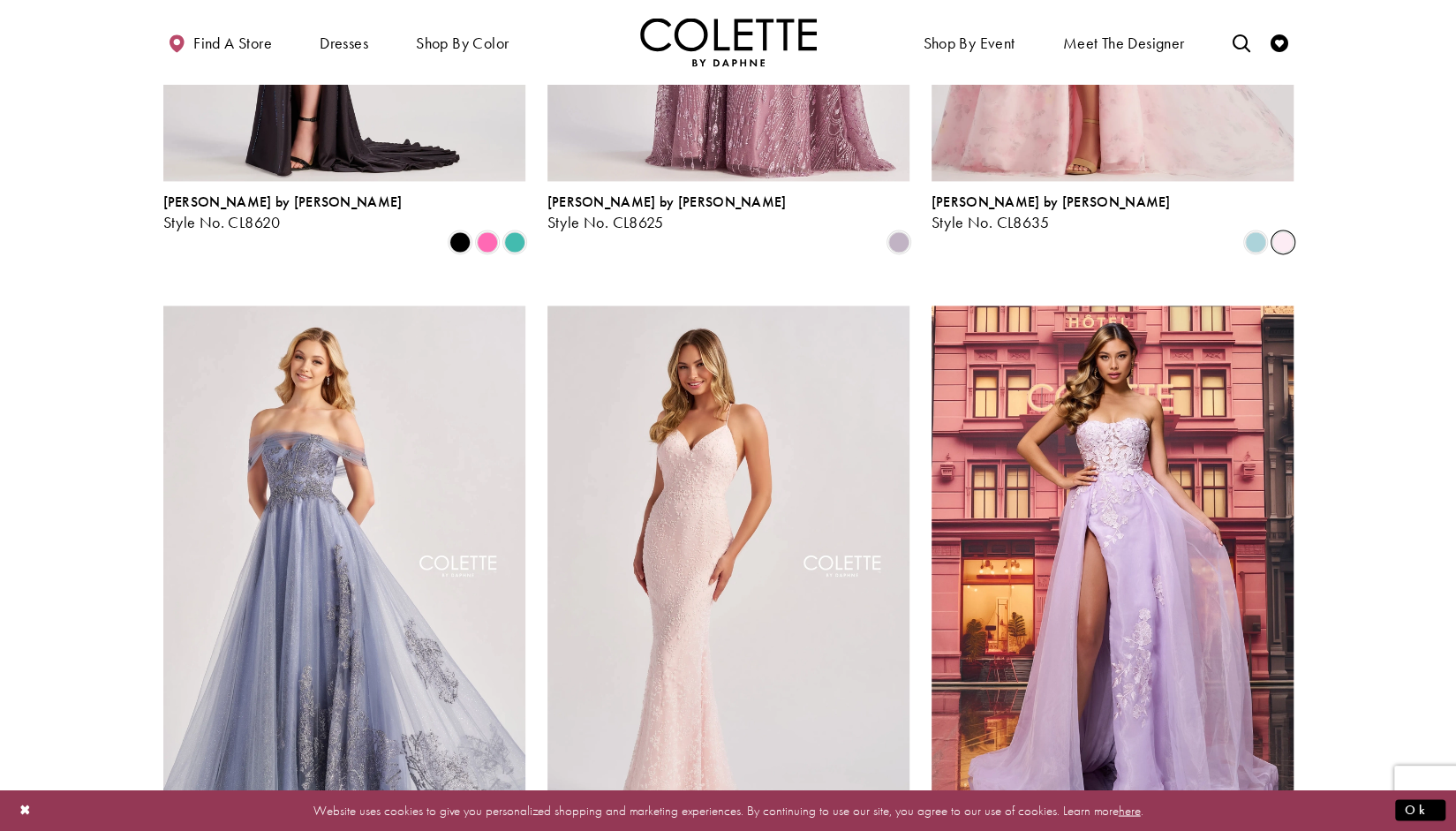
scroll to position [1691, 0]
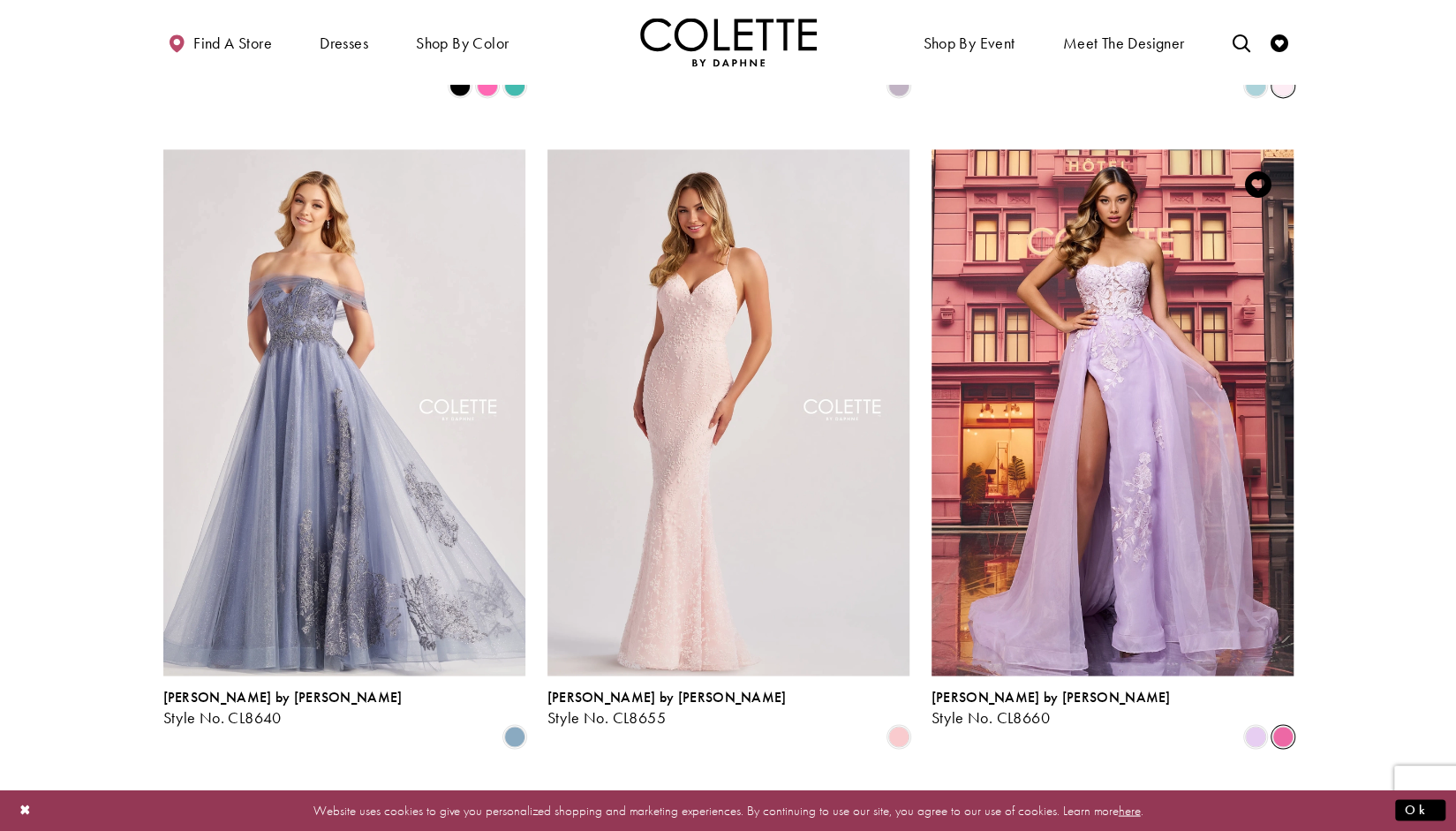
click at [1277, 727] on span "Product List" at bounding box center [1283, 737] width 22 height 22
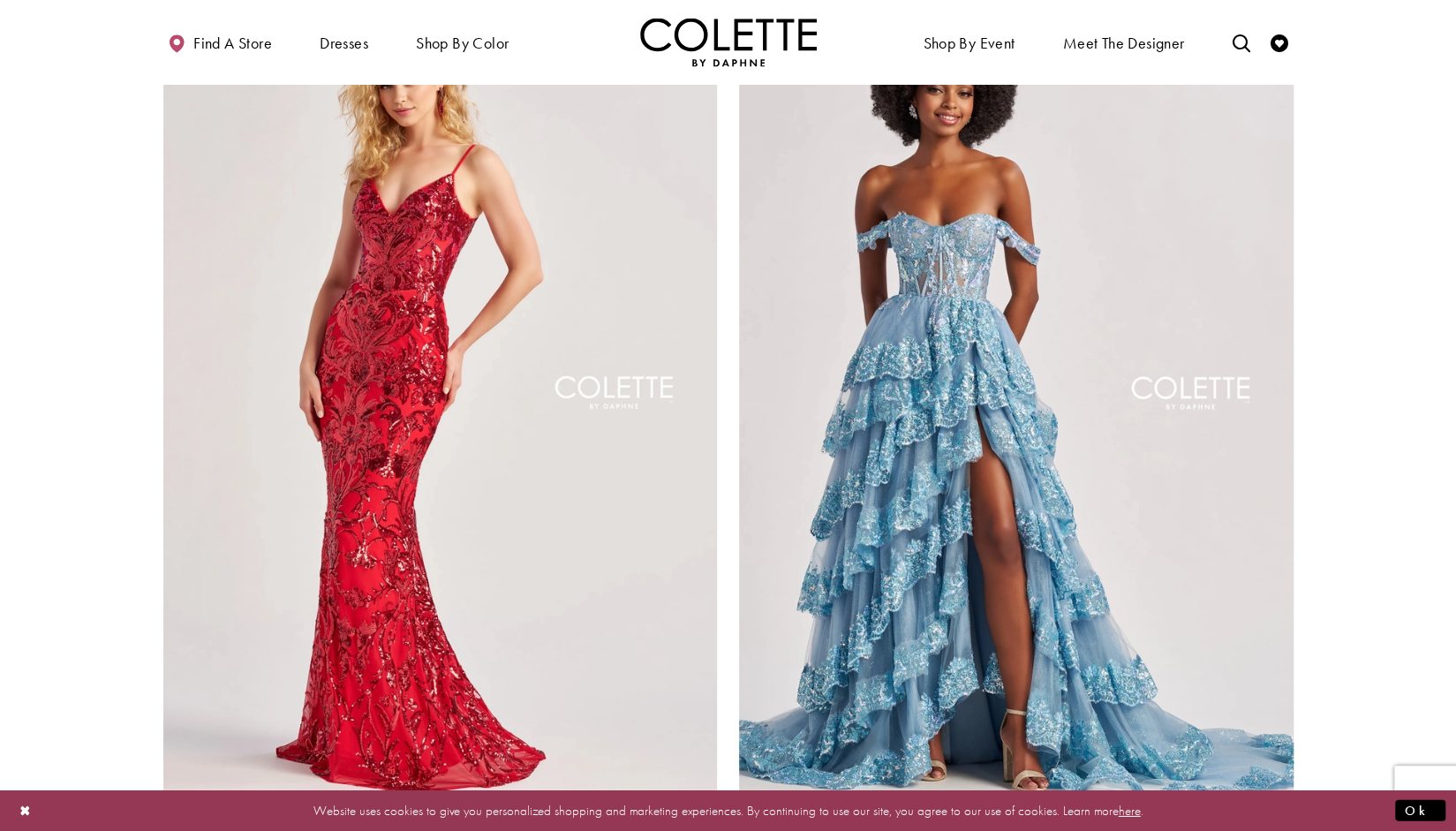
scroll to position [3200, 0]
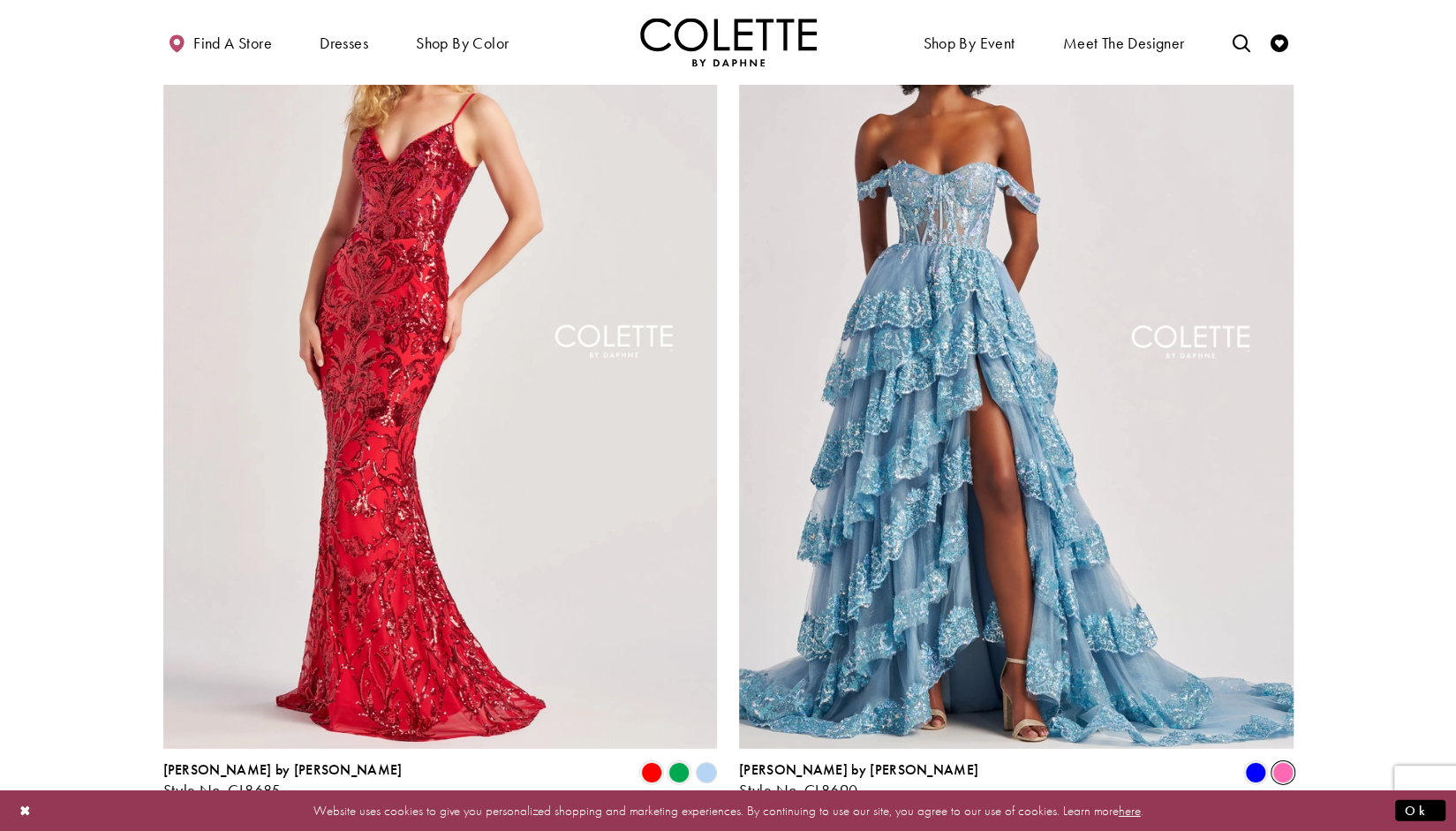
click at [1274, 763] on span "Product List" at bounding box center [1283, 773] width 22 height 22
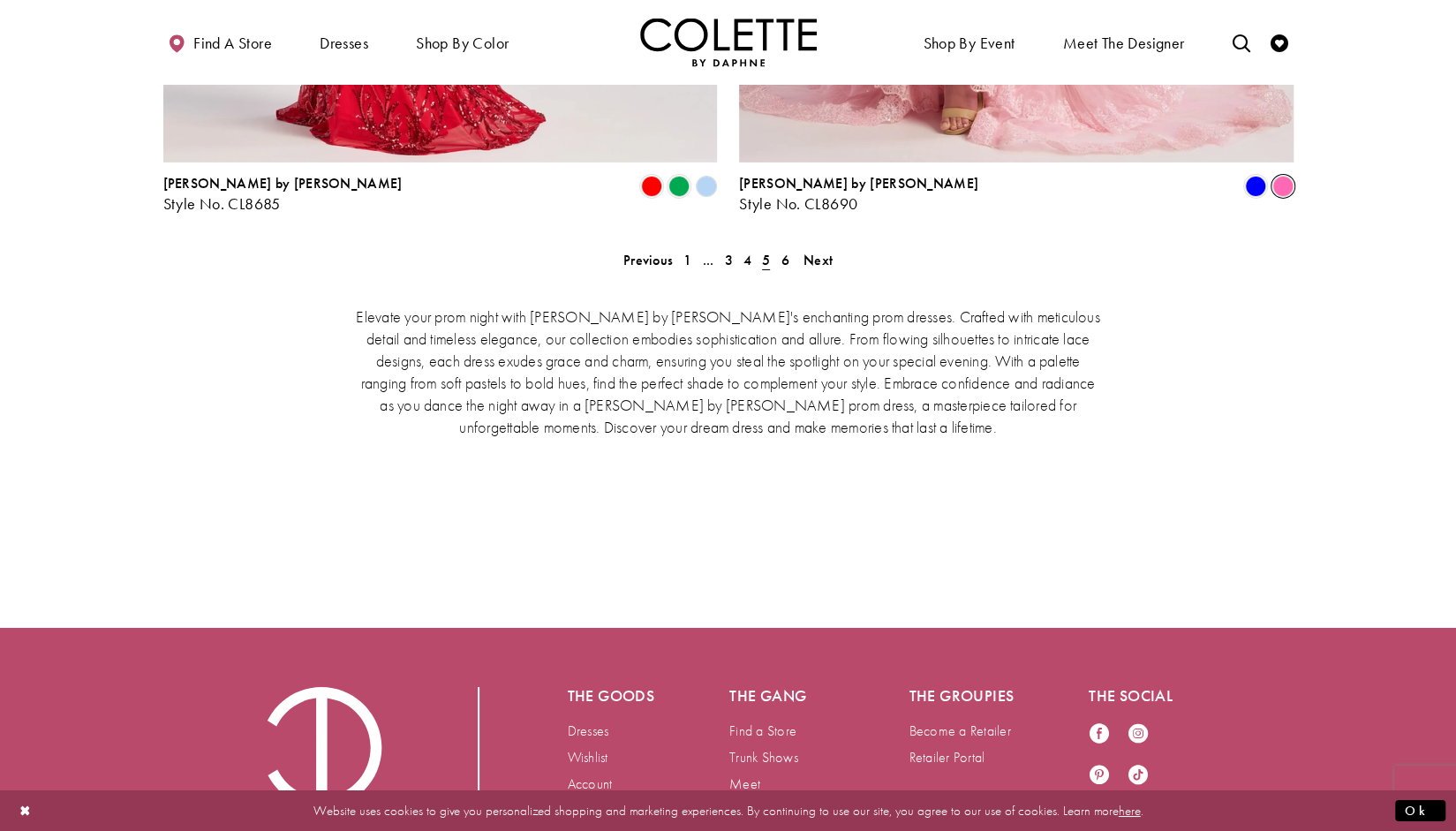
scroll to position [3798, 0]
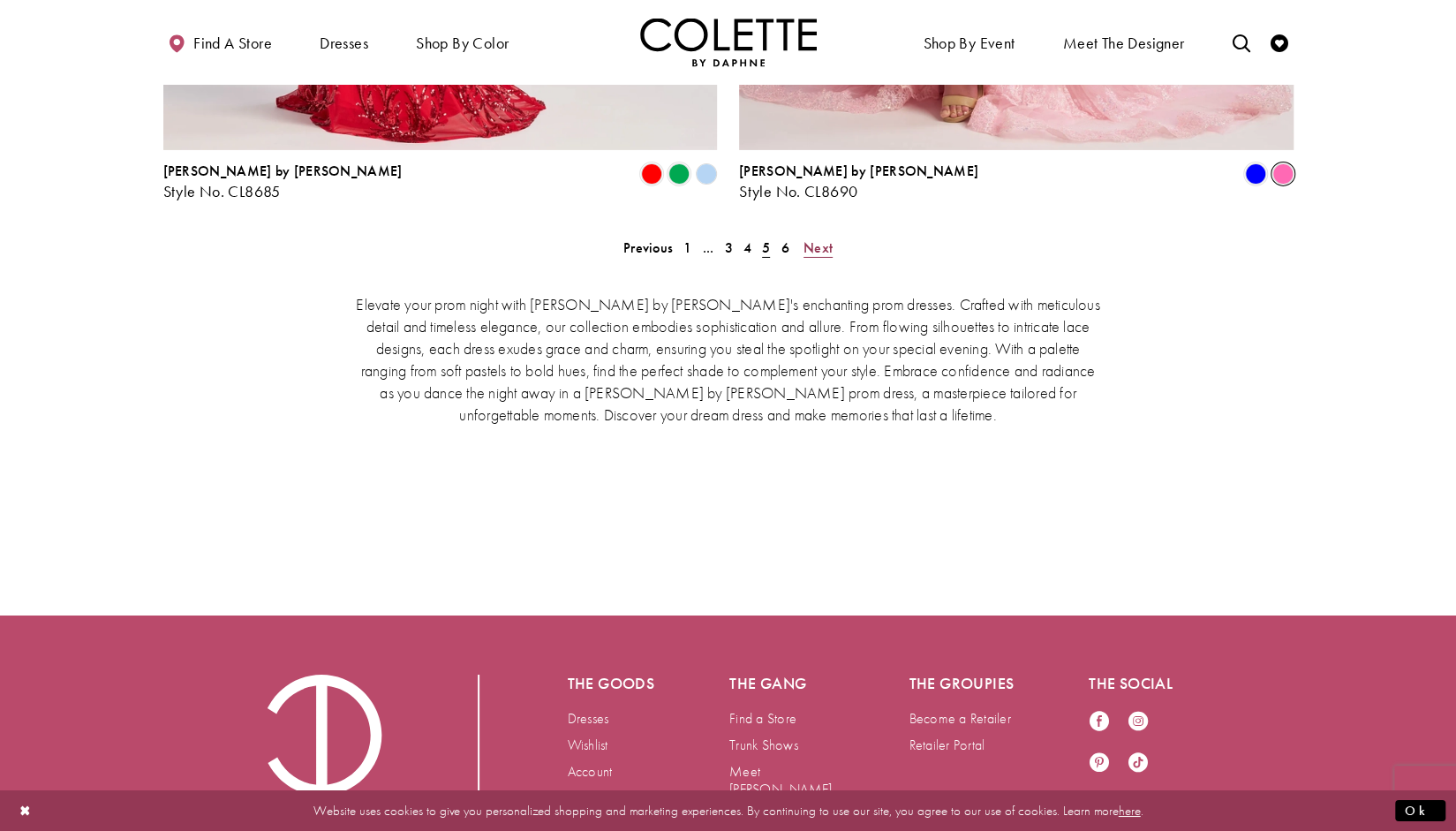
click at [816, 239] on span "Next" at bounding box center [818, 248] width 29 height 19
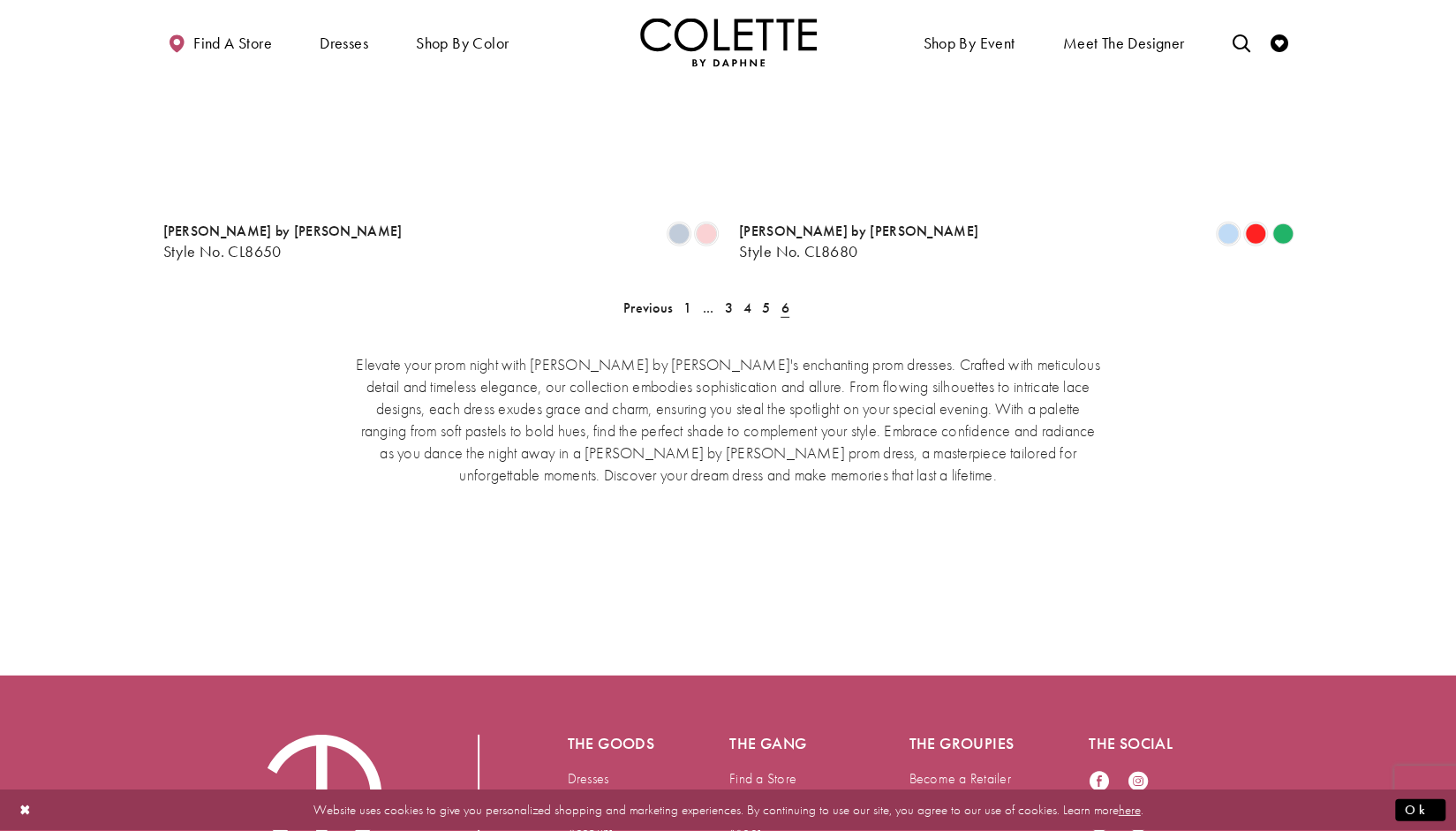
scroll to position [453, 0]
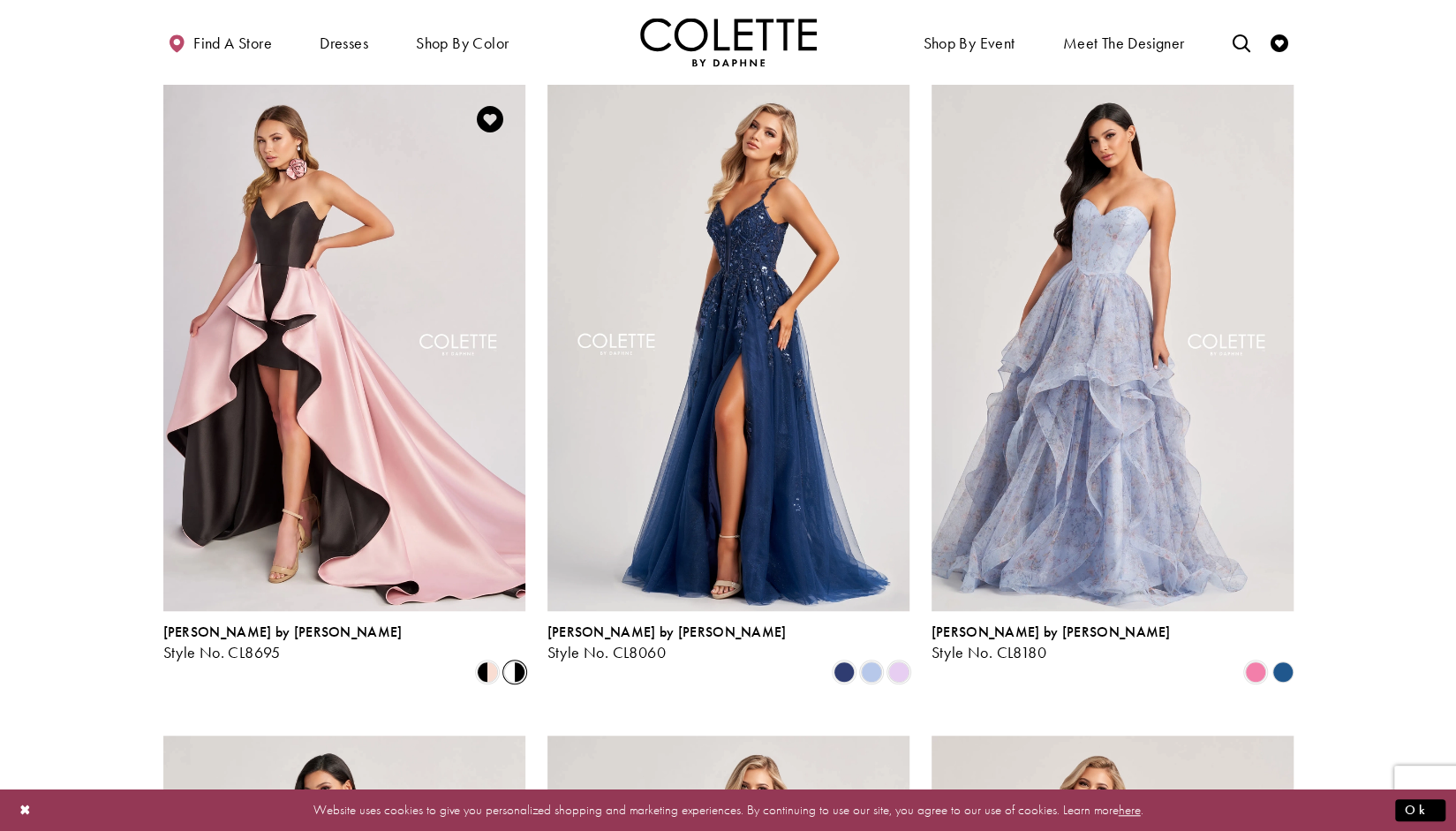
click at [518, 662] on span "Product List" at bounding box center [515, 673] width 22 height 22
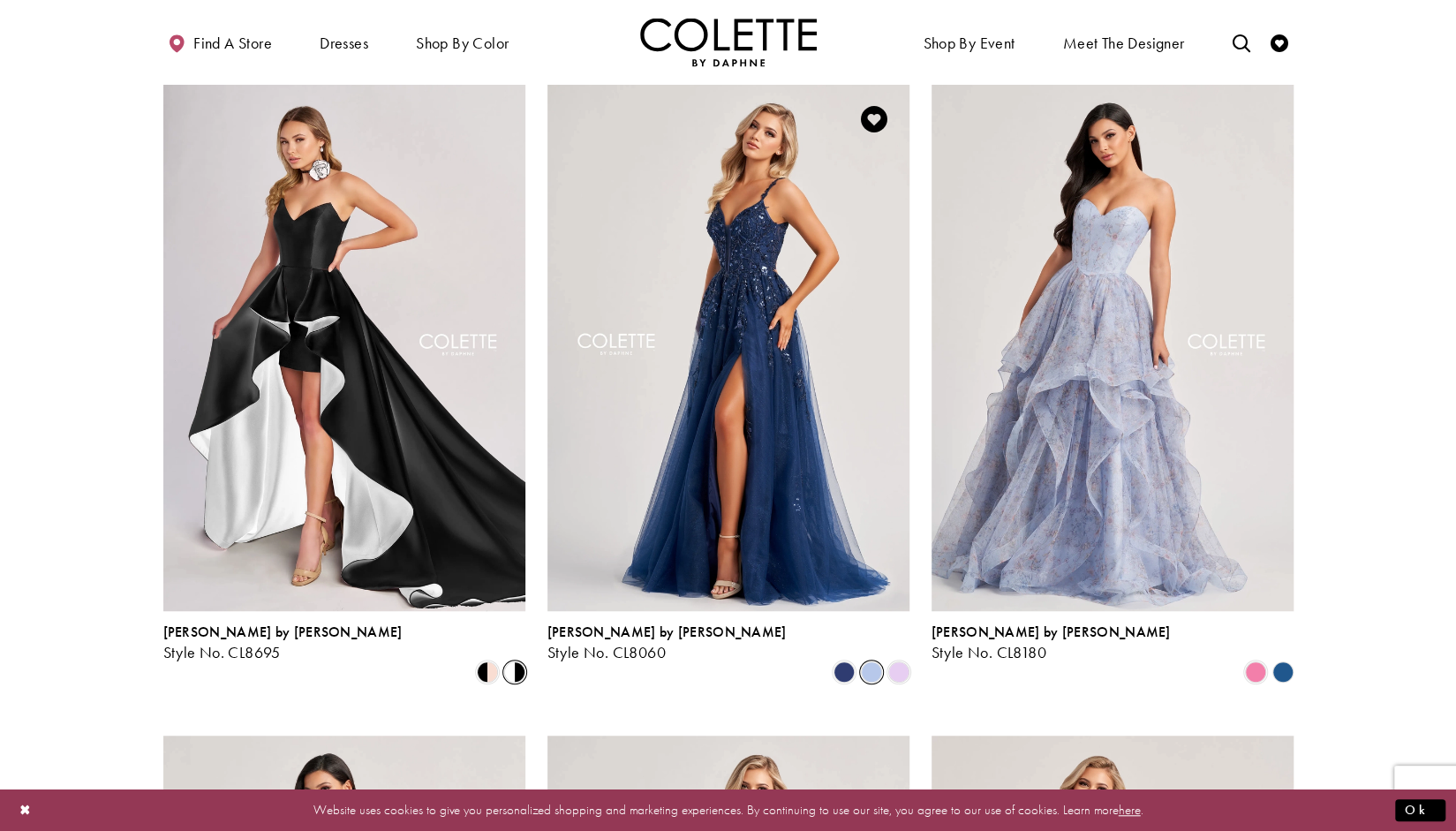
click at [881, 662] on span "Product List" at bounding box center [872, 673] width 22 height 22
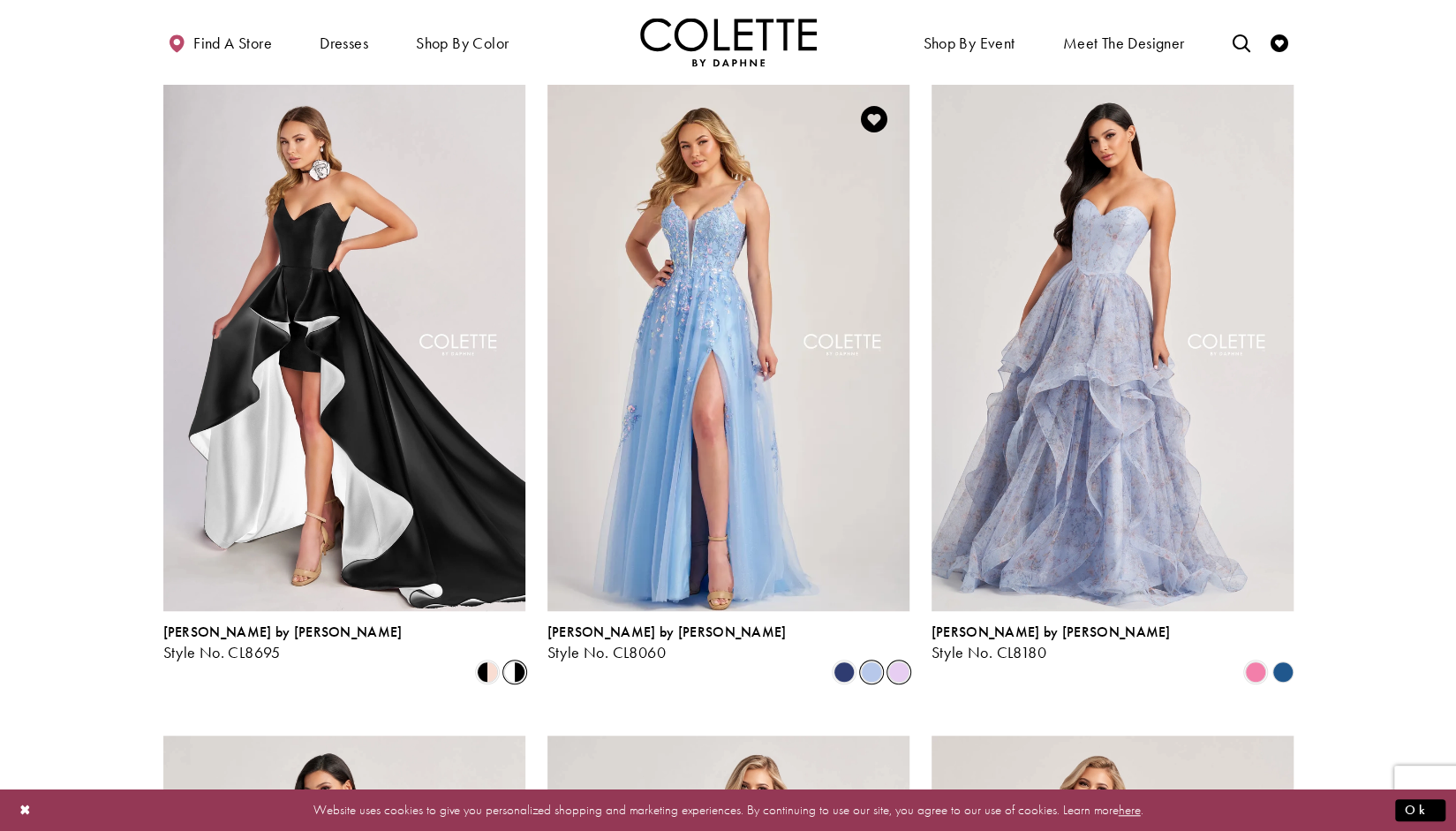
click at [903, 662] on span "Product List" at bounding box center [899, 673] width 22 height 22
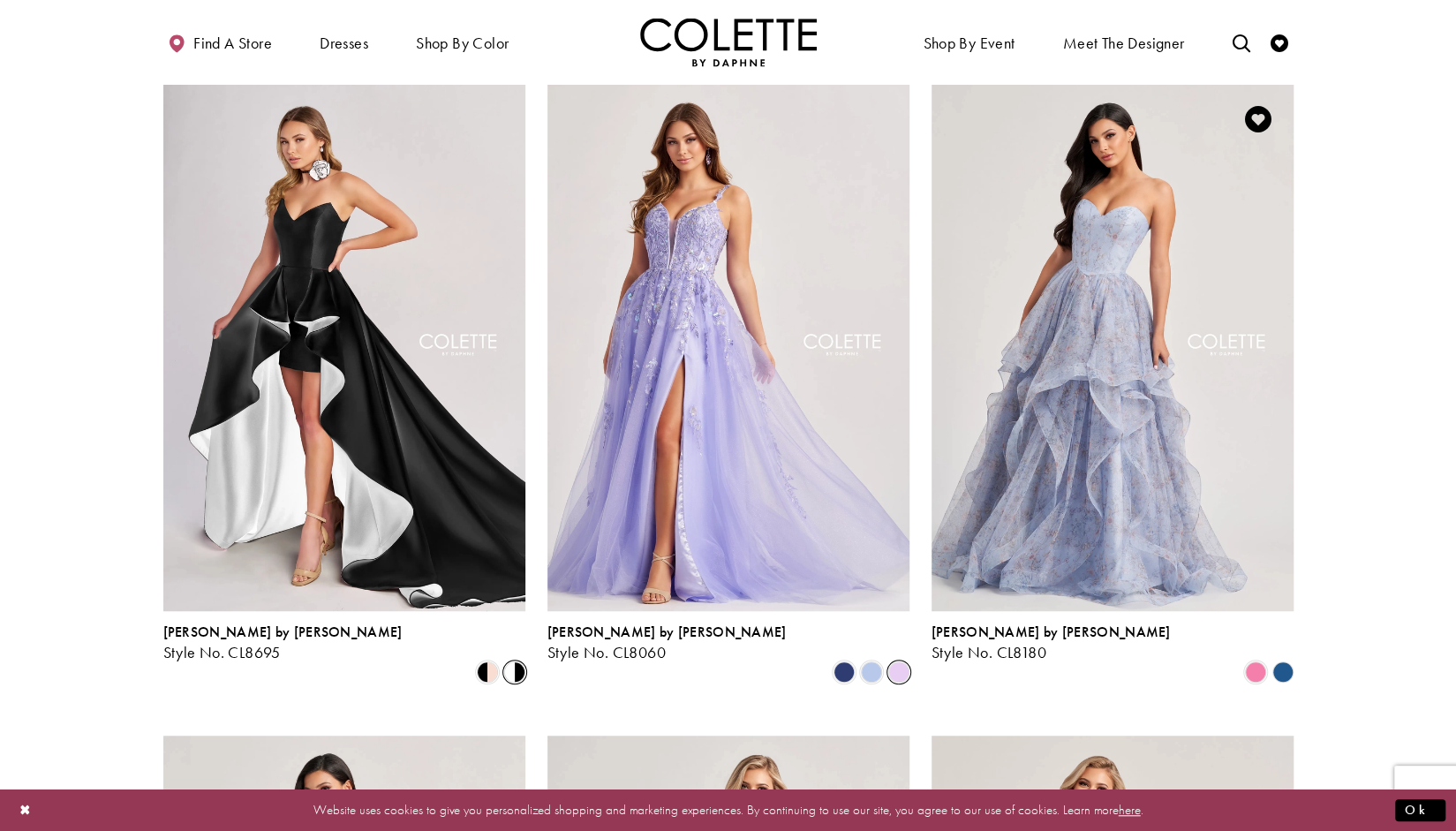
click at [1280, 658] on polygon "Product List" at bounding box center [1282, 672] width 27 height 27
click at [1247, 662] on span "Product List" at bounding box center [1256, 673] width 22 height 22
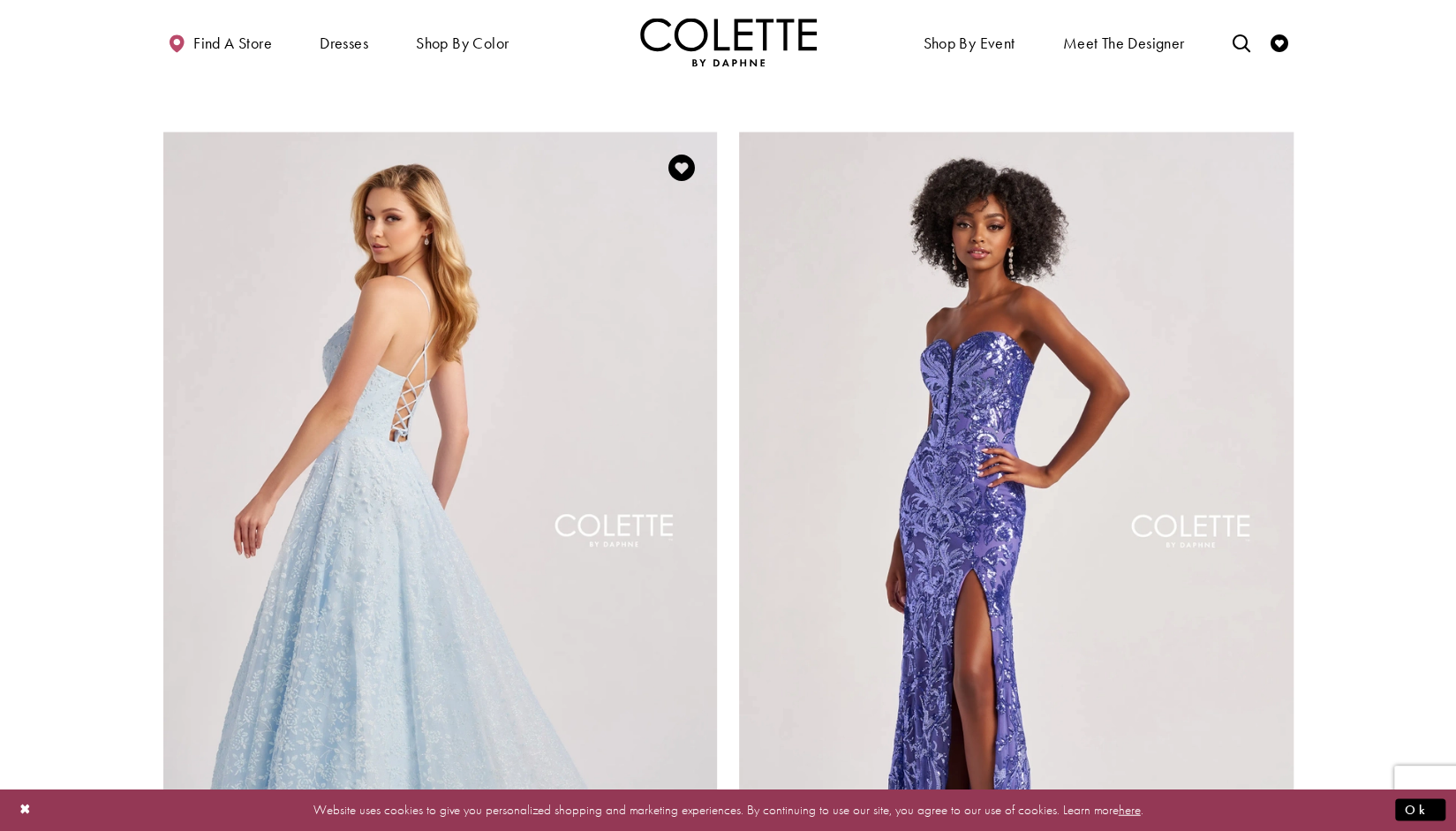
scroll to position [2330, 0]
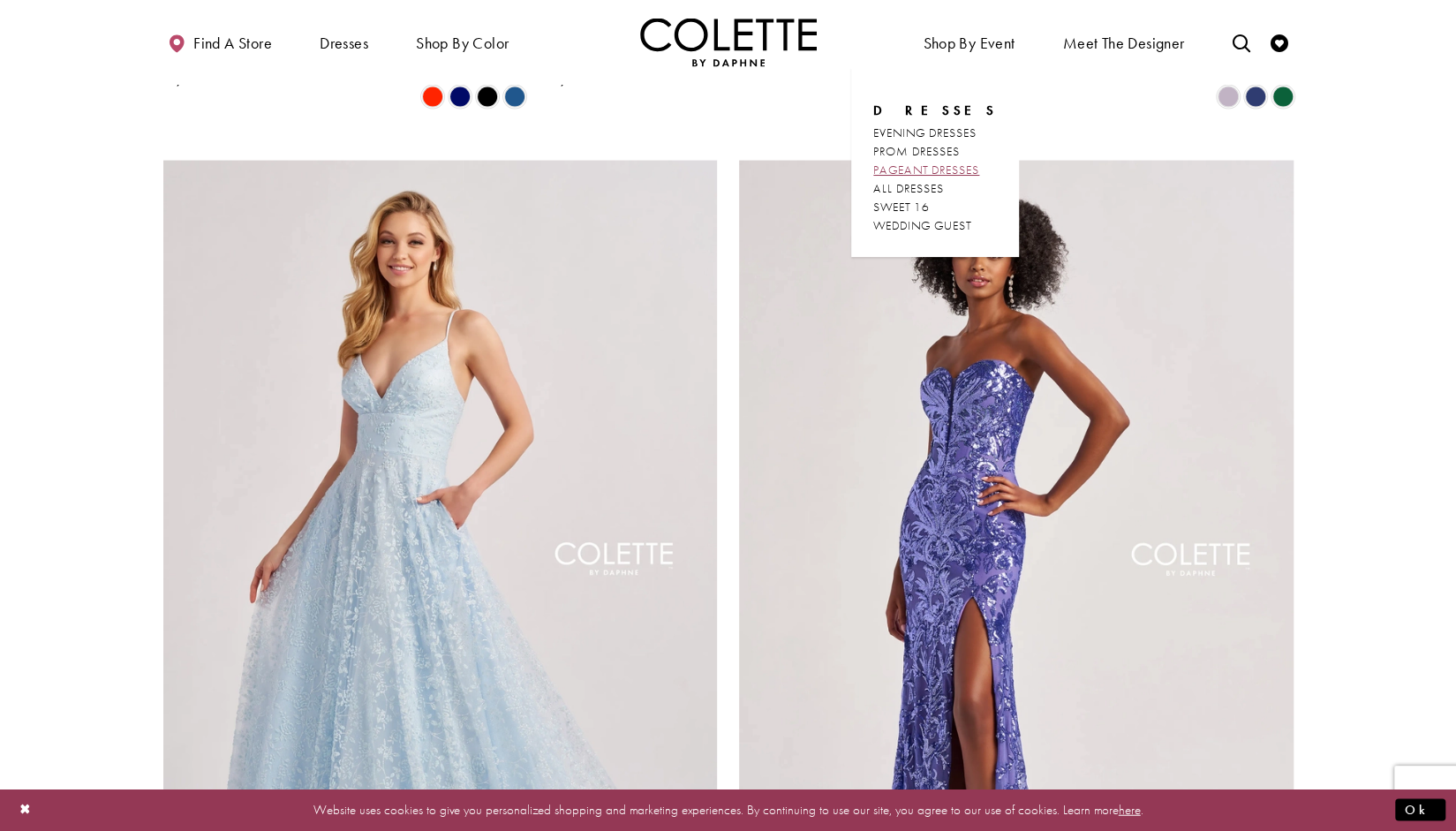
click at [941, 168] on span "PAGEANT DRESSES" at bounding box center [926, 170] width 106 height 16
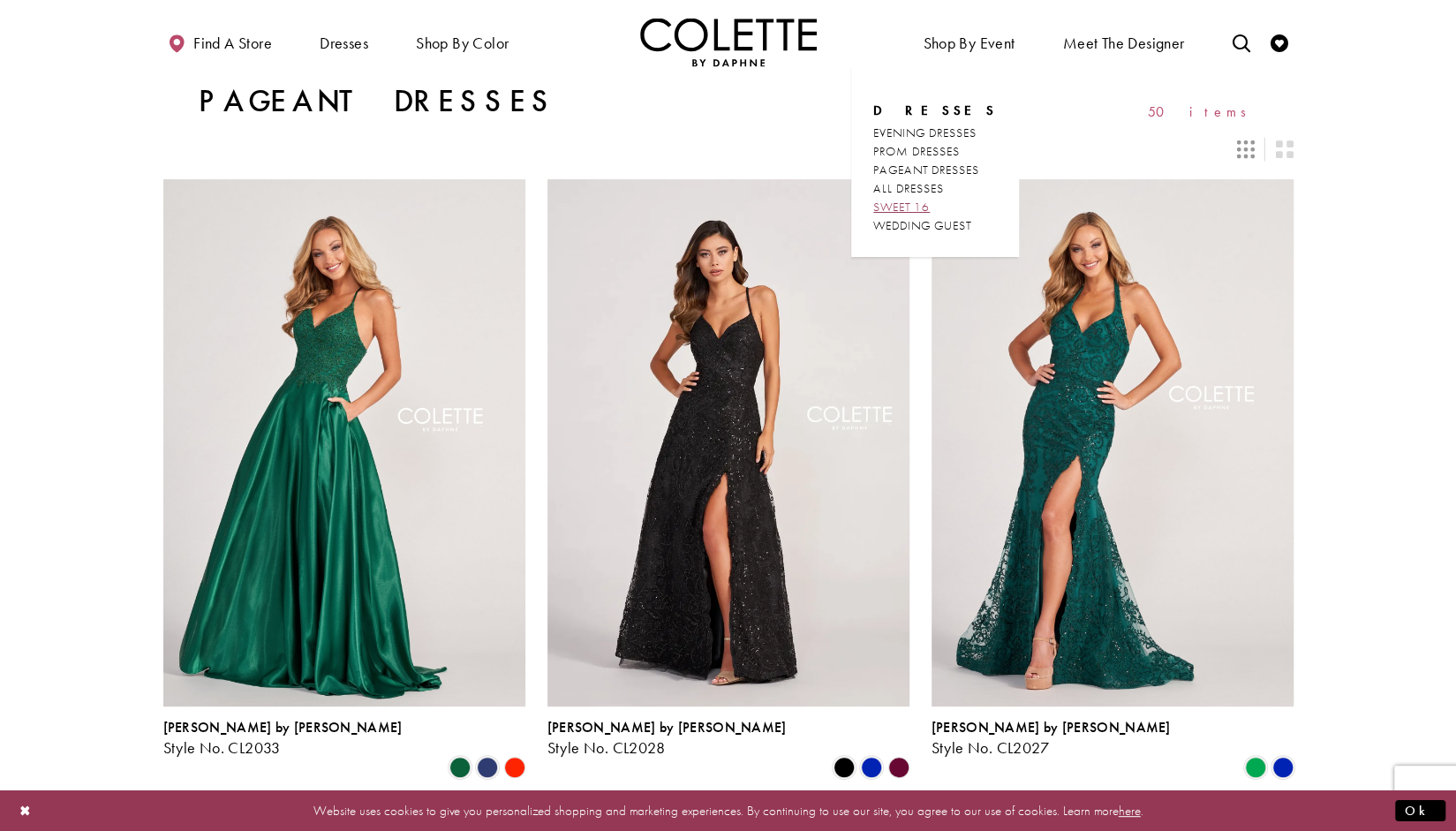
click at [924, 204] on span "SWEET 16" at bounding box center [901, 207] width 57 height 16
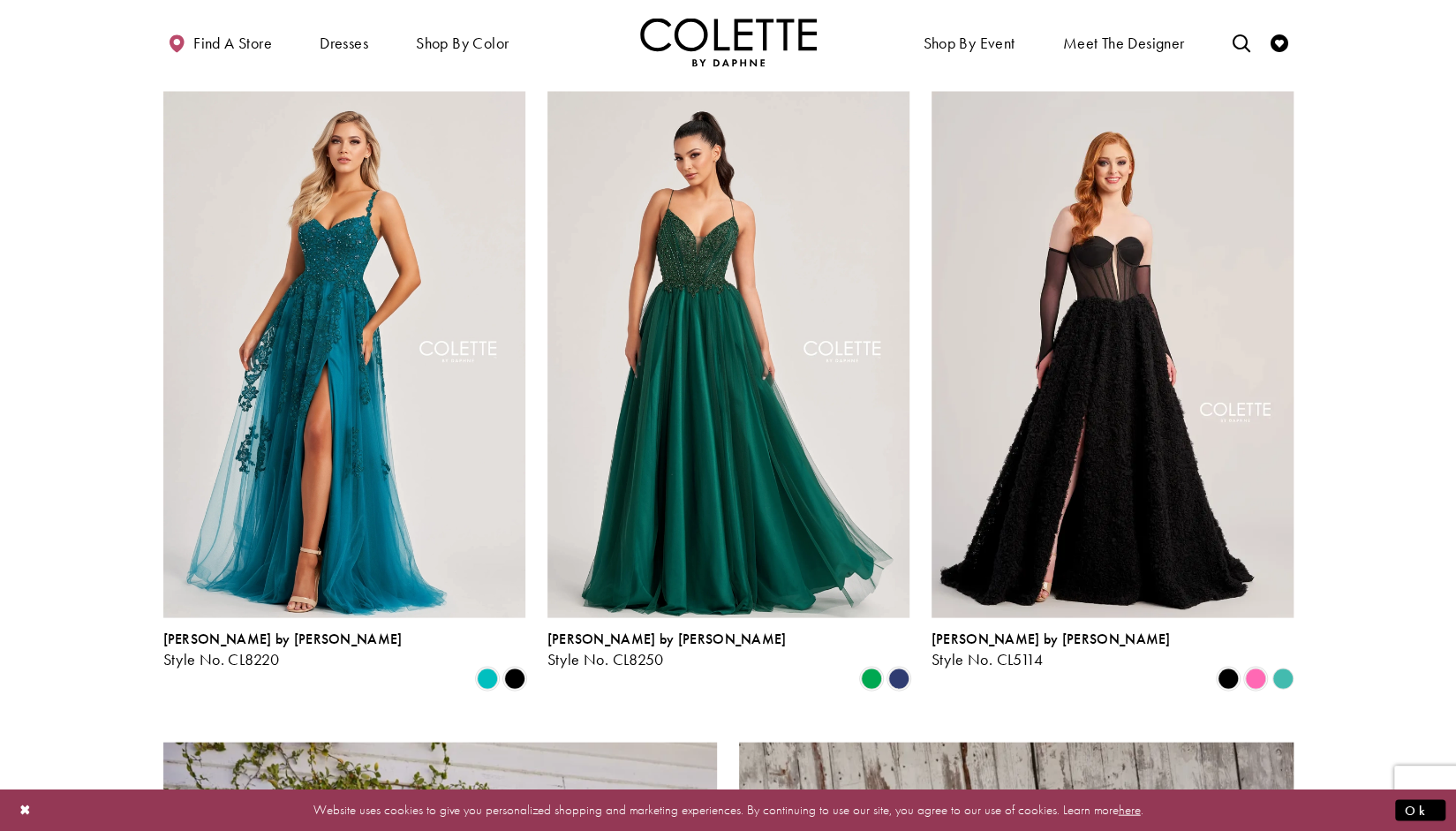
scroll to position [2031, 0]
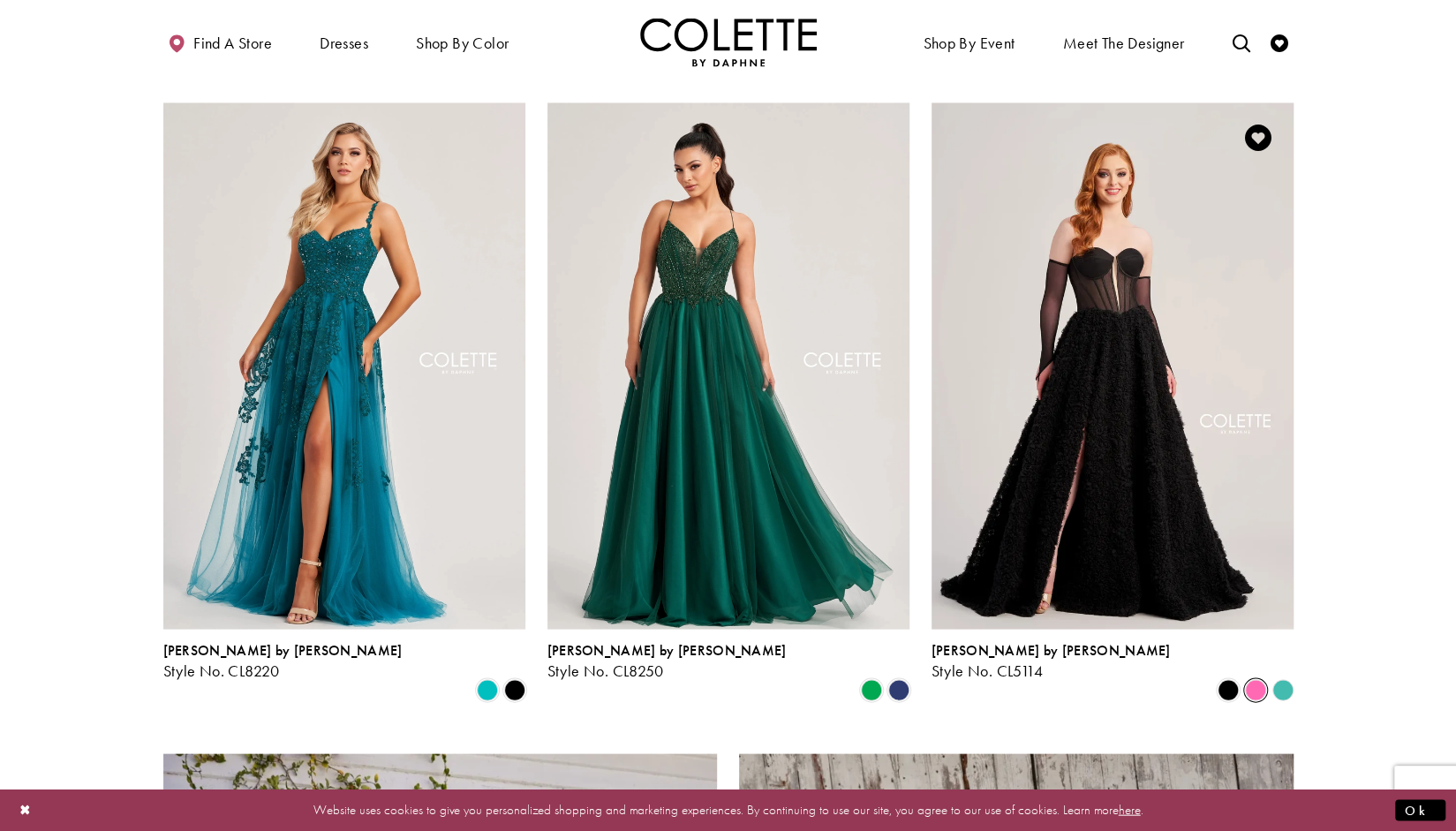
click at [1246, 680] on span "Product List" at bounding box center [1256, 691] width 22 height 22
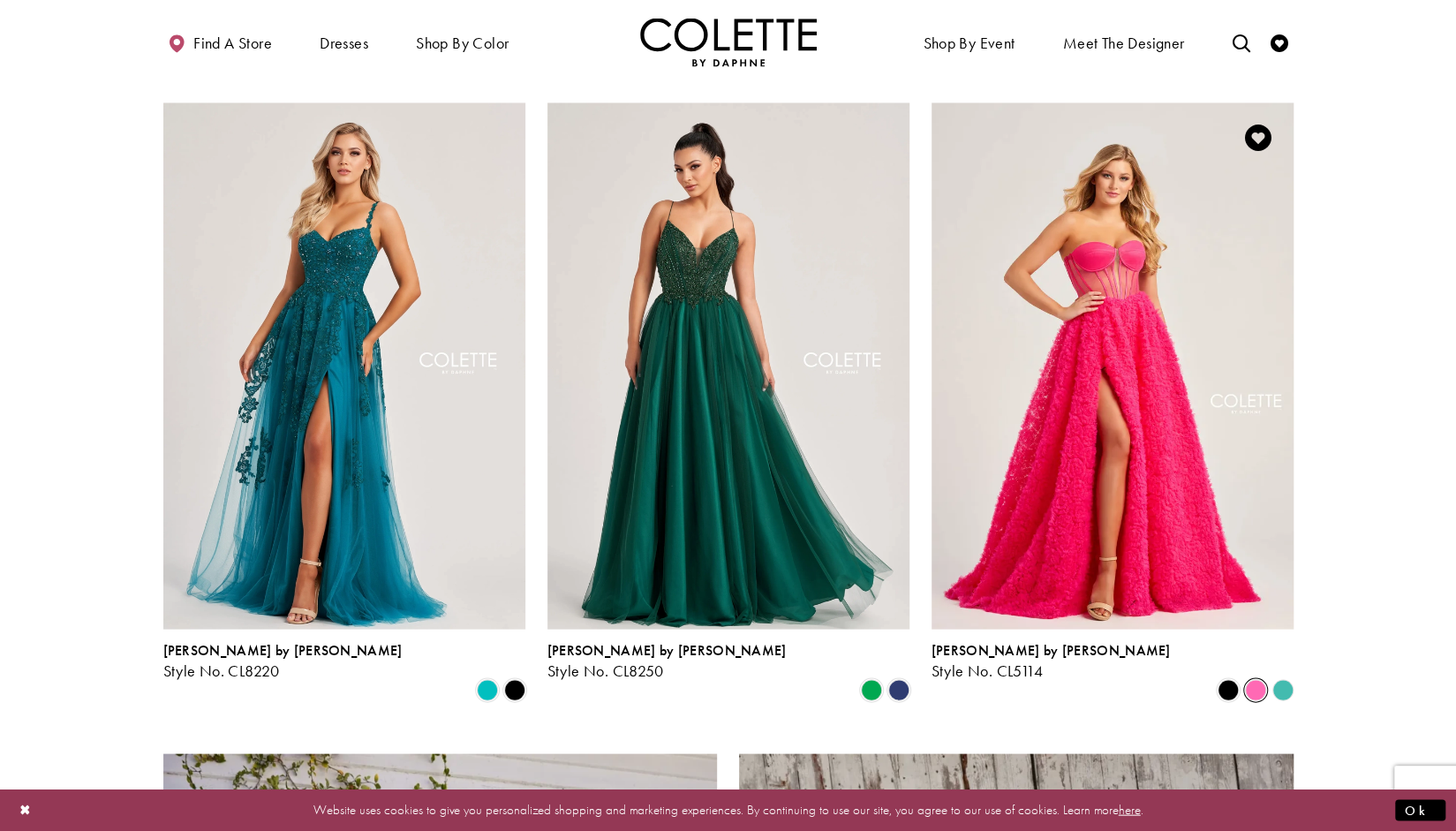
click at [1286, 677] on polygon "Product List" at bounding box center [1282, 691] width 27 height 27
click at [1218, 680] on span "Product List" at bounding box center [1228, 691] width 22 height 22
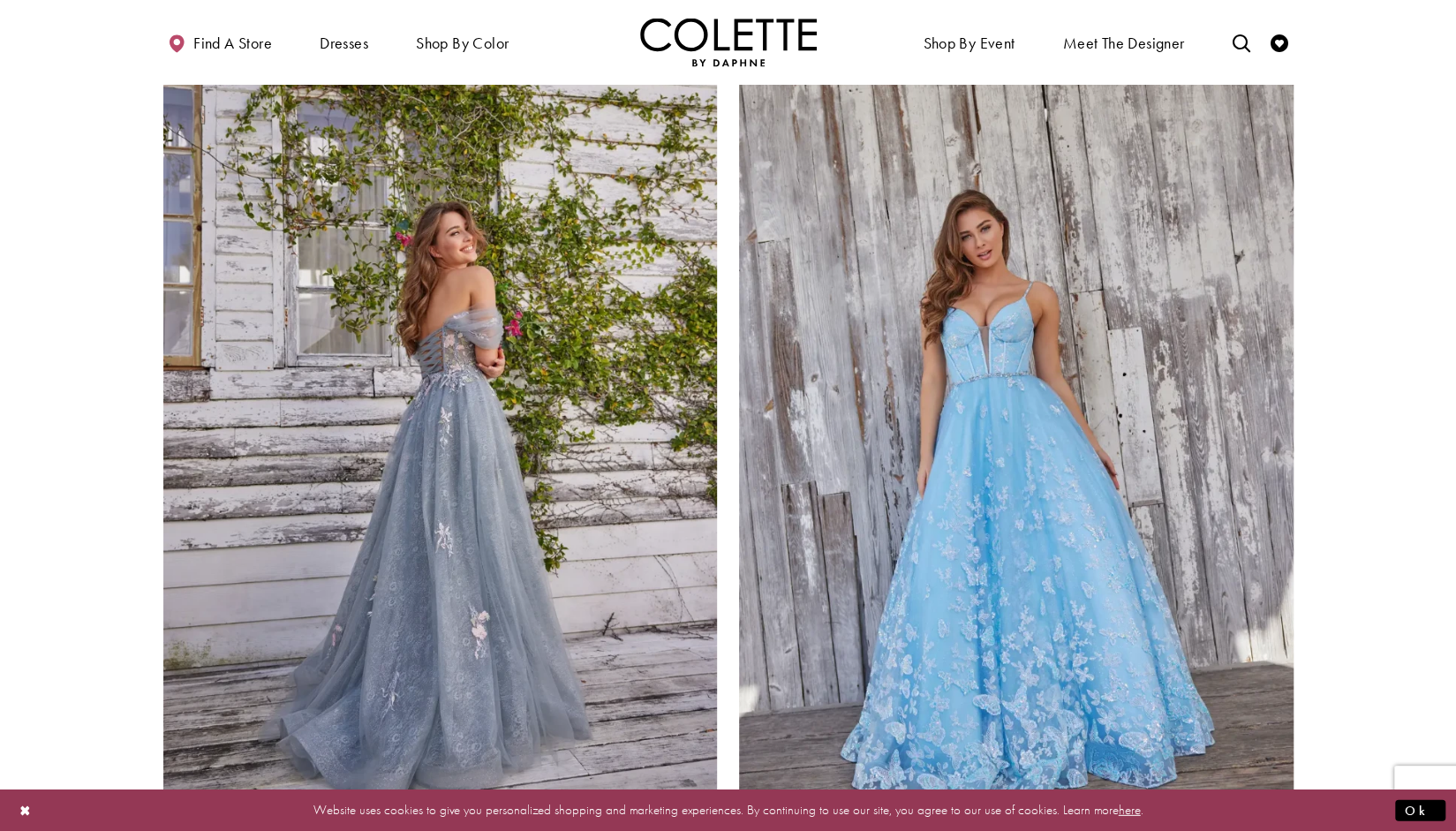
scroll to position [2904, 0]
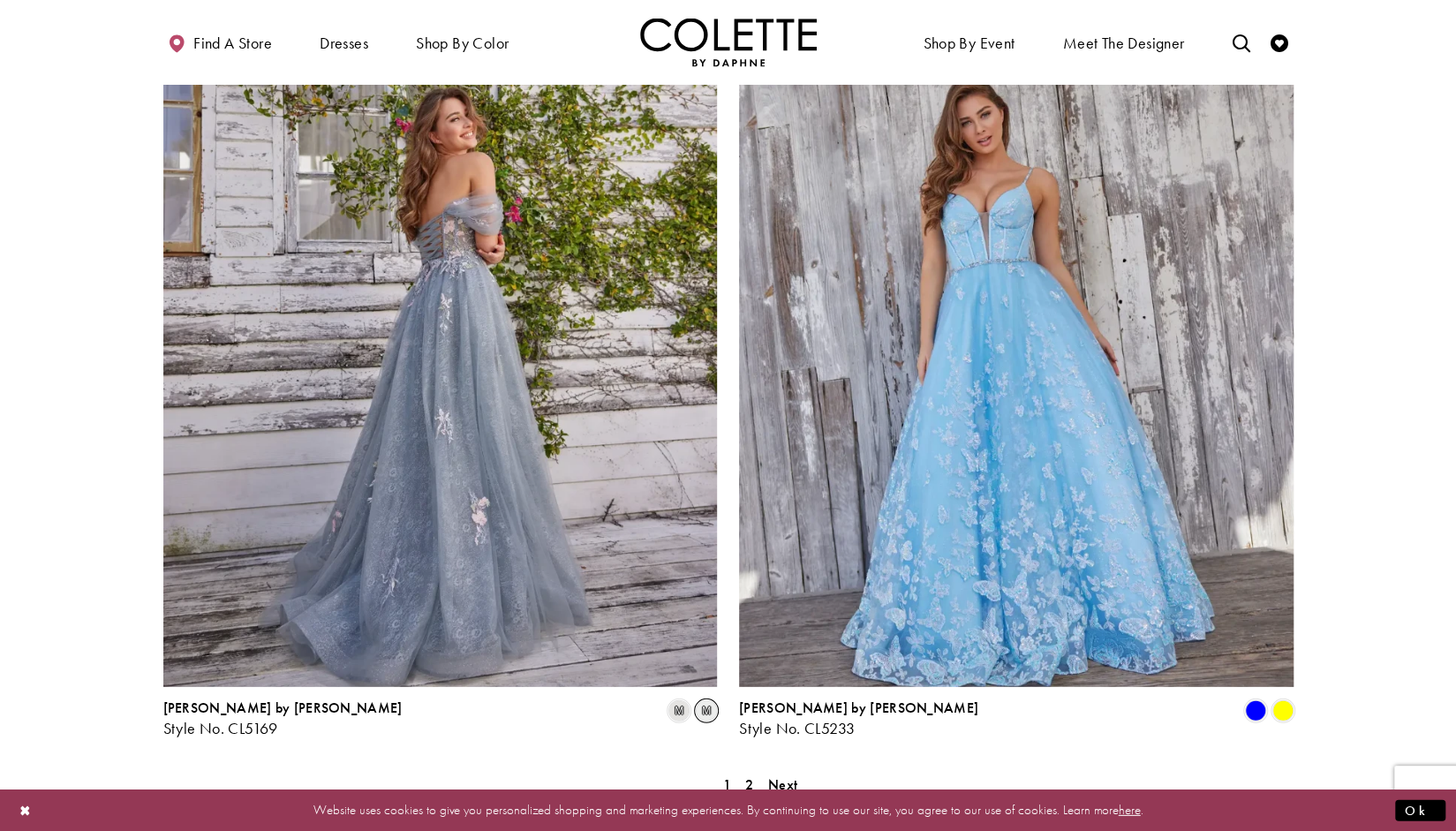
click at [697, 700] on span "m" at bounding box center [706, 711] width 22 height 22
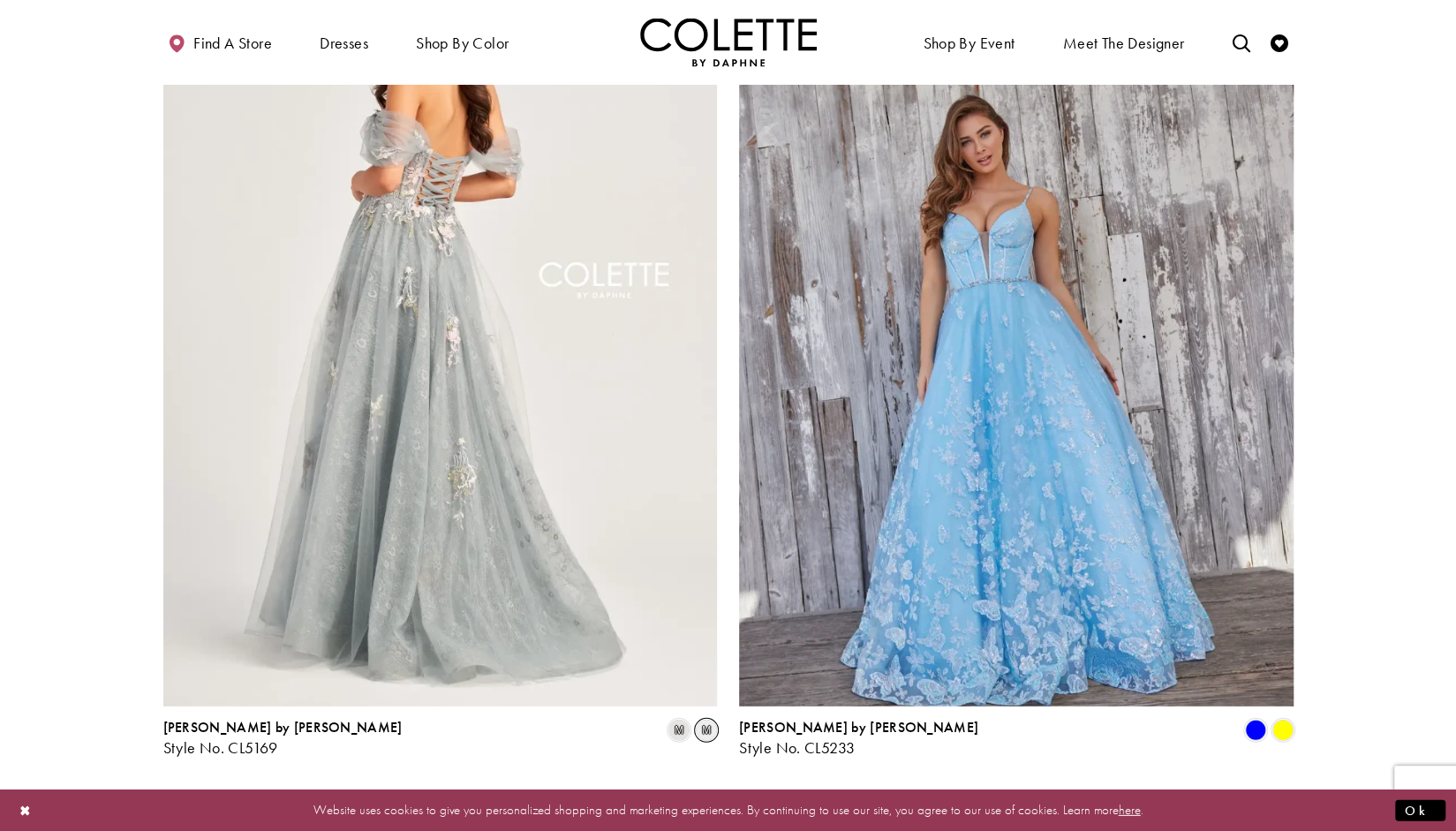
scroll to position [2913, 0]
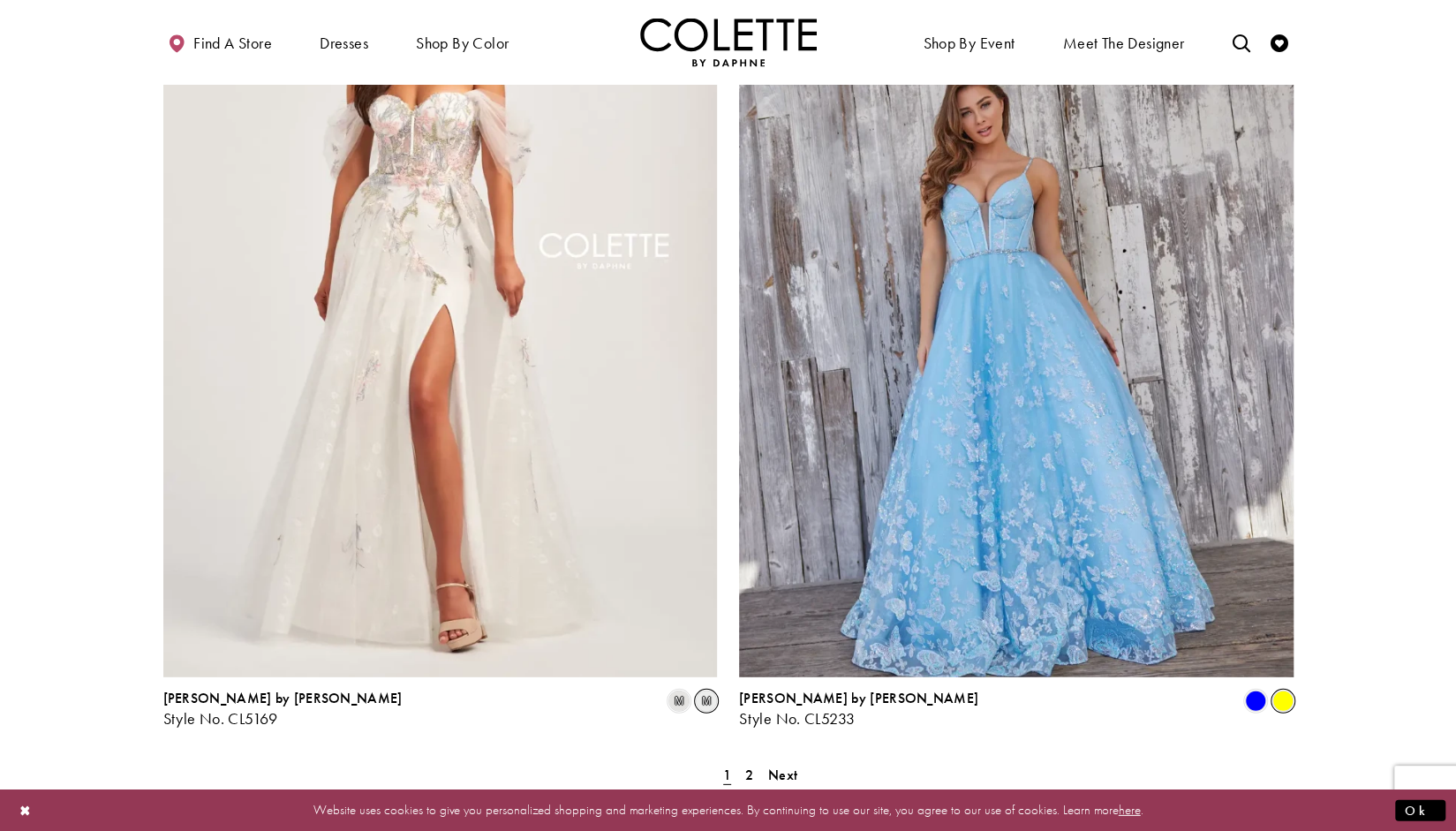
click at [1292, 691] on span "Product List" at bounding box center [1283, 701] width 22 height 22
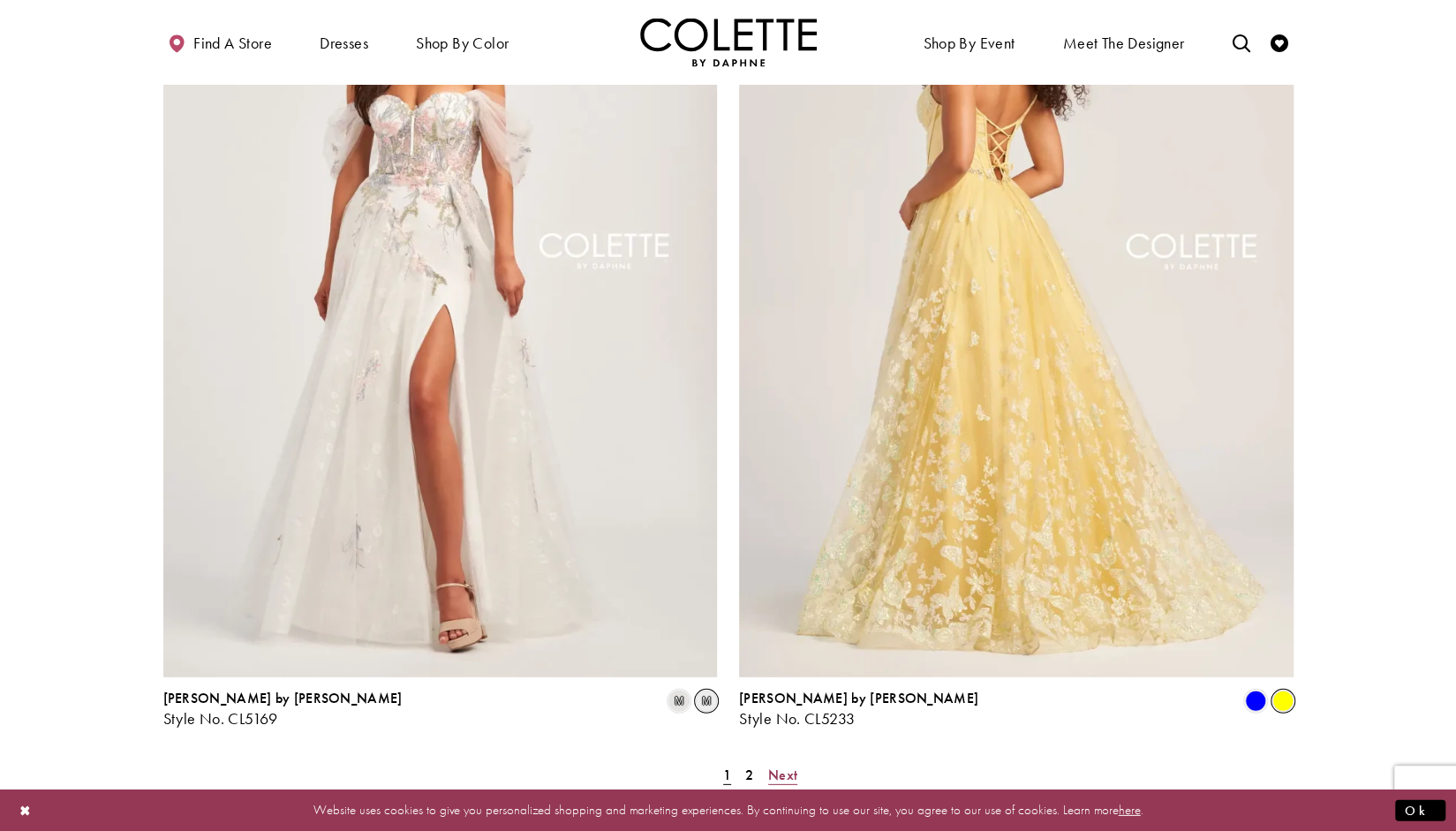
click at [793, 766] on span "Next" at bounding box center [783, 775] width 29 height 19
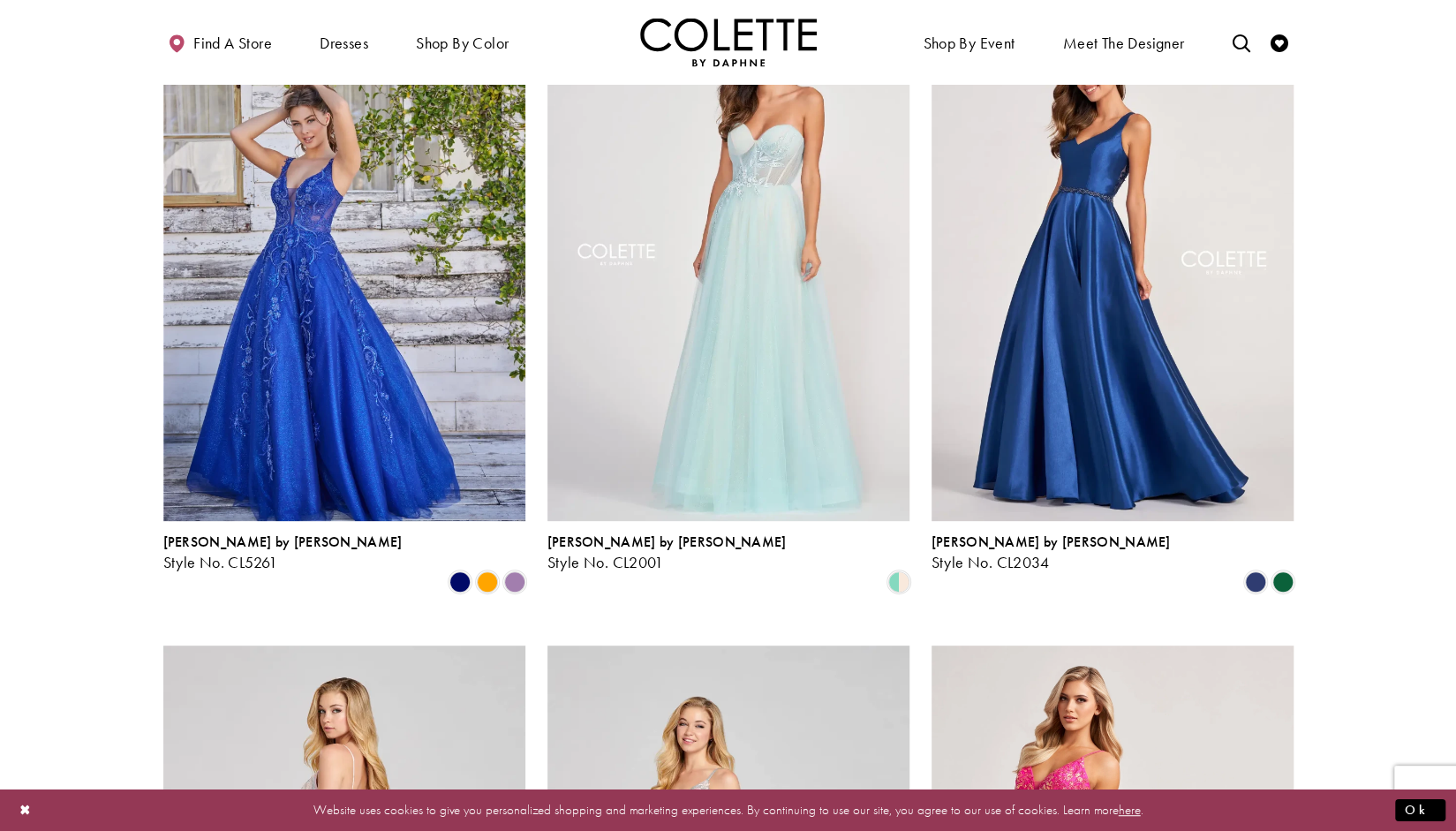
scroll to position [209, 0]
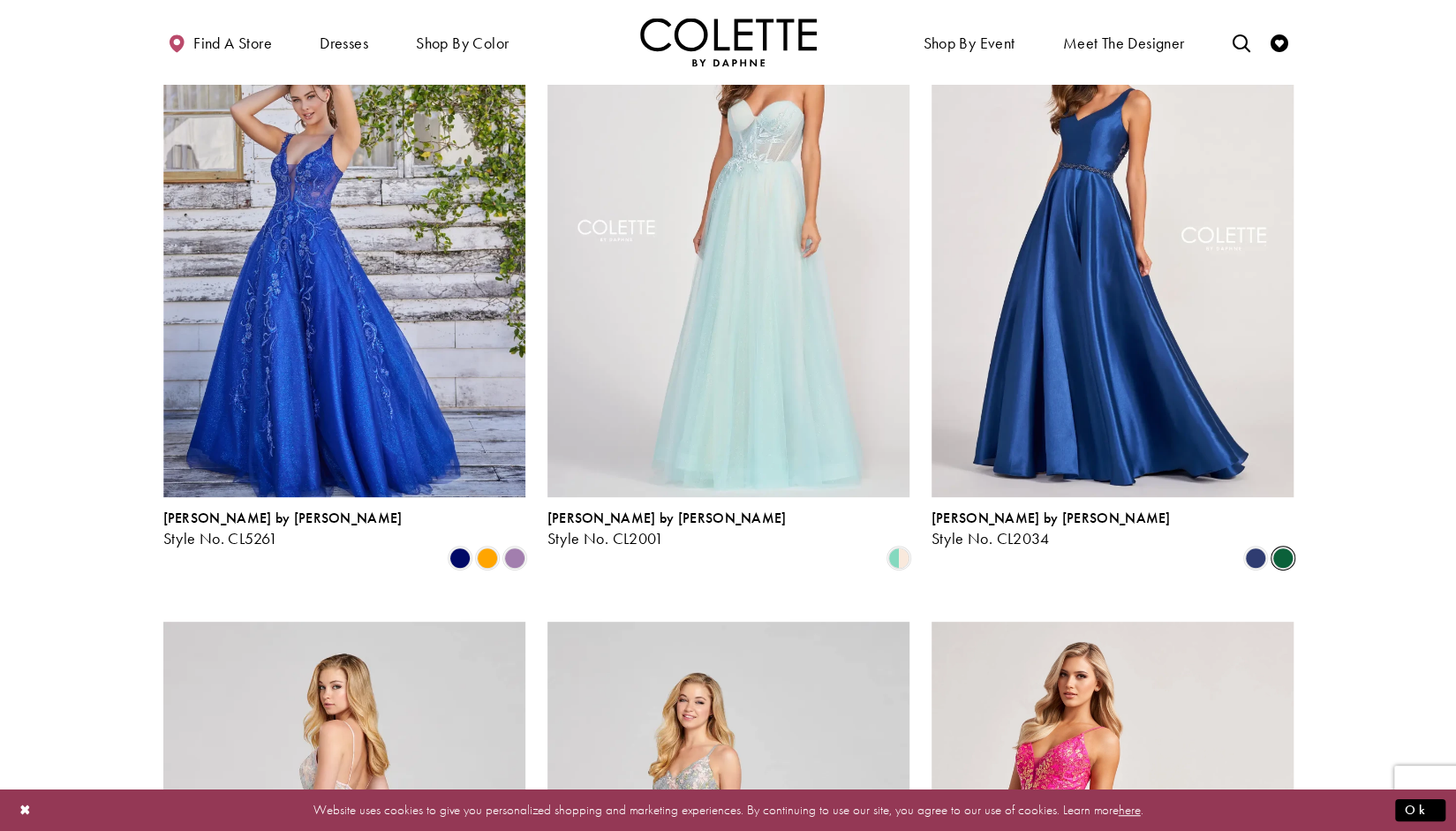
click at [1281, 547] on span "Product List" at bounding box center [1283, 558] width 22 height 22
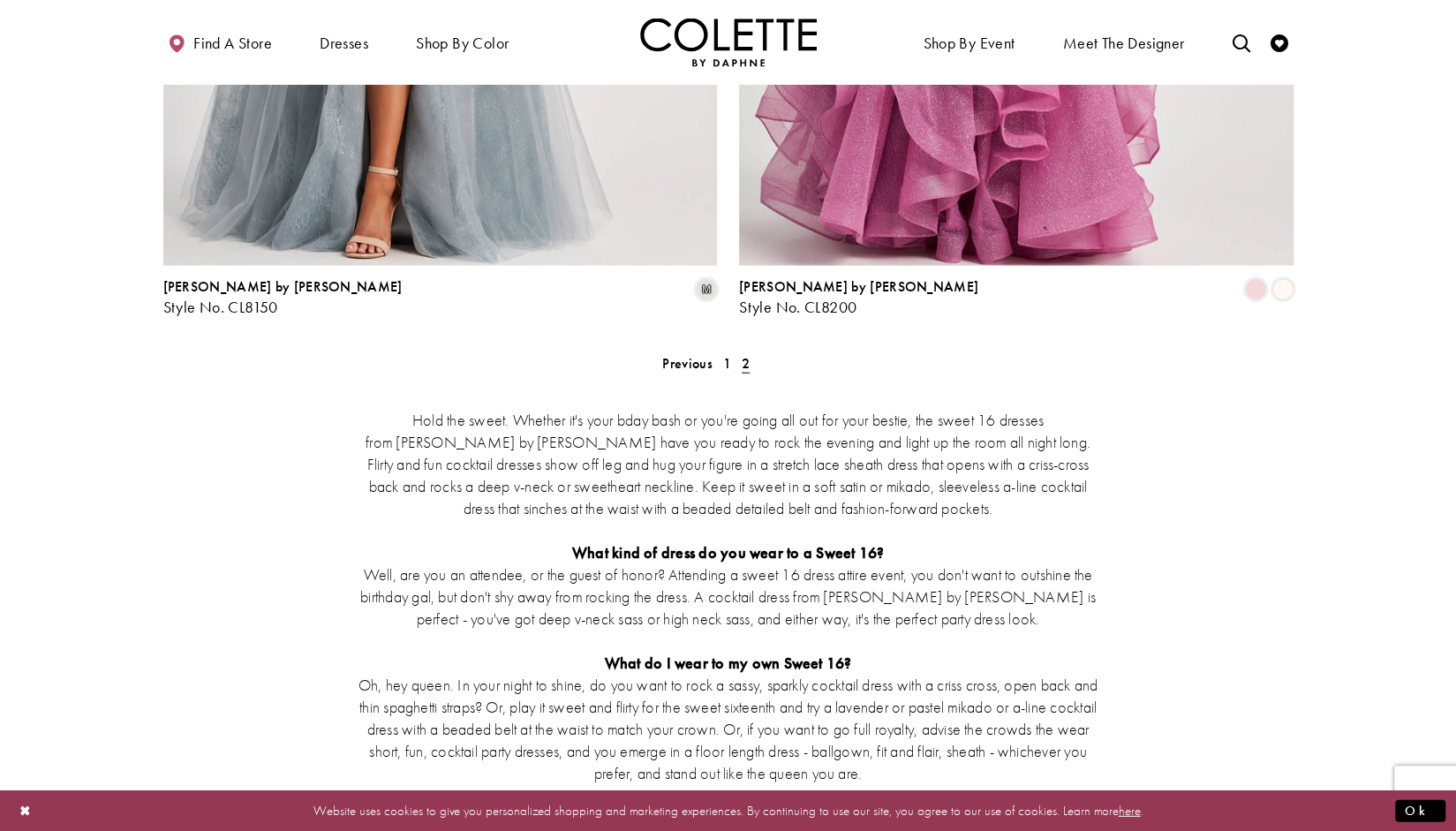
scroll to position [2675, 0]
